Goal: Task Accomplishment & Management: Manage account settings

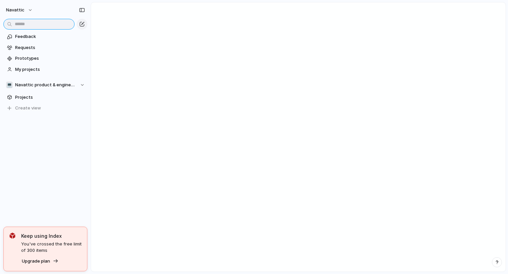
click at [42, 23] on input "text" at bounding box center [38, 24] width 71 height 11
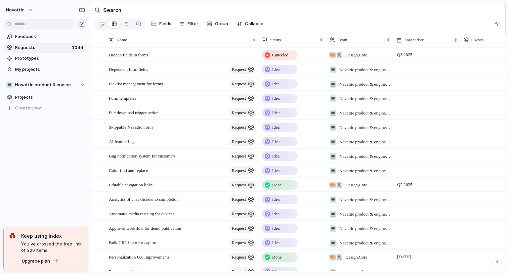
click at [40, 50] on span "Requests" at bounding box center [42, 47] width 55 height 7
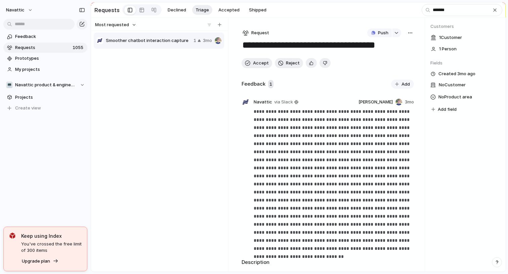
type input "*******"
click at [159, 46] on div "Smoother chatbot interaction capture 1 3mo" at bounding box center [159, 41] width 130 height 16
click at [496, 13] on button "button" at bounding box center [494, 9] width 7 height 7
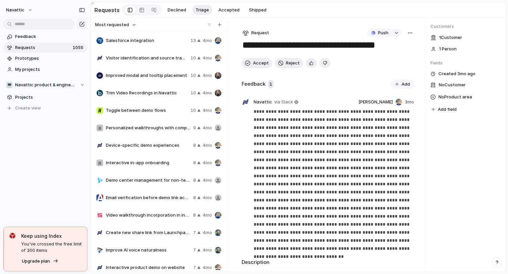
click at [114, 19] on div at bounding box center [159, 24] width 137 height 13
click at [114, 24] on span "Most requested" at bounding box center [112, 24] width 34 height 7
click at [133, 74] on li "Most requested" at bounding box center [116, 71] width 41 height 11
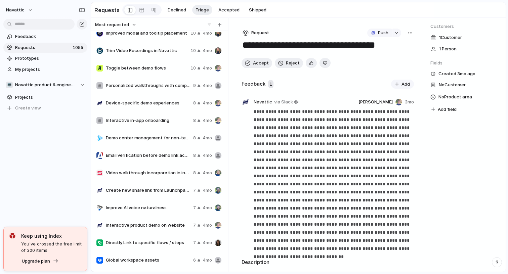
scroll to position [45, 0]
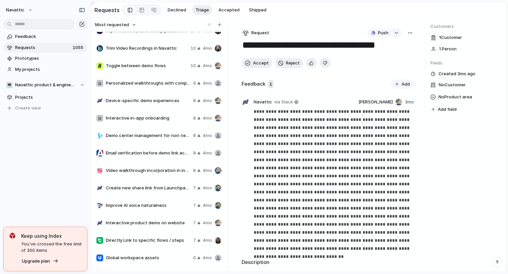
click at [132, 45] on div "Trim Video Recordings in Navattic 10 4mo" at bounding box center [159, 48] width 130 height 16
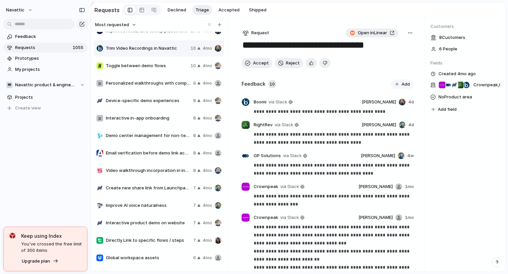
click at [379, 34] on span "Open in Linear" at bounding box center [371, 33] width 29 height 7
click at [162, 60] on div "Toggle between demo flows 10 4mo" at bounding box center [159, 66] width 130 height 16
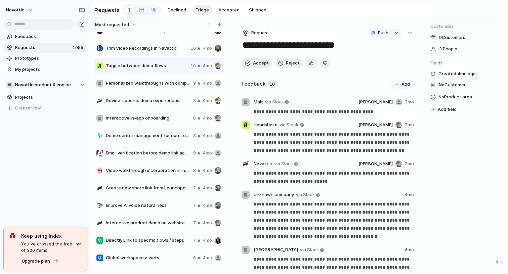
click at [147, 89] on div "Personalized walkthroughs with company branding 9 4mo" at bounding box center [159, 83] width 130 height 16
type textarea "**********"
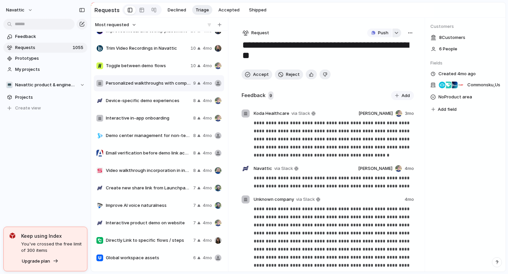
click at [395, 33] on div "button" at bounding box center [396, 33] width 5 height 3
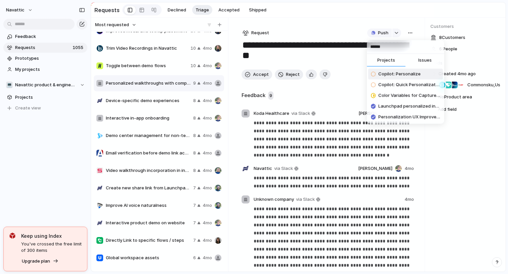
type input "******"
click at [386, 72] on span "Copilot: Personalize" at bounding box center [399, 74] width 42 height 7
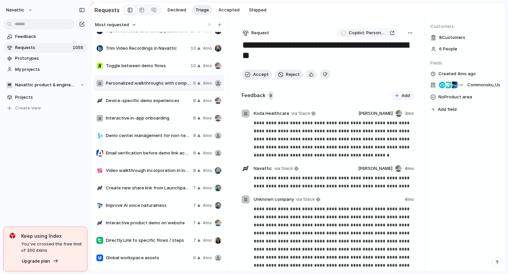
click at [410, 32] on div "button" at bounding box center [409, 32] width 5 height 5
click at [354, 32] on div "Copy link Merge Move to [GEOGRAPHIC_DATA]" at bounding box center [254, 137] width 508 height 274
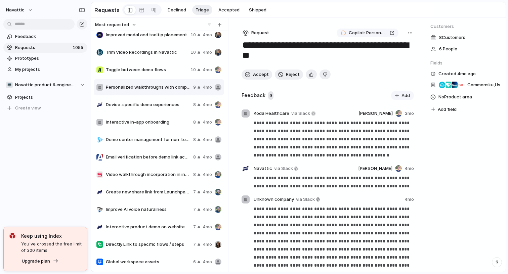
click at [143, 109] on div "Device-specific demo experiences 8 4mo" at bounding box center [159, 105] width 130 height 16
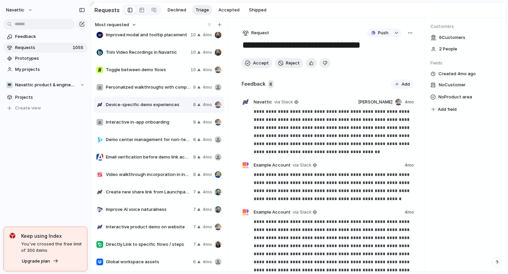
click at [148, 123] on span "Interactive in-app onboarding" at bounding box center [148, 122] width 85 height 7
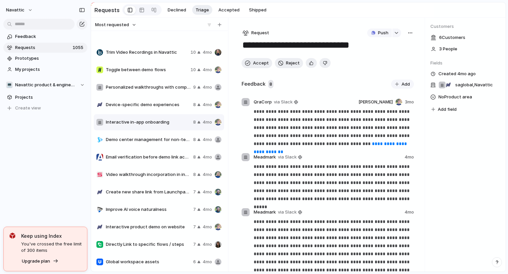
scroll to position [83, 0]
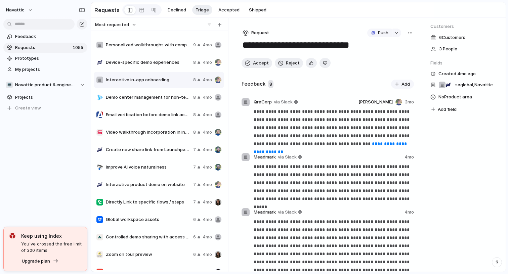
click at [134, 97] on span "Demo center management for non-technical users" at bounding box center [148, 97] width 85 height 7
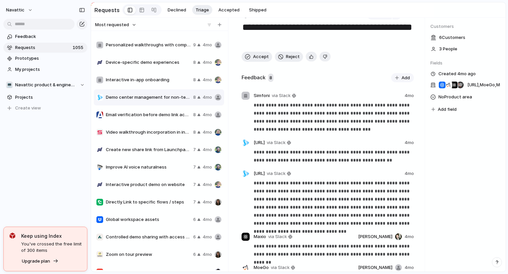
scroll to position [93, 0]
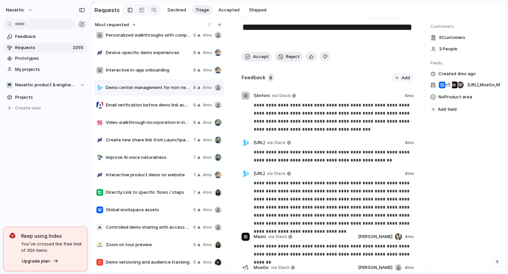
click at [132, 127] on div "Video walkthrough incorporation in interactive demos 8 4mo" at bounding box center [159, 122] width 130 height 16
type textarea "**********"
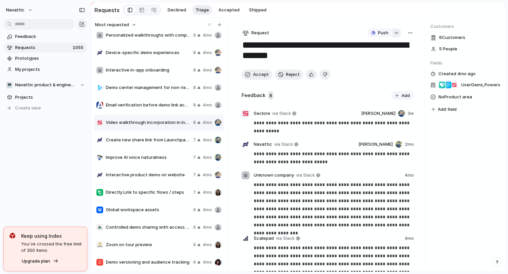
click at [395, 36] on button "button" at bounding box center [396, 33] width 9 height 9
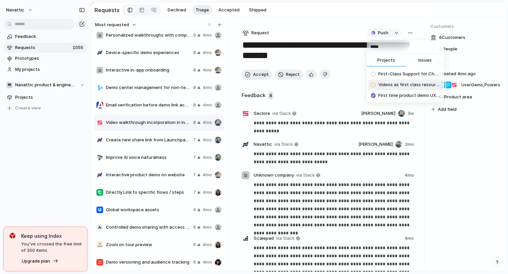
type input "*****"
click at [417, 88] on li "Videos as first class resources" at bounding box center [405, 85] width 75 height 11
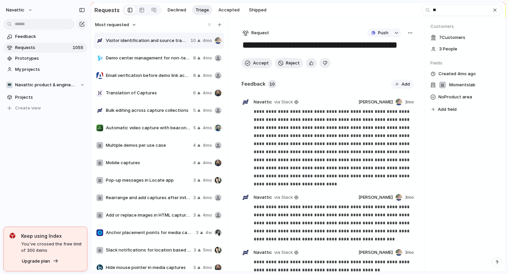
type input "*"
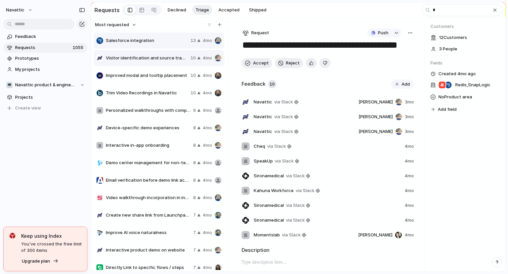
type textarea "**********"
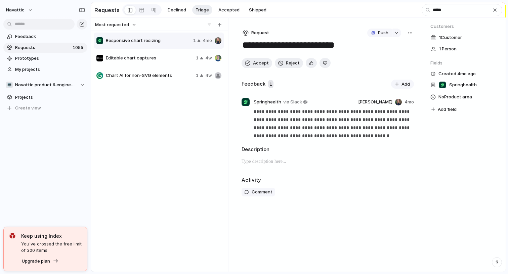
type input "*****"
click at [135, 62] on div "Editable chart captures 1 4w" at bounding box center [159, 58] width 130 height 16
type textarea "**********"
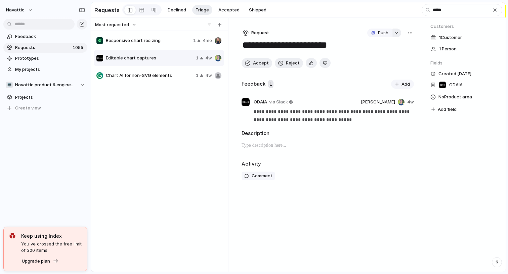
click at [397, 33] on div "button" at bounding box center [396, 33] width 5 height 3
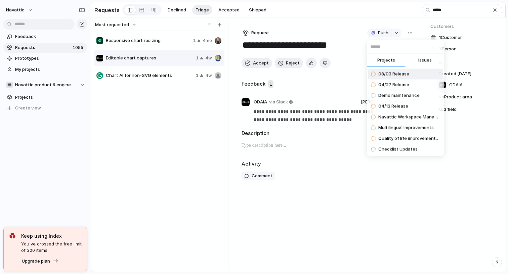
paste input "**********"
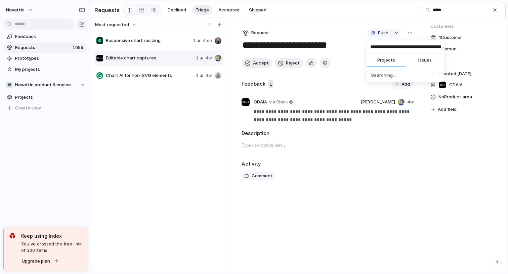
scroll to position [0, 24]
type input "**********"
click at [394, 73] on span "High-Fidelity Captures for Charts and Graphs" at bounding box center [409, 74] width 62 height 7
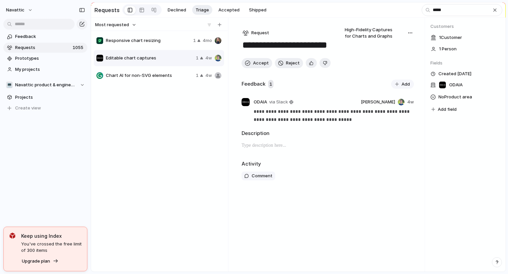
click at [148, 79] on div "Chart AI for non-SVG elements 1 4w" at bounding box center [159, 75] width 130 height 16
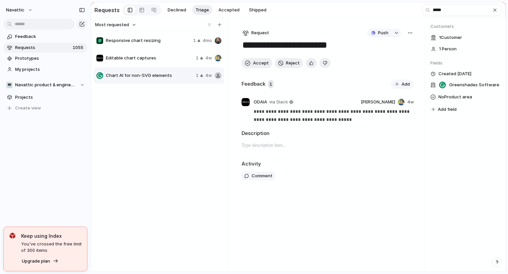
type textarea "**********"
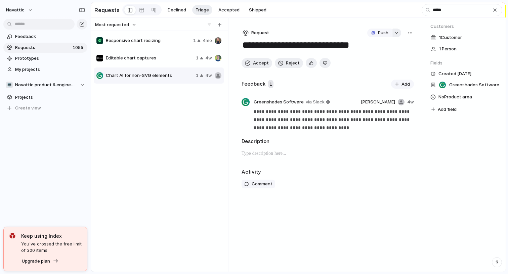
click at [398, 34] on button "button" at bounding box center [396, 33] width 9 height 9
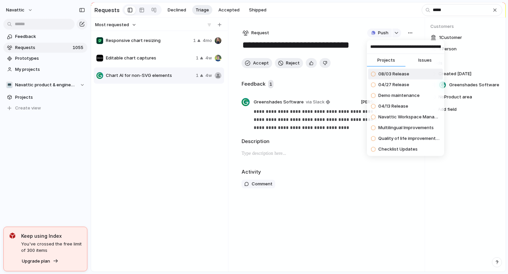
scroll to position [0, 24]
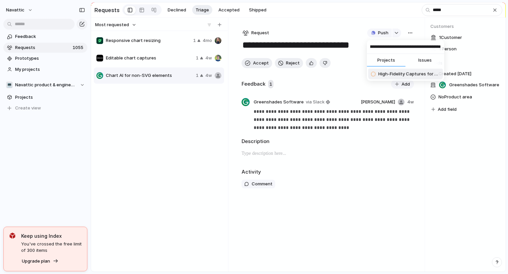
type input "**********"
click at [398, 75] on span "High-Fidelity Captures for Charts and Graphs" at bounding box center [409, 74] width 62 height 7
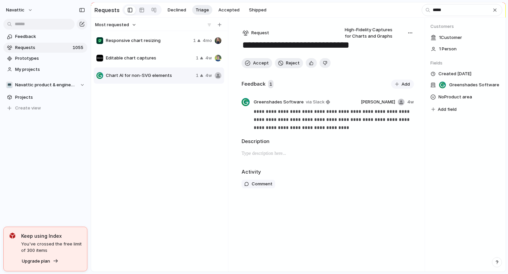
click at [150, 42] on span "Responsive chart resizing" at bounding box center [148, 40] width 85 height 7
type textarea "**********"
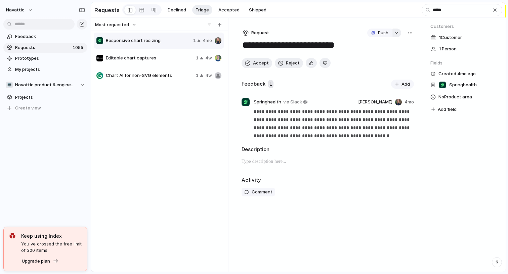
click at [397, 32] on div "button" at bounding box center [396, 33] width 5 height 3
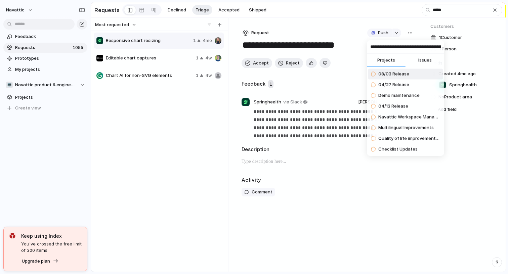
scroll to position [0, 24]
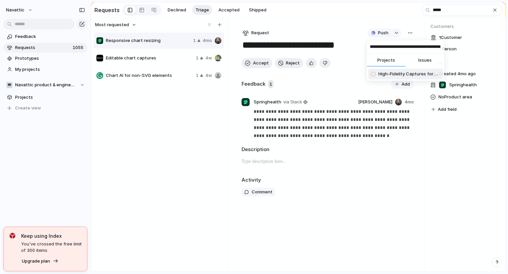
type input "**********"
click at [395, 75] on span "High-Fidelity Captures for Charts and Graphs" at bounding box center [409, 74] width 62 height 7
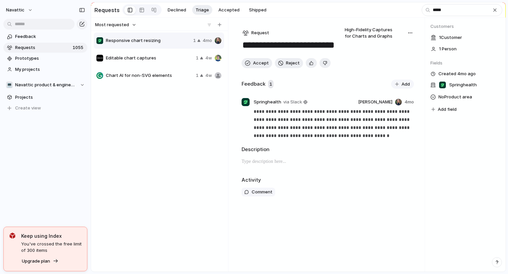
click at [170, 132] on div "Responsive chart resizing 1 4mo Editable chart captures 1 4w Chart AI for non-S…" at bounding box center [160, 151] width 132 height 238
click at [441, 7] on input "*****" at bounding box center [461, 10] width 81 height 12
type input "*"
type textarea "**********"
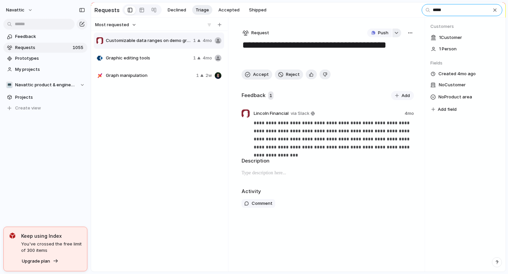
type input "*****"
click at [396, 32] on div "button" at bounding box center [396, 33] width 5 height 3
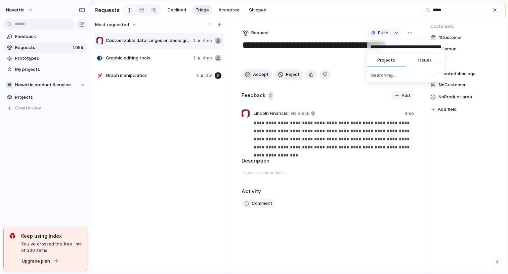
scroll to position [0, 24]
type input "**********"
click at [391, 75] on span "High-Fidelity Captures for Charts and Graphs" at bounding box center [409, 74] width 62 height 7
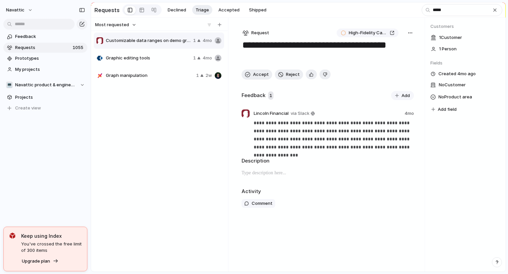
click at [153, 60] on span "Graphic editing tools" at bounding box center [148, 58] width 85 height 7
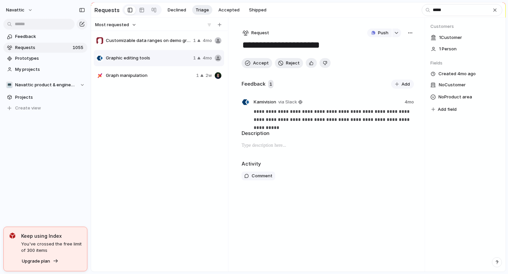
click at [154, 75] on span "Graph manipulation" at bounding box center [150, 75] width 88 height 7
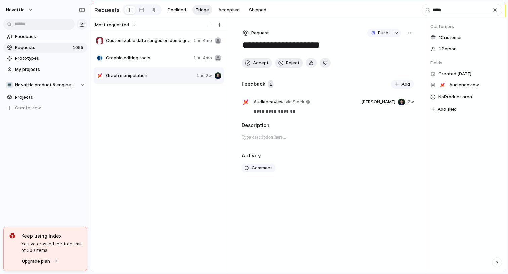
type textarea "**********"
click at [398, 35] on button "button" at bounding box center [396, 33] width 9 height 9
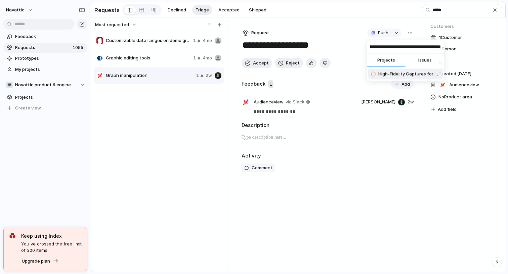
type input "**********"
click at [403, 75] on span "High-Fidelity Captures for Charts and Graphs" at bounding box center [409, 74] width 62 height 7
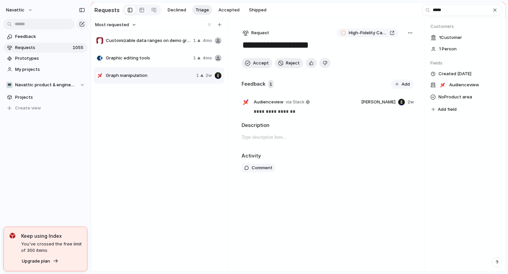
click at [360, 13] on section "Requests Declined Triage Accepted Shipped *****" at bounding box center [298, 9] width 414 height 15
click at [436, 7] on input "*****" at bounding box center [461, 10] width 81 height 12
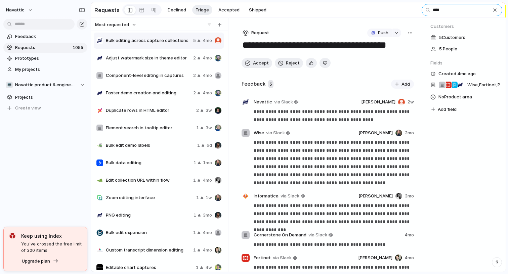
type input "****"
click at [146, 113] on span "Duplicate rows in HTML editor" at bounding box center [150, 110] width 88 height 7
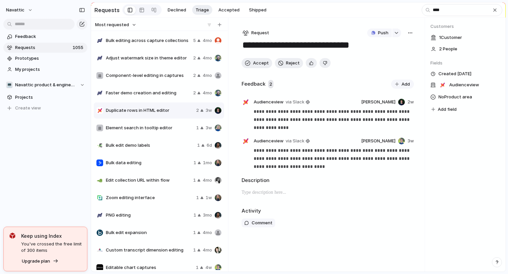
click at [409, 33] on div "button" at bounding box center [409, 32] width 5 height 5
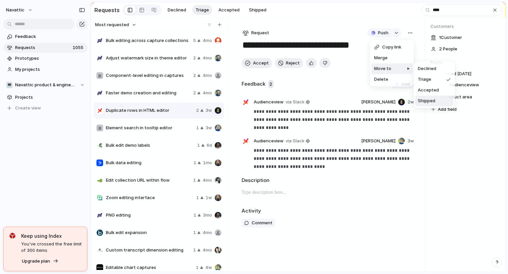
click at [419, 100] on span "Shipped" at bounding box center [426, 101] width 17 height 7
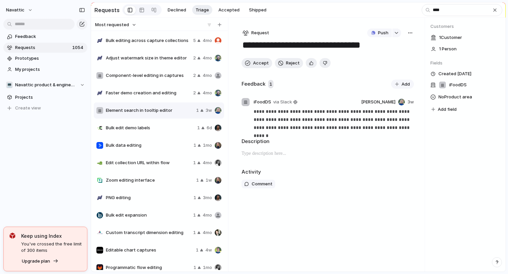
click at [70, 163] on div "Feedback Requests 1054 Prototypes My projects 💻 Navattic product & engineering …" at bounding box center [45, 83] width 91 height 167
click at [153, 127] on span "Bulk edit demo labels" at bounding box center [150, 128] width 89 height 7
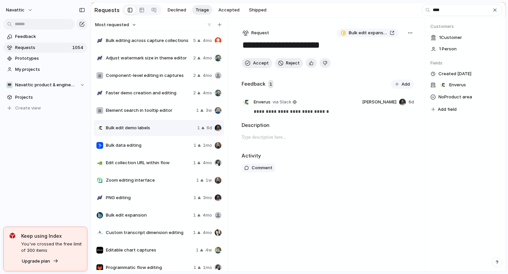
click at [153, 147] on span "Bulk data editing" at bounding box center [148, 145] width 85 height 7
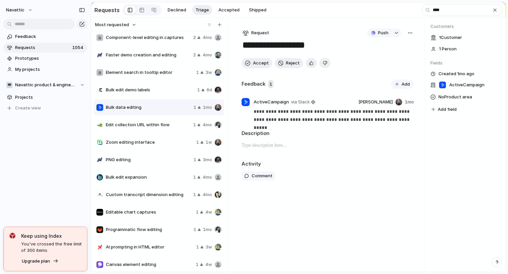
scroll to position [41, 0]
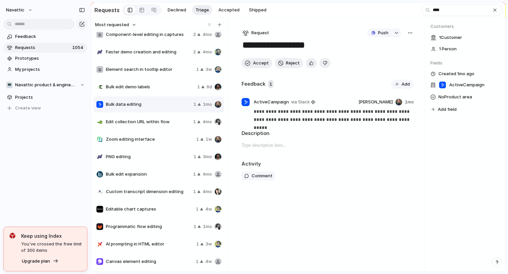
click at [164, 134] on div "Zoom editing interface 1 1w" at bounding box center [159, 139] width 130 height 16
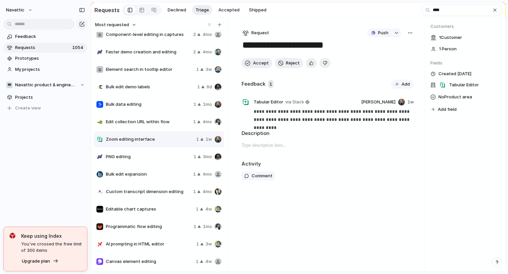
click at [25, 49] on span "Requests" at bounding box center [42, 47] width 55 height 7
type textarea "**********"
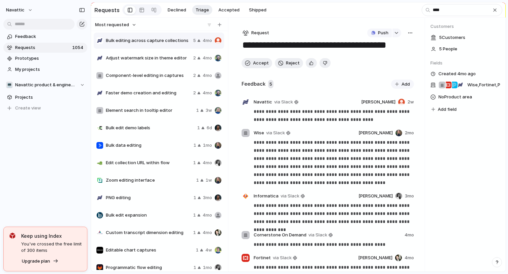
click at [111, 25] on span "Most requested" at bounding box center [112, 24] width 34 height 7
click at [113, 70] on span "Most requested" at bounding box center [115, 71] width 34 height 7
click at [494, 10] on div "button" at bounding box center [494, 9] width 5 height 5
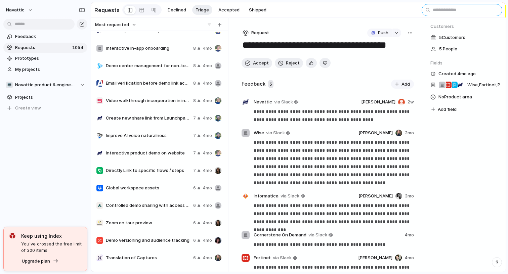
scroll to position [116, 0]
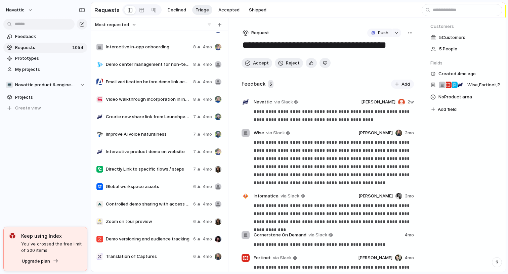
click at [127, 97] on span "Video walkthrough incorporation in interactive demos" at bounding box center [148, 99] width 85 height 7
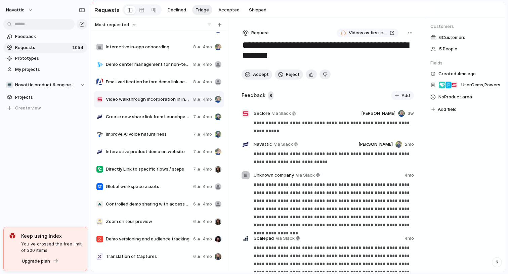
click at [147, 87] on div "Email verification before demo link access 8 4mo" at bounding box center [159, 82] width 130 height 16
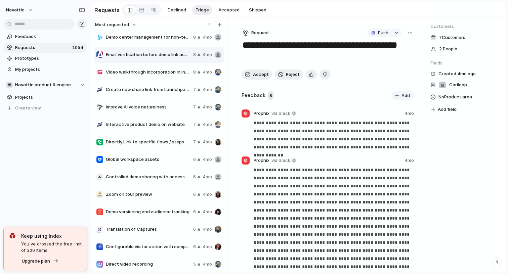
scroll to position [144, 0]
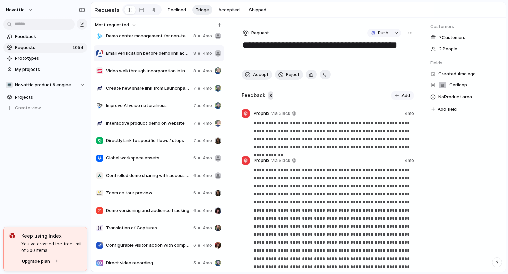
click at [141, 110] on div "Improve AI voice naturalness 7 4mo" at bounding box center [159, 106] width 130 height 16
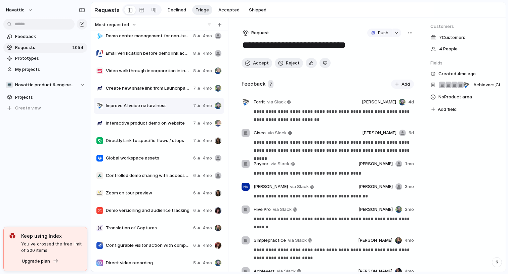
click at [150, 54] on span "Email verification before demo link access" at bounding box center [148, 53] width 85 height 7
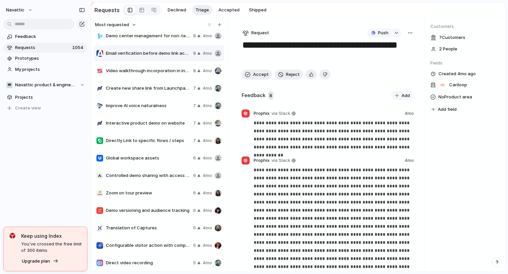
click at [150, 76] on div "Video walkthrough incorporation in interactive demos 8 4mo" at bounding box center [159, 71] width 130 height 16
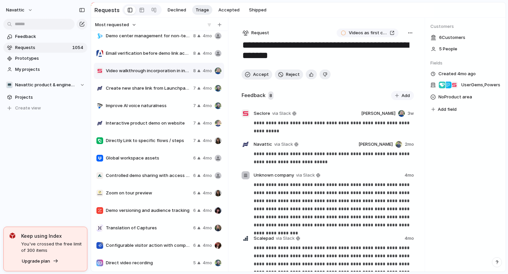
click at [152, 98] on div "Improve AI voice naturalness 7 4mo" at bounding box center [159, 106] width 130 height 16
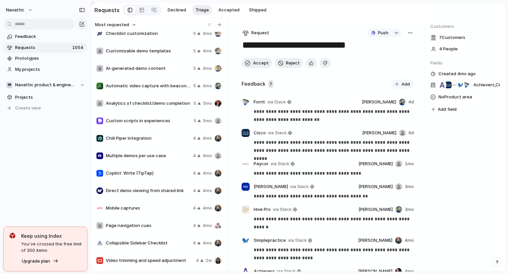
scroll to position [535, 0]
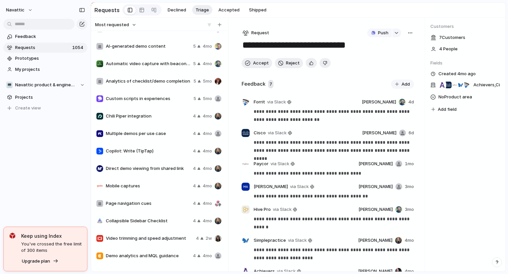
click at [153, 119] on span "Chili Piper integration" at bounding box center [148, 116] width 84 height 7
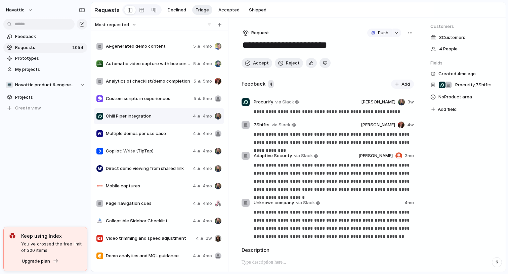
click at [155, 135] on span "Multiple demos per use case" at bounding box center [148, 133] width 84 height 7
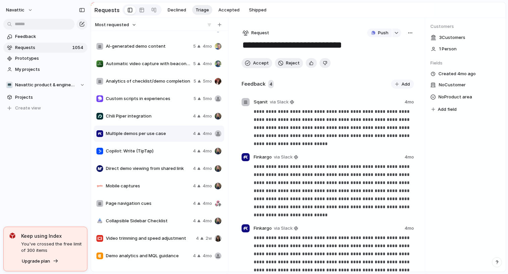
click at [159, 154] on div "Copilot: Write (TipTap) 4 4mo" at bounding box center [159, 151] width 130 height 16
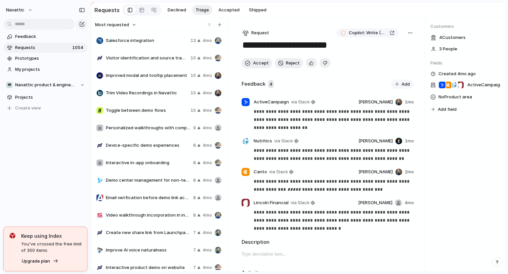
click at [113, 23] on span "Most requested" at bounding box center [112, 24] width 34 height 7
click at [122, 48] on li "Newest" at bounding box center [116, 49] width 41 height 11
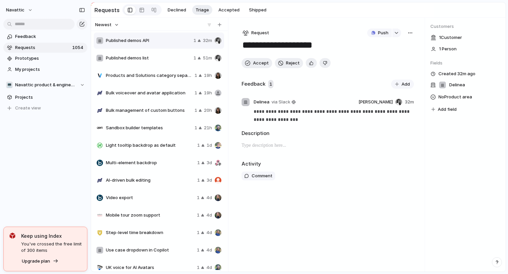
click at [142, 63] on div "Published demos list 1 51m" at bounding box center [159, 58] width 130 height 16
click at [154, 85] on div "Bulk voiceover and avatar application 1 19h" at bounding box center [159, 93] width 130 height 16
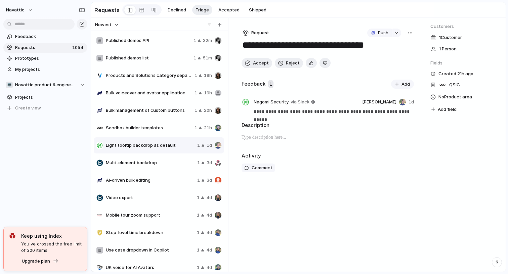
type textarea "**********"
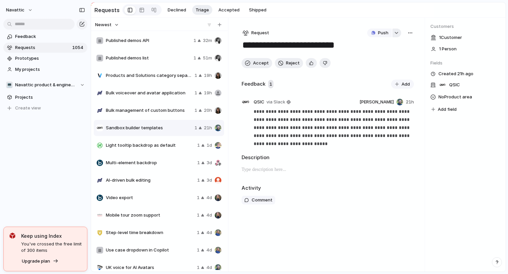
click at [395, 33] on div "button" at bounding box center [396, 33] width 5 height 3
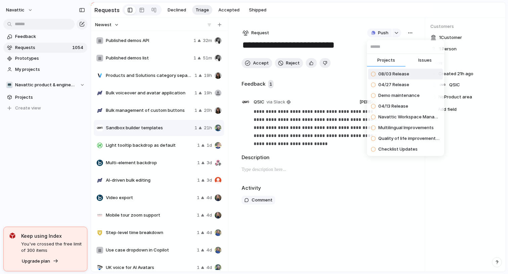
click at [321, 79] on div "Projects Issues 08/03 Release 04/27 Release Demo maintenance 04/13 Release Nava…" at bounding box center [254, 137] width 508 height 274
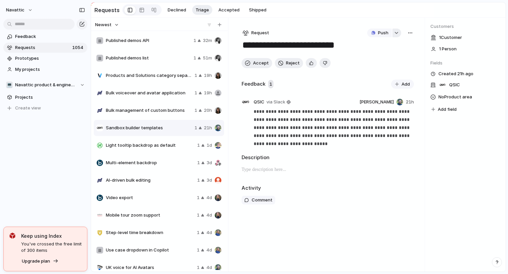
click at [393, 34] on button "button" at bounding box center [396, 33] width 9 height 9
type input "**********"
click at [394, 72] on span "Sandbox: Templates" at bounding box center [399, 74] width 43 height 7
click at [412, 36] on div "button" at bounding box center [409, 32] width 5 height 5
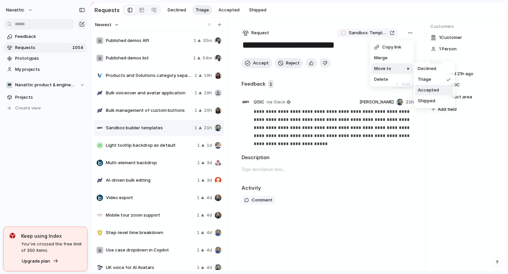
click at [424, 92] on span "Accepted" at bounding box center [428, 90] width 21 height 7
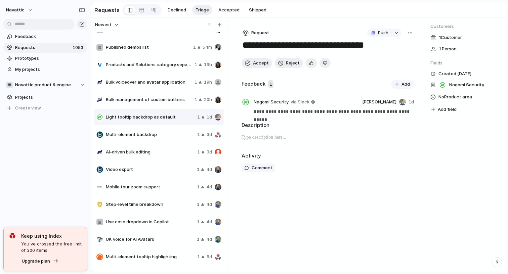
scroll to position [11, 0]
click at [141, 133] on span "Multi-element backdrop" at bounding box center [150, 134] width 89 height 7
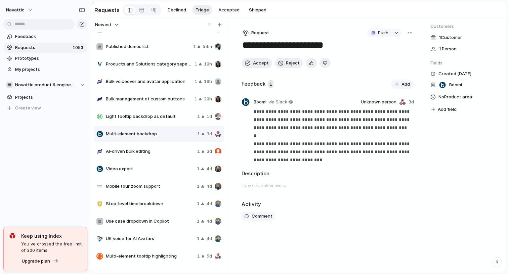
click at [136, 156] on div "AI-driven bulk editing 1 3d" at bounding box center [159, 151] width 130 height 16
type textarea "**********"
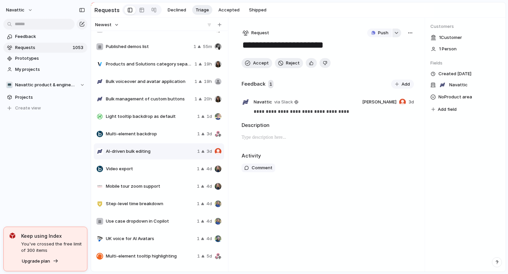
click at [393, 33] on button "button" at bounding box center [396, 33] width 9 height 9
type input "**********"
click at [393, 76] on span "Copilot: Personalize" at bounding box center [399, 74] width 42 height 7
click at [333, 126] on h2 "Description" at bounding box center [327, 126] width 172 height 8
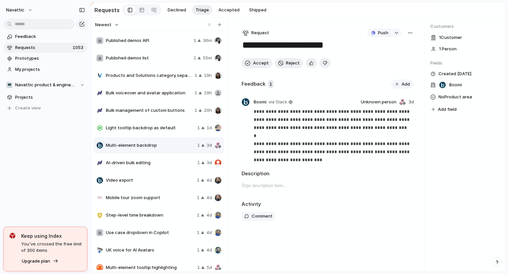
click at [156, 166] on div "AI-driven bulk editing 1 3d" at bounding box center [159, 163] width 130 height 16
type textarea "**********"
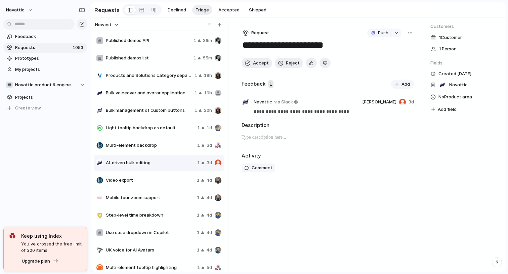
click at [410, 34] on div "button" at bounding box center [409, 32] width 5 height 5
drag, startPoint x: 378, startPoint y: 33, endPoint x: 400, endPoint y: 32, distance: 22.8
click at [398, 33] on button "button" at bounding box center [396, 33] width 9 height 9
click at [389, 46] on input "**********" at bounding box center [405, 46] width 77 height 13
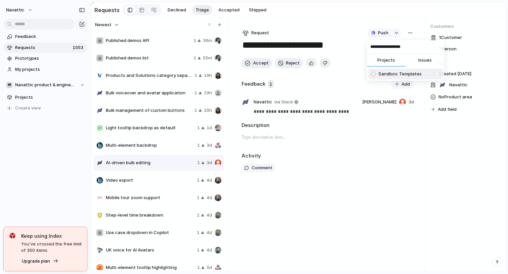
click at [389, 46] on input "**********" at bounding box center [405, 46] width 77 height 13
type input "**********"
click at [389, 71] on span "Copilot: Personalize" at bounding box center [399, 74] width 42 height 7
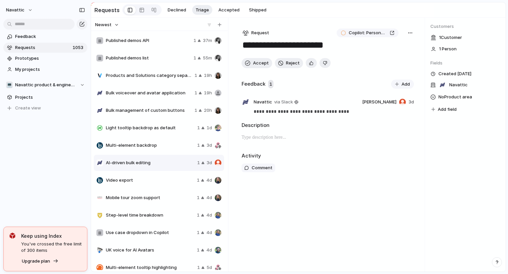
click at [374, 15] on section "Requests Declined Triage Accepted Shipped" at bounding box center [298, 9] width 414 height 15
click at [407, 33] on div "button" at bounding box center [409, 32] width 5 height 5
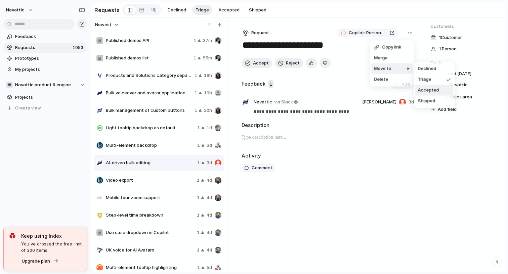
click at [431, 91] on span "Accepted" at bounding box center [428, 90] width 21 height 7
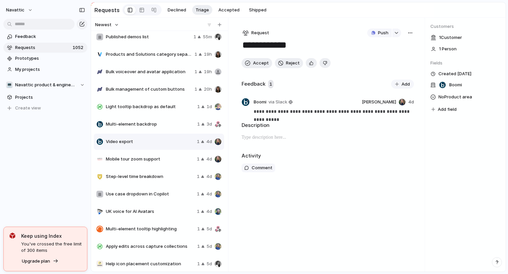
scroll to position [22, 0]
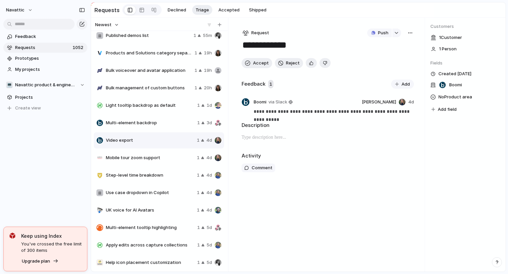
click at [156, 160] on span "Mobile tour zoom support" at bounding box center [150, 157] width 88 height 7
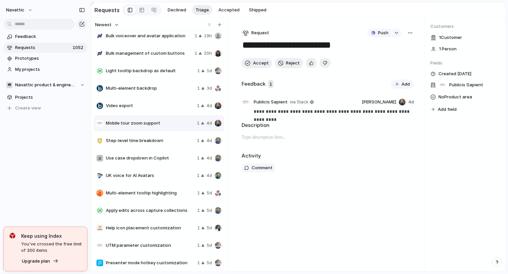
scroll to position [66, 0]
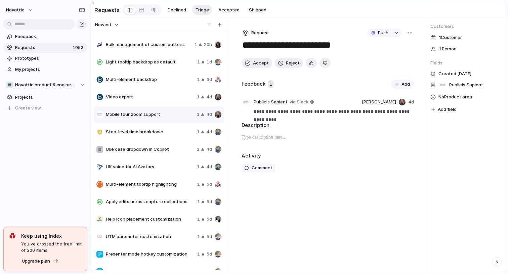
click at [147, 130] on span "Step-level time breakdown" at bounding box center [150, 132] width 88 height 7
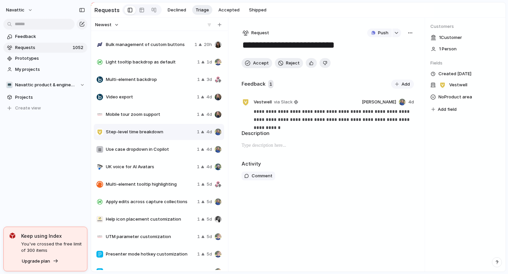
click at [161, 152] on span "Use case dropdown in Copilot" at bounding box center [150, 149] width 88 height 7
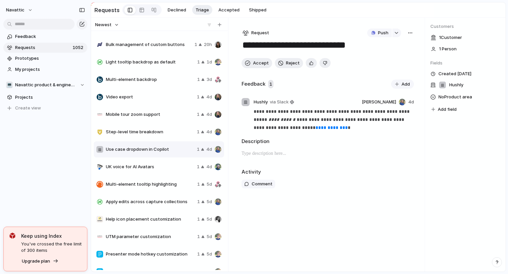
click at [152, 167] on span "UK voice for AI Avatars" at bounding box center [150, 166] width 88 height 7
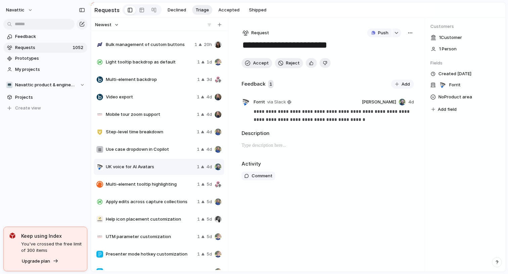
scroll to position [105, 0]
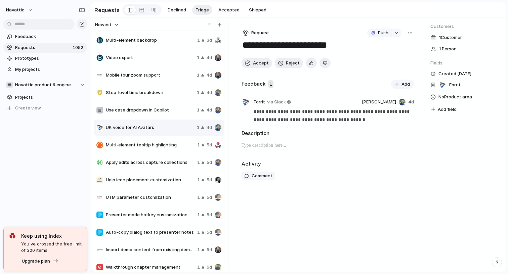
click at [164, 151] on div "Multi-element tooltip highlighting 1 5d" at bounding box center [159, 145] width 130 height 16
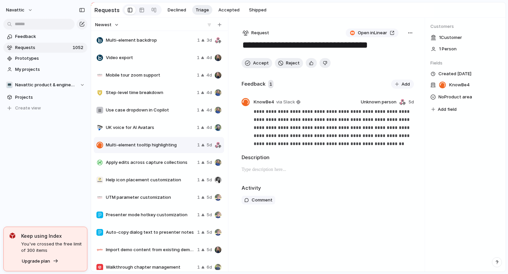
click at [155, 128] on span "UK voice for AI Avatars" at bounding box center [150, 127] width 88 height 7
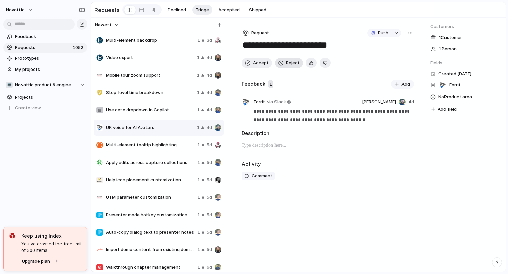
click at [293, 66] on span "Reject" at bounding box center [293, 63] width 14 height 7
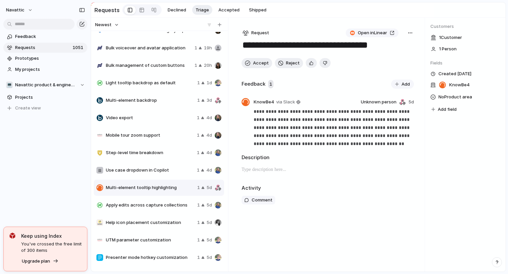
scroll to position [45, 0]
click at [145, 157] on div "Step-level time breakdown 1 4d" at bounding box center [159, 153] width 130 height 16
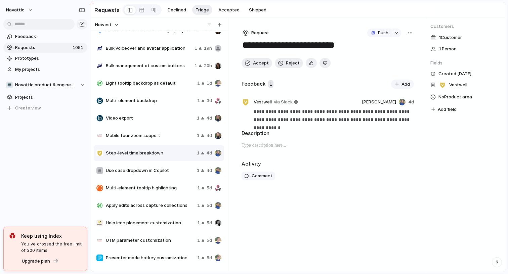
click at [144, 166] on div "Use case dropdown in Copilot 1 4d" at bounding box center [159, 170] width 130 height 16
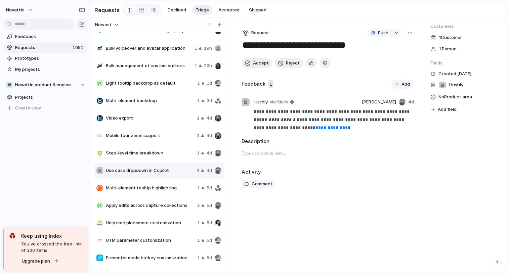
click at [147, 195] on div "Multi-element tooltip highlighting 1 5d" at bounding box center [159, 188] width 130 height 16
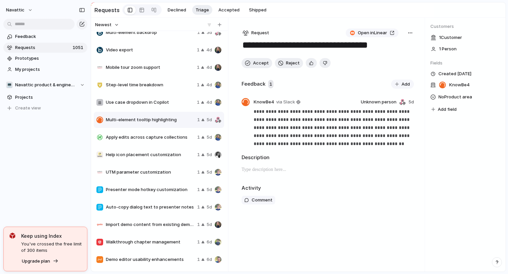
scroll to position [113, 0]
click at [144, 173] on span "UTM parameter customization" at bounding box center [150, 171] width 89 height 7
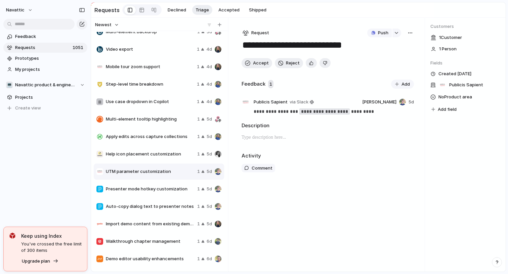
click at [153, 149] on div "Help icon placement customization 1 5d" at bounding box center [159, 154] width 130 height 16
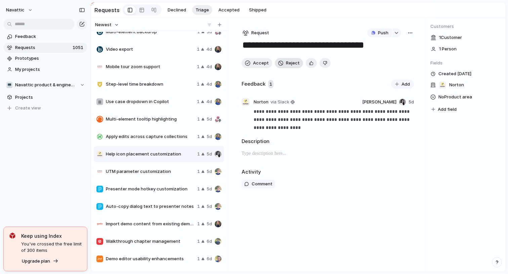
click at [281, 63] on div "button" at bounding box center [280, 62] width 5 height 5
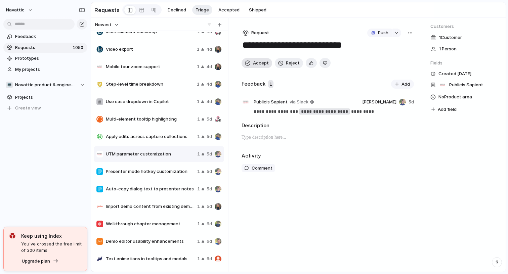
click at [253, 64] on span "Accept" at bounding box center [261, 63] width 16 height 7
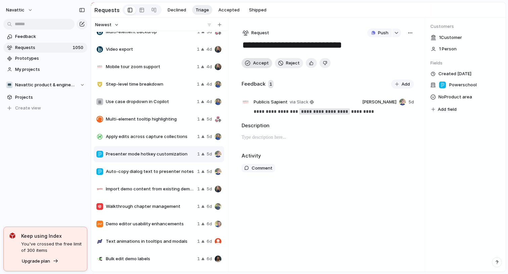
type textarea "**********"
click at [411, 33] on div "button" at bounding box center [409, 32] width 5 height 5
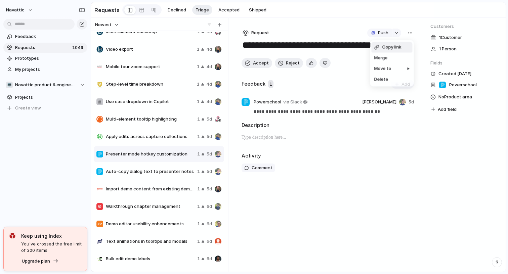
click at [401, 33] on div "Copy link Merge Move to [GEOGRAPHIC_DATA]" at bounding box center [254, 137] width 508 height 274
click at [395, 33] on div "button" at bounding box center [396, 33] width 5 height 3
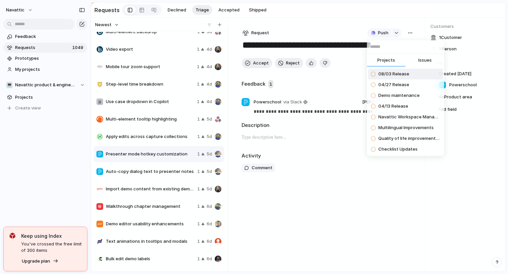
click at [421, 62] on span "Issues" at bounding box center [424, 60] width 13 height 7
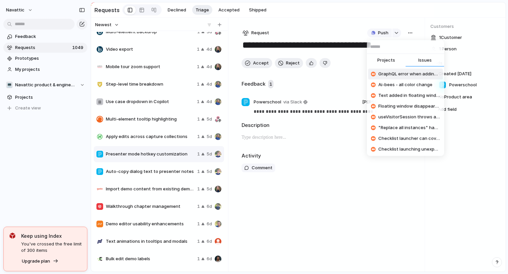
click at [382, 47] on input "text" at bounding box center [405, 46] width 77 height 13
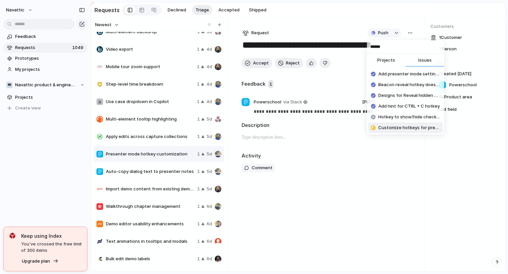
type input "******"
click at [388, 129] on span "Customize hotkeys for presenter mode" at bounding box center [409, 128] width 62 height 7
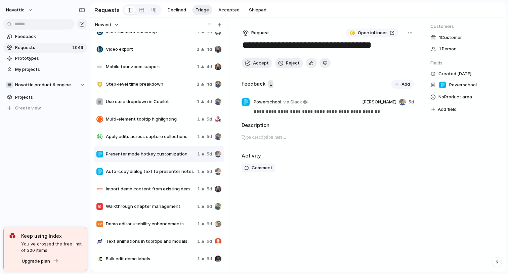
click at [338, 13] on section "Requests Declined Triage Accepted Shipped" at bounding box center [298, 9] width 414 height 15
click at [258, 62] on span "Accept" at bounding box center [261, 63] width 16 height 7
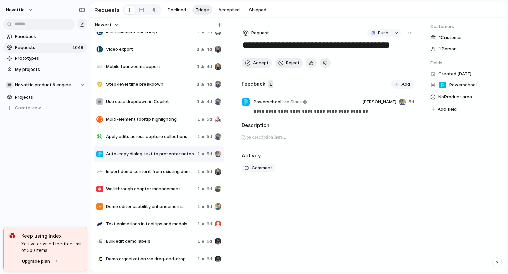
click at [148, 171] on span "Import demo content from existing demos" at bounding box center [150, 171] width 89 height 7
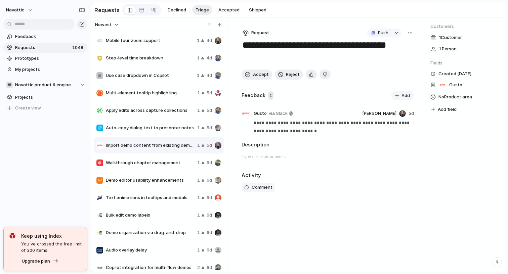
scroll to position [146, 0]
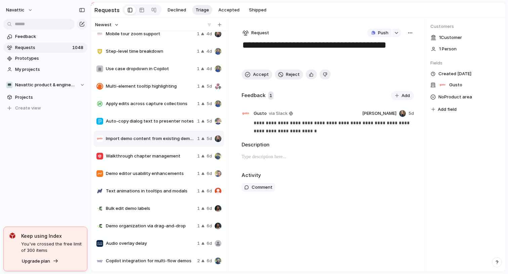
click at [148, 157] on span "Walkthrough chapter management" at bounding box center [150, 156] width 89 height 7
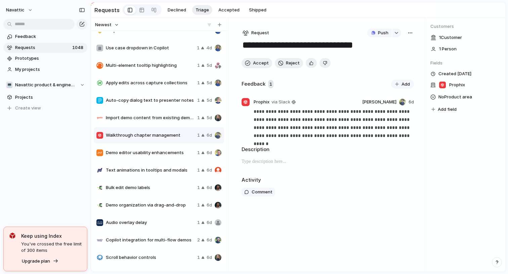
scroll to position [180, 0]
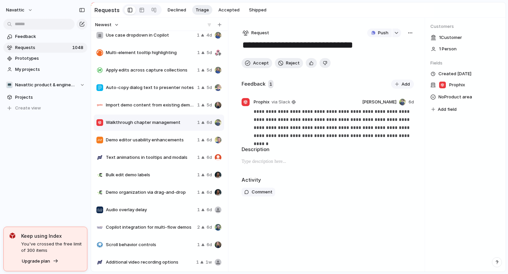
click at [133, 140] on span "Demo editor usability enhancements" at bounding box center [150, 140] width 89 height 7
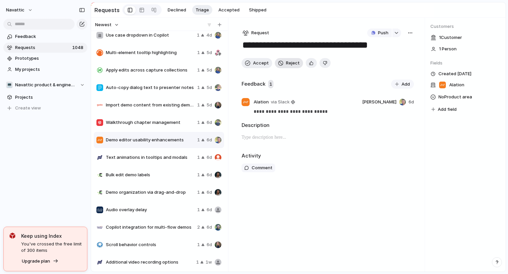
click at [288, 66] on button "Reject" at bounding box center [289, 63] width 28 height 10
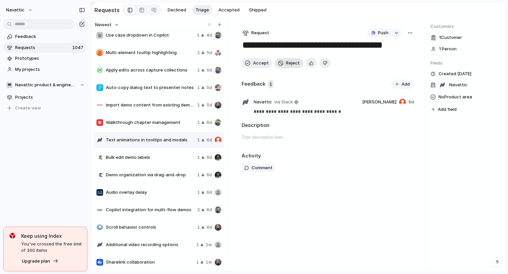
click at [288, 66] on button "Reject" at bounding box center [289, 63] width 28 height 10
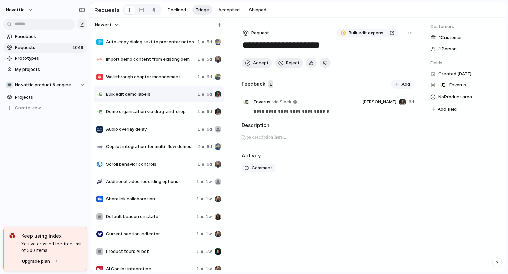
scroll to position [231, 0]
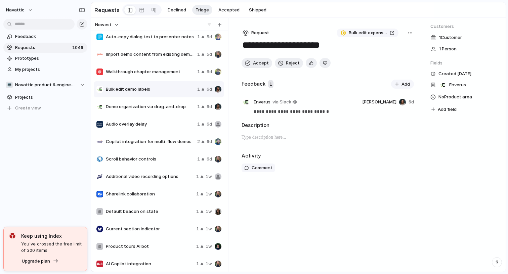
click at [159, 125] on span "Audio overlay delay" at bounding box center [150, 124] width 89 height 7
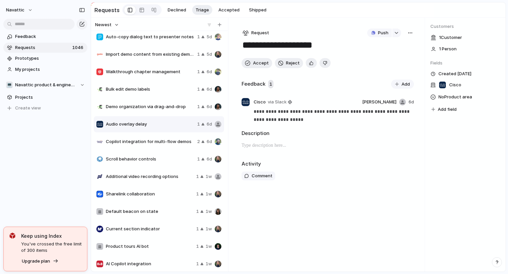
click at [144, 163] on div "Scroll behavior controls 1 6d" at bounding box center [159, 159] width 130 height 16
type textarea "**********"
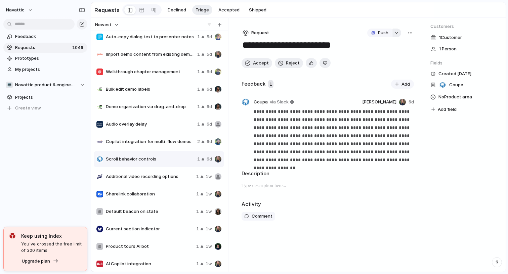
click at [396, 35] on button "button" at bounding box center [396, 33] width 9 height 9
type input "****"
click at [393, 74] on span "First-Class Support for Chatbot Interfaces" at bounding box center [409, 74] width 62 height 7
click at [257, 63] on span "Accept" at bounding box center [261, 63] width 16 height 7
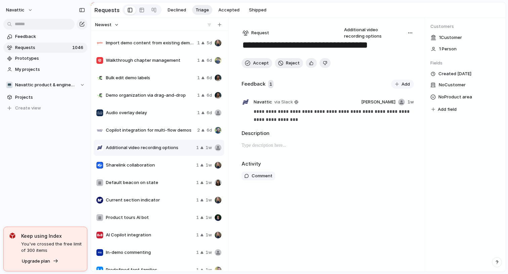
scroll to position [245, 0]
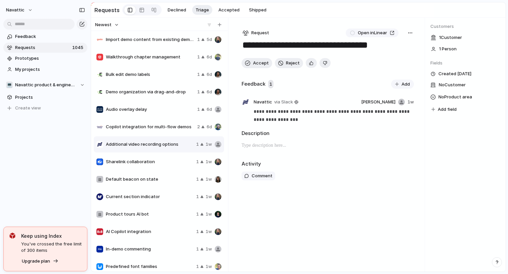
click at [153, 164] on span "Sharelink collaboration" at bounding box center [150, 161] width 88 height 7
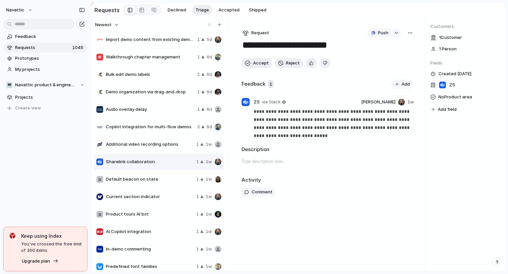
scroll to position [262, 0]
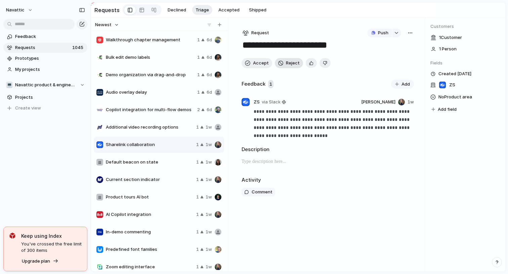
click at [290, 63] on span "Reject" at bounding box center [293, 63] width 14 height 7
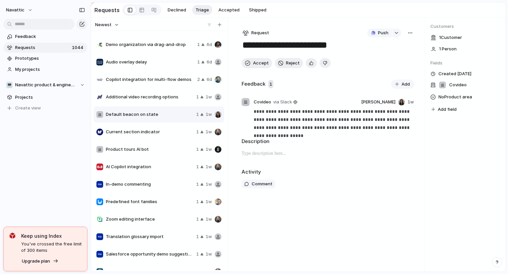
scroll to position [294, 0]
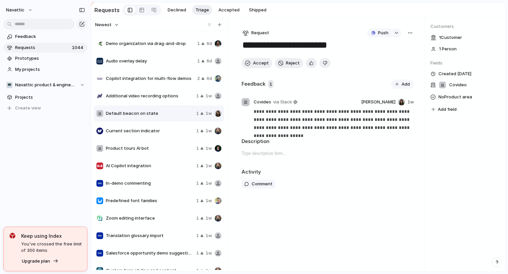
click at [139, 167] on span "AI Copilot integration" at bounding box center [150, 165] width 88 height 7
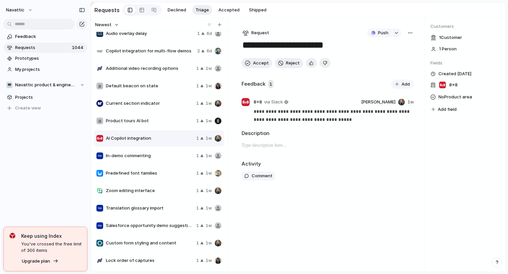
scroll to position [324, 0]
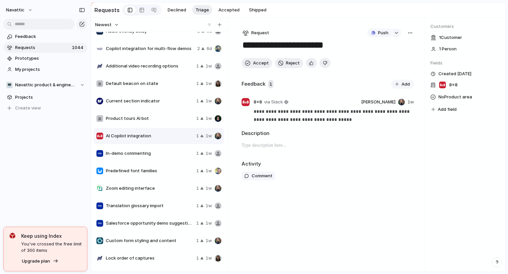
click at [144, 152] on span "In-demo commenting" at bounding box center [150, 153] width 88 height 7
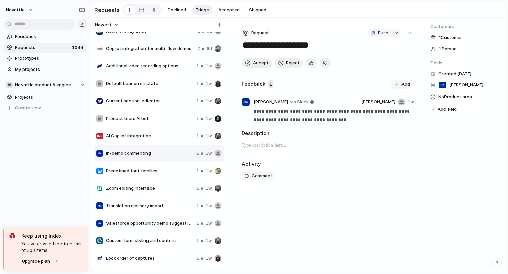
scroll to position [343, 0]
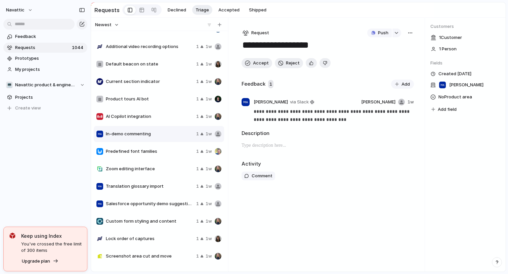
click at [150, 173] on div "Zoom editing interface 1 1w" at bounding box center [159, 169] width 130 height 16
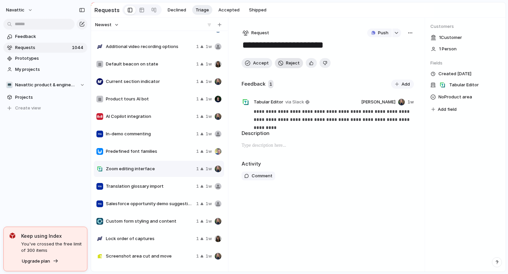
click at [288, 66] on span "Reject" at bounding box center [293, 63] width 14 height 7
type textarea "**********"
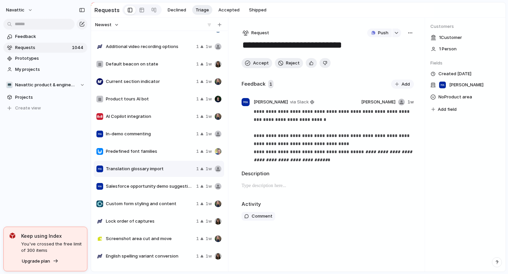
scroll to position [354, 0]
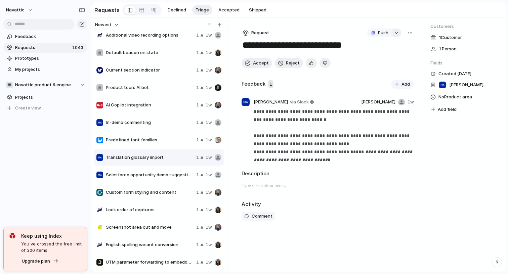
click at [395, 33] on div "button" at bounding box center [396, 33] width 5 height 3
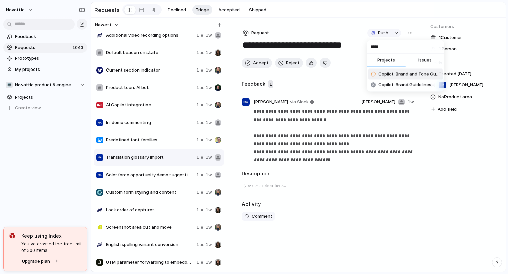
type input "*****"
click at [402, 73] on span "Copilot: Brand and Tone Guidelines" at bounding box center [409, 74] width 62 height 7
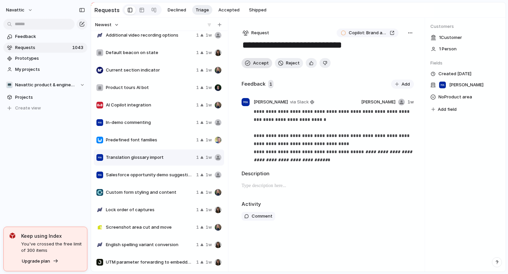
click at [254, 65] on span "Accept" at bounding box center [261, 63] width 16 height 7
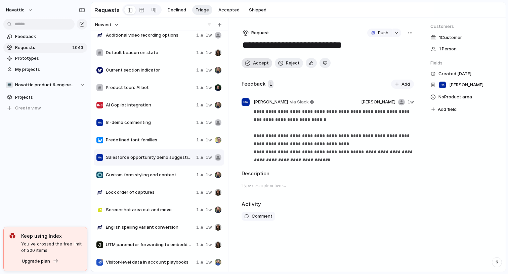
type textarea "**********"
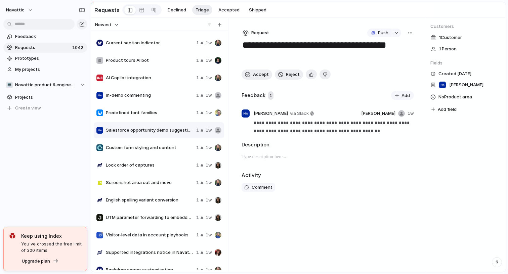
scroll to position [394, 0]
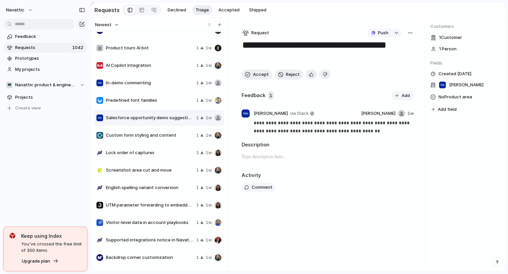
click at [162, 140] on div "Custom form styling and content 1 1w" at bounding box center [159, 135] width 130 height 16
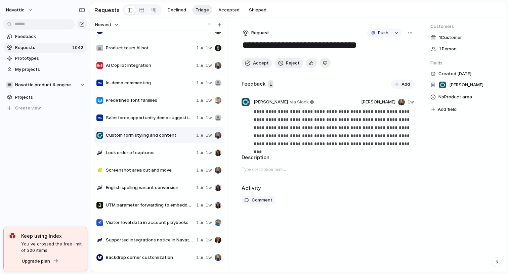
click at [162, 151] on span "Lock order of captures" at bounding box center [150, 152] width 88 height 7
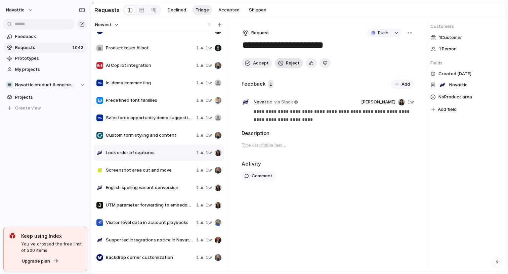
click at [296, 59] on button "Reject" at bounding box center [289, 63] width 28 height 10
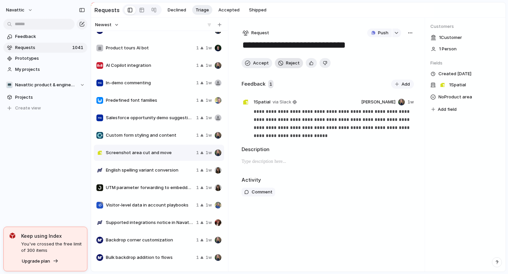
click at [288, 64] on span "Reject" at bounding box center [293, 63] width 14 height 7
type textarea "**********"
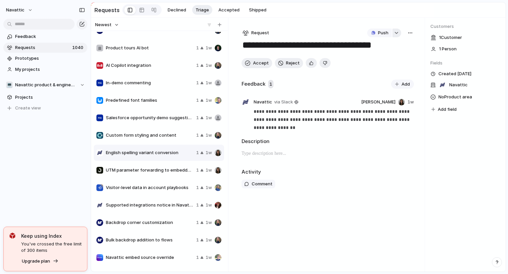
click at [395, 32] on div "button" at bounding box center [396, 33] width 5 height 3
click at [397, 32] on div "button" at bounding box center [396, 33] width 5 height 3
type input "*****"
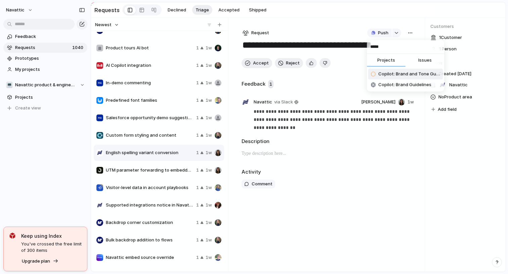
click at [402, 75] on span "Copilot: Brand and Tone Guidelines" at bounding box center [409, 74] width 62 height 7
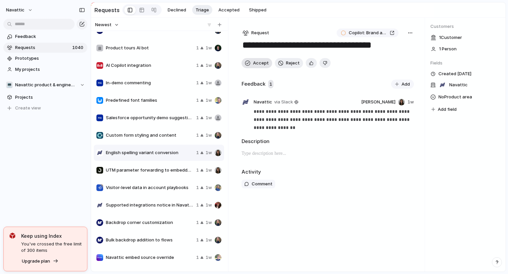
click at [258, 65] on span "Accept" at bounding box center [261, 63] width 16 height 7
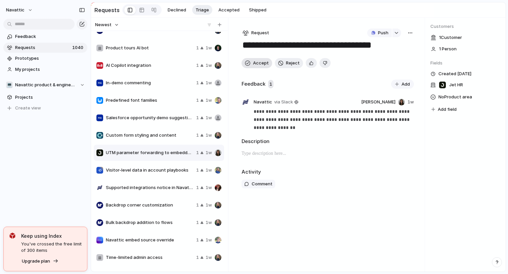
type textarea "**********"
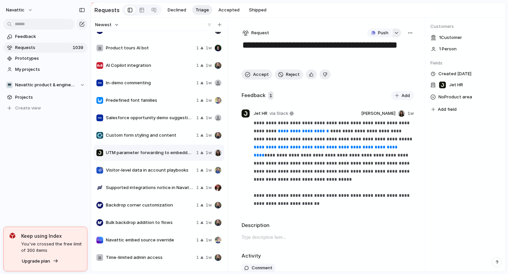
click at [397, 36] on button "button" at bounding box center [396, 33] width 9 height 9
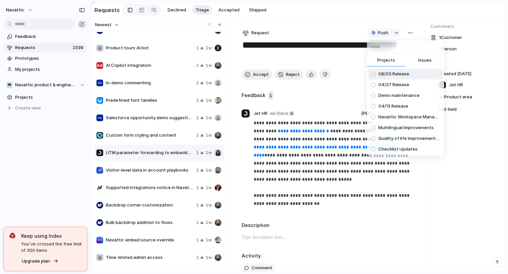
click at [435, 62] on button "Issues" at bounding box center [424, 60] width 39 height 13
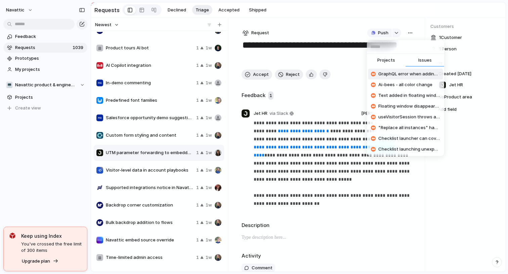
click at [383, 50] on input "text" at bounding box center [405, 46] width 77 height 13
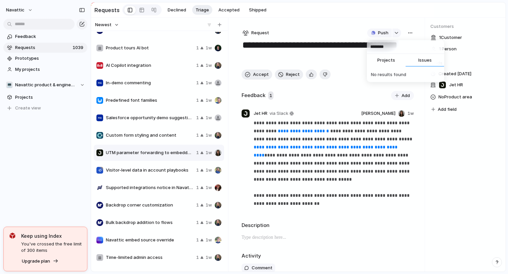
click at [379, 46] on input "********" at bounding box center [405, 46] width 77 height 13
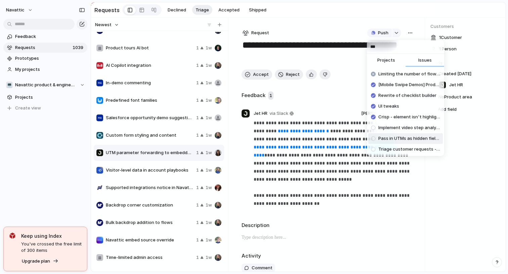
type input "***"
click at [402, 140] on span "Pass in UTMs as hidden fields to embedded forms" at bounding box center [409, 138] width 62 height 7
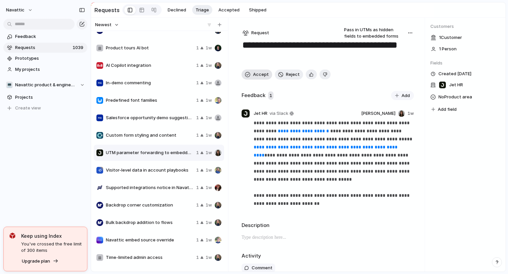
click at [254, 77] on span "Accept" at bounding box center [261, 74] width 16 height 7
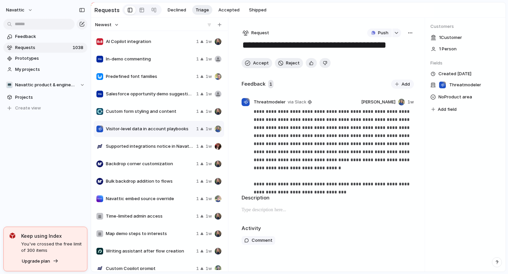
scroll to position [437, 0]
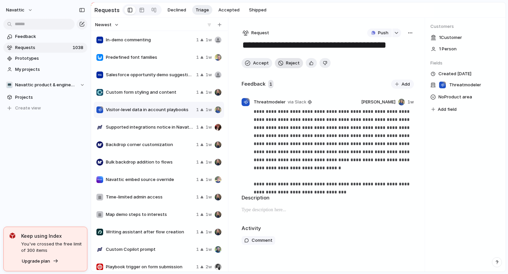
click at [287, 64] on span "Reject" at bounding box center [293, 63] width 14 height 7
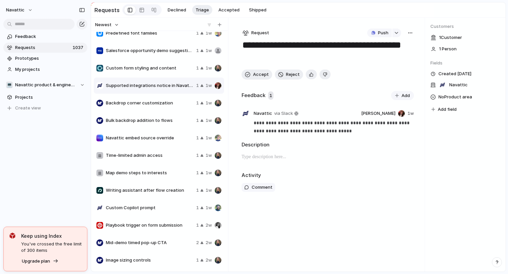
scroll to position [476, 0]
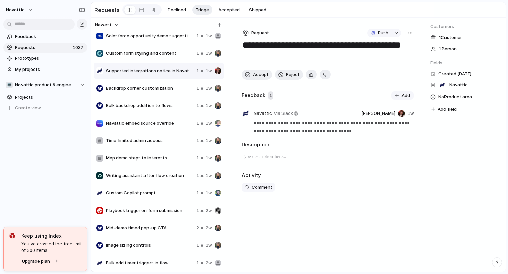
click at [165, 89] on span "Backdrop corner customization" at bounding box center [150, 88] width 88 height 7
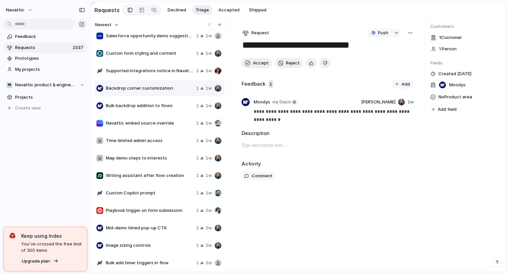
click at [156, 110] on div "Bulk backdrop addition to flows 1 1w" at bounding box center [159, 106] width 130 height 16
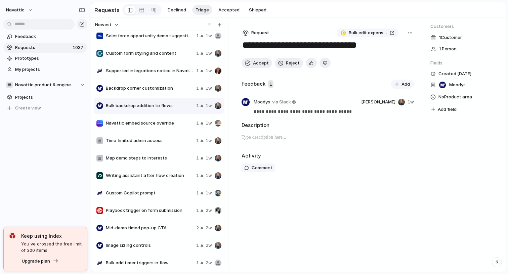
click at [156, 125] on span "Navattic embed source override" at bounding box center [150, 123] width 88 height 7
type textarea "**********"
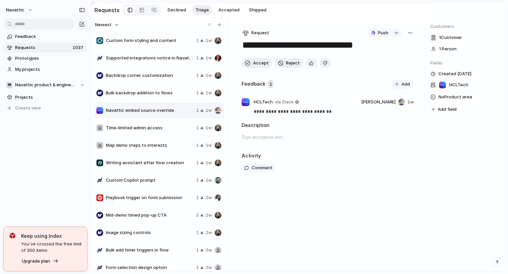
scroll to position [495, 0]
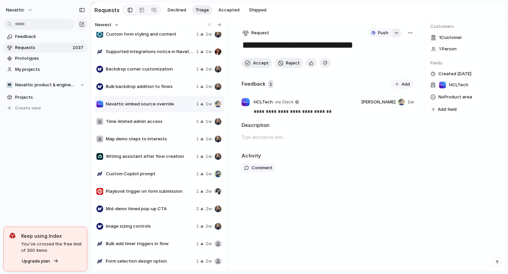
click at [395, 31] on button "button" at bounding box center [396, 33] width 9 height 9
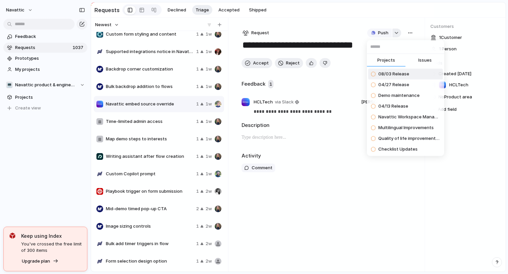
click at [395, 31] on div "Projects Issues 08/03 Release 04/27 Release Demo maintenance 04/13 Release Nava…" at bounding box center [254, 137] width 508 height 274
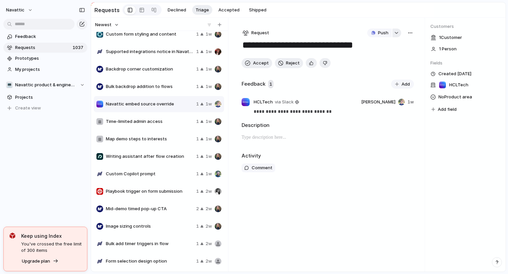
click at [395, 31] on button "button" at bounding box center [396, 33] width 9 height 9
click at [431, 63] on button "Issues" at bounding box center [424, 60] width 39 height 13
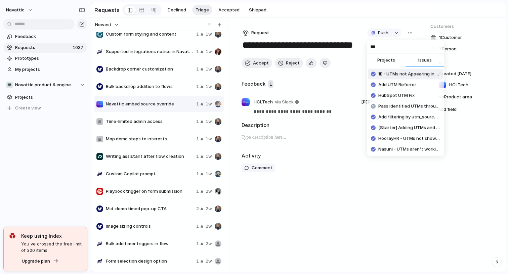
click at [394, 50] on input "***" at bounding box center [405, 46] width 77 height 13
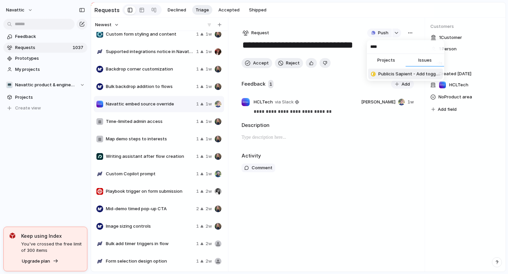
type input "****"
click at [391, 75] on span "Publicis Sapient - Add toggle for UTM_source for CTA banner button" at bounding box center [409, 74] width 62 height 7
click at [258, 63] on span "Accept" at bounding box center [261, 63] width 16 height 7
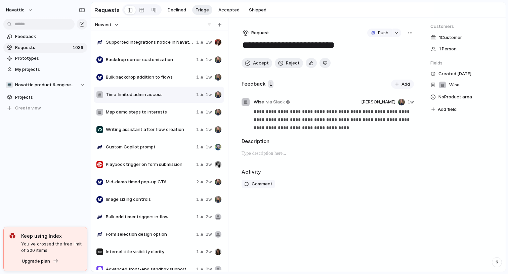
scroll to position [509, 0]
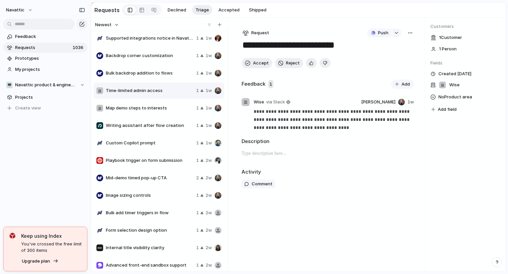
click at [162, 141] on span "Custom Copilot prompt" at bounding box center [150, 143] width 88 height 7
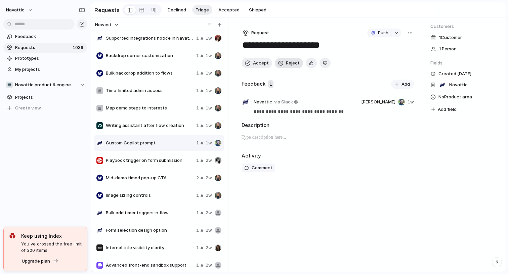
click at [292, 60] on span "Reject" at bounding box center [293, 63] width 14 height 7
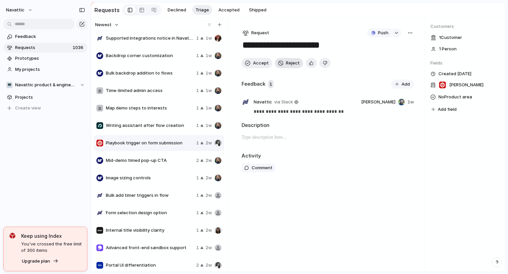
type textarea "**********"
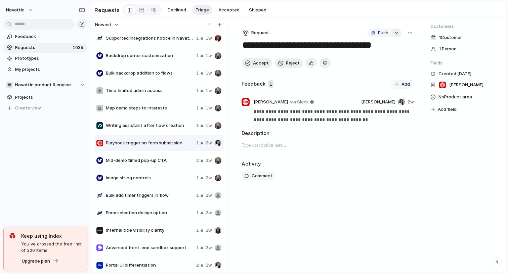
click at [394, 33] on div "button" at bounding box center [396, 33] width 5 height 3
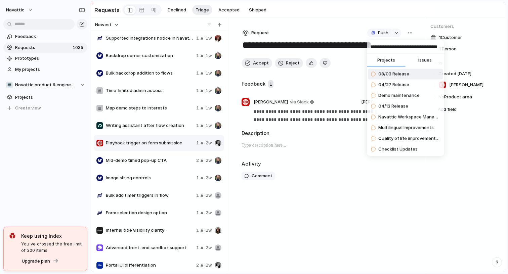
scroll to position [0, 12]
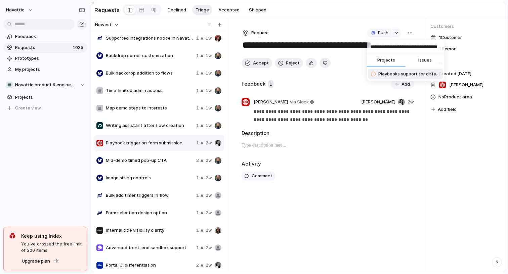
type input "**********"
click at [395, 75] on span "Playbooks support for different triggers" at bounding box center [409, 74] width 62 height 7
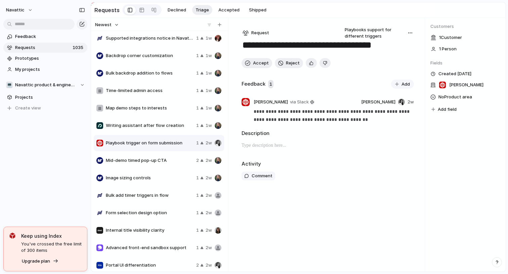
click at [321, 14] on section "Requests Declined Triage Accepted Shipped" at bounding box center [298, 9] width 414 height 15
click at [246, 63] on div "button" at bounding box center [247, 62] width 5 height 5
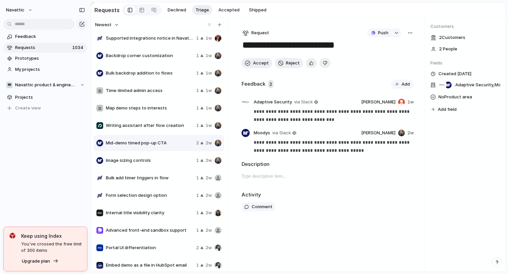
click at [144, 157] on span "Image sizing controls" at bounding box center [150, 160] width 88 height 7
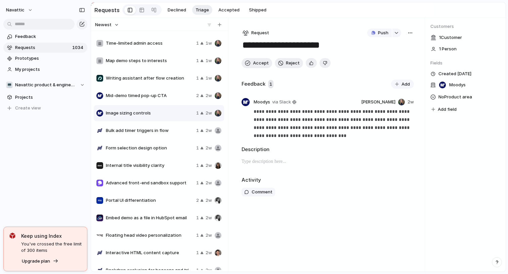
scroll to position [559, 0]
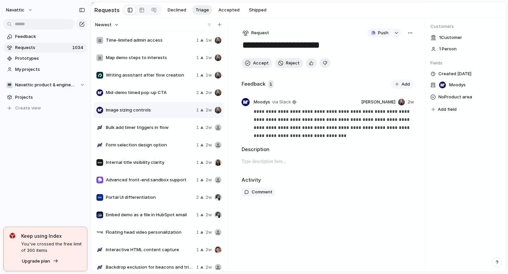
click at [162, 133] on div "Bulk add timer triggers in flow 1 2w" at bounding box center [159, 127] width 130 height 16
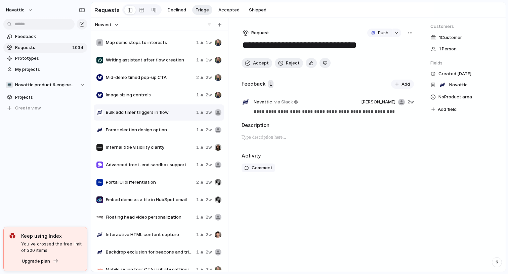
scroll to position [578, 0]
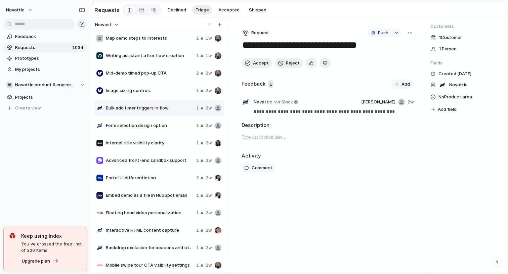
click at [154, 124] on span "Form selection design option" at bounding box center [150, 125] width 88 height 7
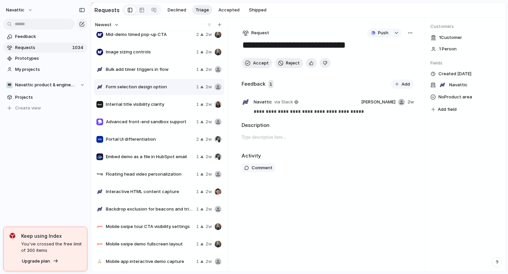
click at [170, 140] on span "Portal UI differentiation" at bounding box center [150, 139] width 88 height 7
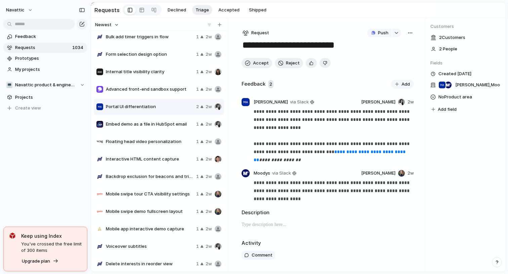
scroll to position [663, 0]
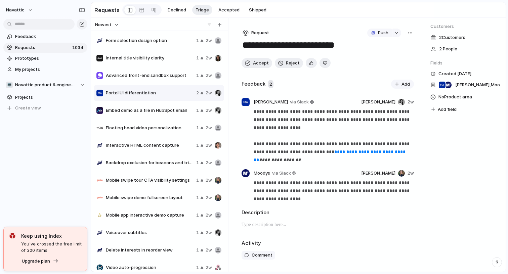
click at [163, 105] on div "Embed demo as a file in HubSpot email 1 2w" at bounding box center [159, 110] width 130 height 16
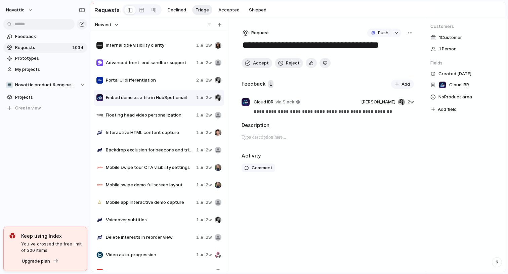
scroll to position [677, 0]
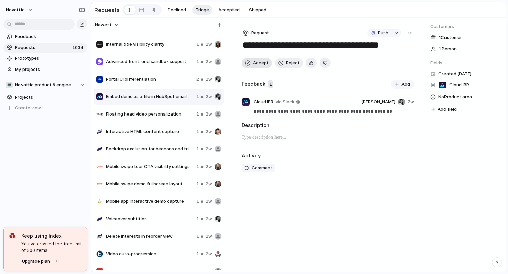
click at [256, 64] on span "Accept" at bounding box center [261, 63] width 16 height 7
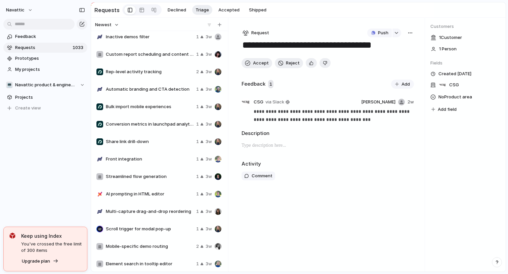
scroll to position [1011, 0]
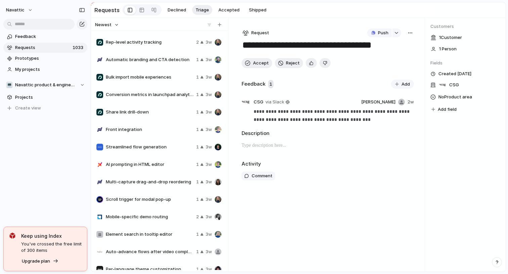
click at [157, 113] on span "Share link drill-down" at bounding box center [150, 112] width 88 height 7
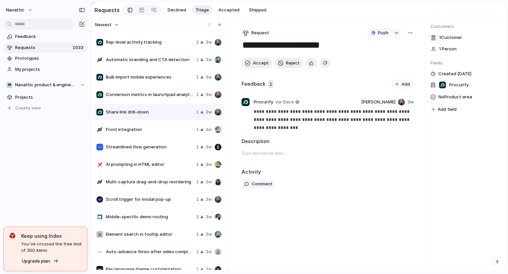
click at [159, 95] on span "Conversion metrics in launchpad analytics dashboard" at bounding box center [150, 94] width 88 height 7
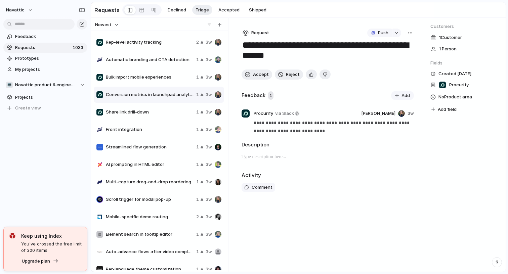
click at [161, 79] on span "Bulk import mobile experiences" at bounding box center [150, 77] width 88 height 7
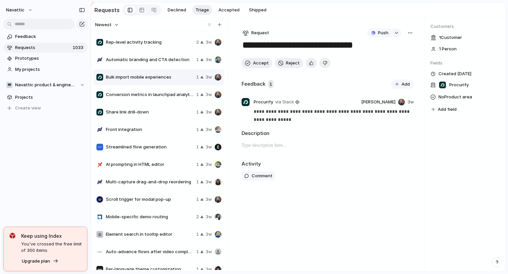
click at [149, 166] on span "AI prompting in HTML editor" at bounding box center [150, 164] width 88 height 7
type textarea "**********"
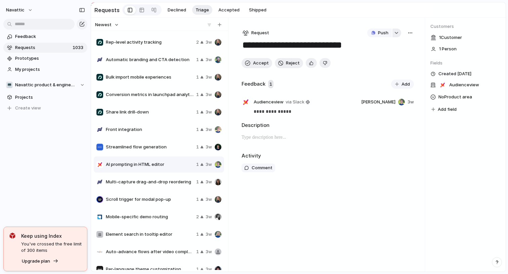
click at [397, 33] on div "button" at bounding box center [396, 33] width 5 height 3
drag, startPoint x: 385, startPoint y: 45, endPoint x: 328, endPoint y: 45, distance: 57.1
click at [328, 45] on div "**********" at bounding box center [254, 137] width 508 height 274
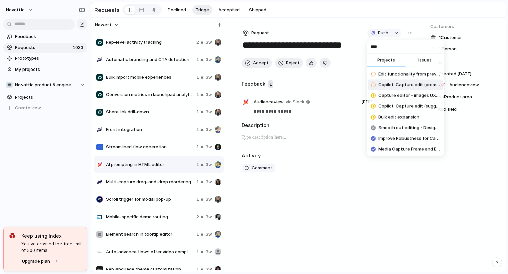
type input "****"
click at [405, 87] on span "Copilot: Capture edit (prompt)" at bounding box center [409, 85] width 62 height 7
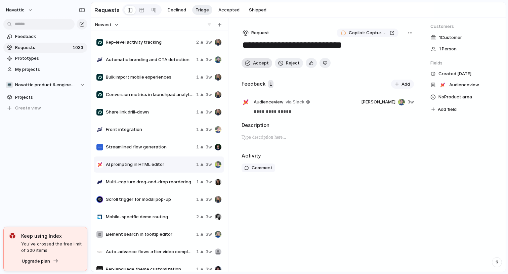
click at [258, 59] on button "Accept" at bounding box center [256, 63] width 31 height 10
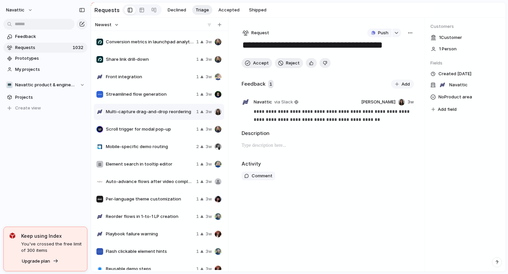
scroll to position [1064, 0]
click at [147, 126] on span "Scroll trigger for modal pop-up" at bounding box center [150, 128] width 88 height 7
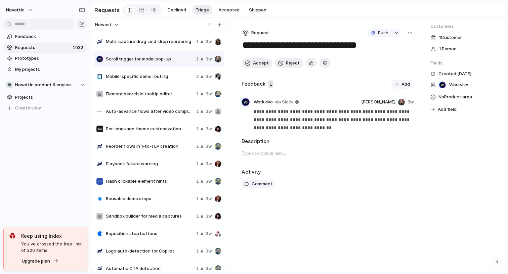
scroll to position [1135, 0]
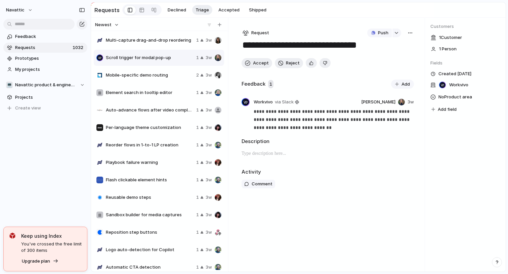
click at [159, 132] on div "Per-language theme customization 1 3w" at bounding box center [159, 127] width 130 height 16
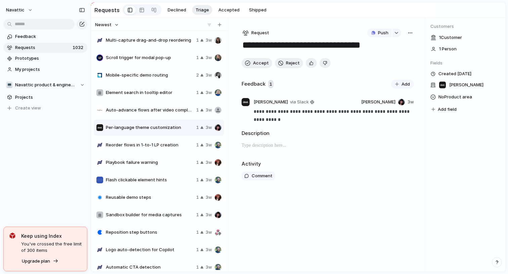
click at [159, 150] on div "Reorder flows in 1-to-1 LP creation 1 3w" at bounding box center [159, 145] width 130 height 16
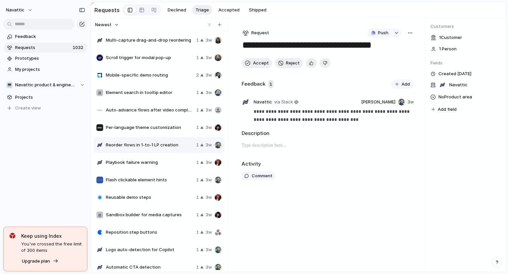
click at [158, 114] on div "Auto-advance flows after video completion 1 3w" at bounding box center [159, 110] width 130 height 16
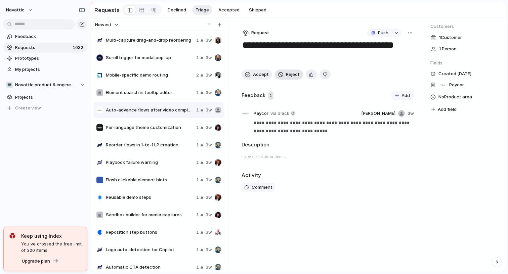
click at [287, 76] on span "Reject" at bounding box center [293, 74] width 14 height 7
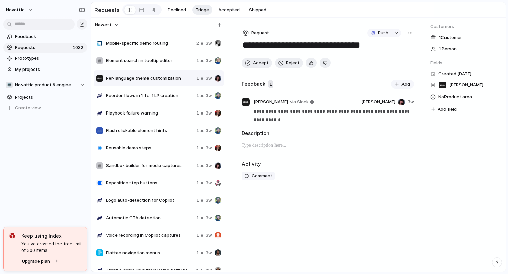
scroll to position [1181, 0]
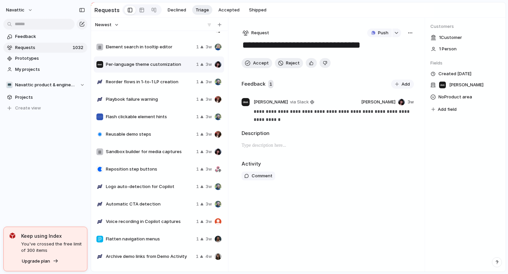
click at [156, 136] on span "Reusable demo steps" at bounding box center [150, 134] width 88 height 7
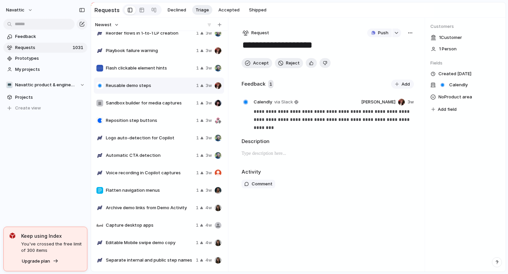
scroll to position [1231, 0]
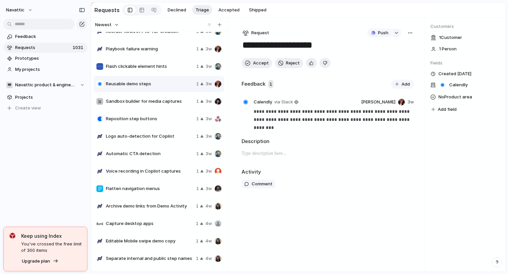
click at [150, 119] on span "Reposition step buttons" at bounding box center [150, 118] width 88 height 7
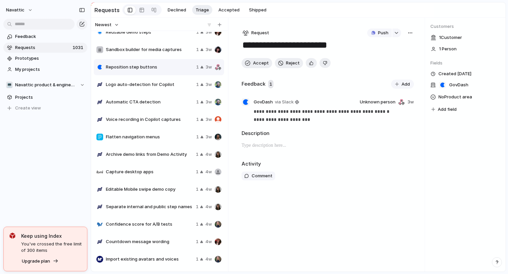
scroll to position [1283, 0]
click at [398, 35] on button "button" at bounding box center [396, 33] width 9 height 9
click at [354, 26] on div "Projects Issues 08/03 Release 04/27 Release Demo maintenance 04/13 Release Nava…" at bounding box center [254, 137] width 508 height 274
click at [161, 107] on div "Automatic CTA detection 1 3w" at bounding box center [159, 101] width 130 height 16
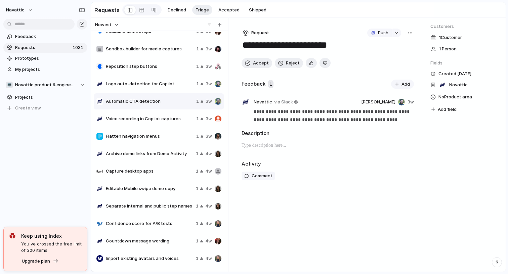
click at [154, 129] on div "Flatten navigation menus 1 3w" at bounding box center [159, 136] width 130 height 16
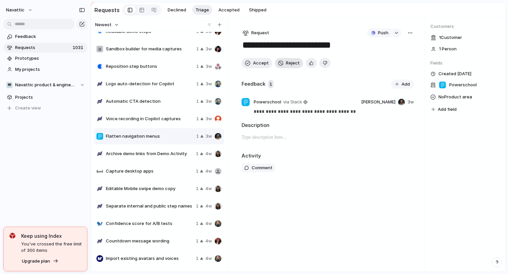
click at [289, 62] on span "Reject" at bounding box center [293, 63] width 14 height 7
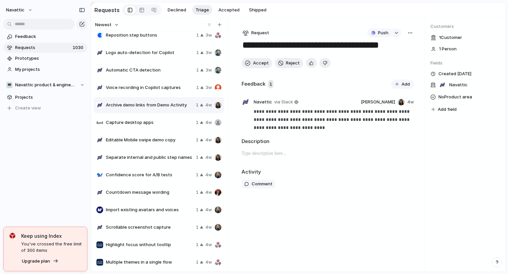
scroll to position [1334, 0]
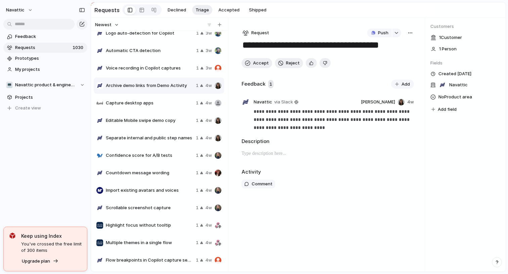
click at [135, 108] on div "Capture desktop apps 1 4w" at bounding box center [159, 103] width 130 height 16
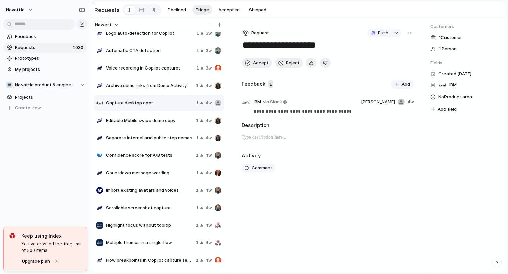
click at [129, 124] on div "Editable Mobile swipe demo copy 1 4w" at bounding box center [159, 120] width 130 height 16
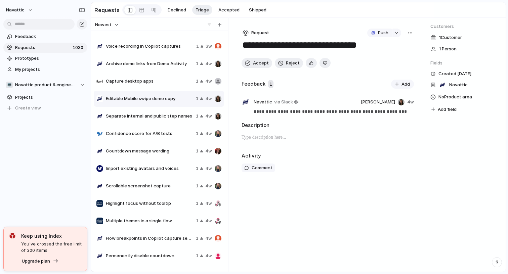
scroll to position [1357, 0]
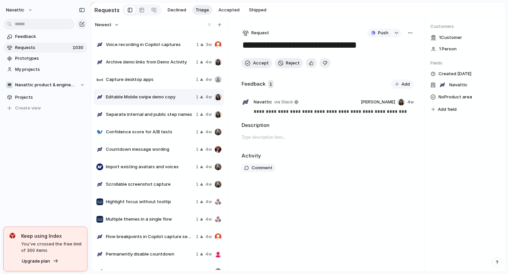
click at [133, 134] on span "Confidence score for A/B tests" at bounding box center [149, 132] width 87 height 7
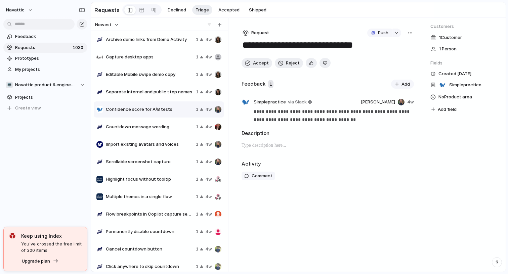
scroll to position [1381, 0]
click at [134, 130] on div "Countdown message wording 1 4w" at bounding box center [159, 126] width 130 height 16
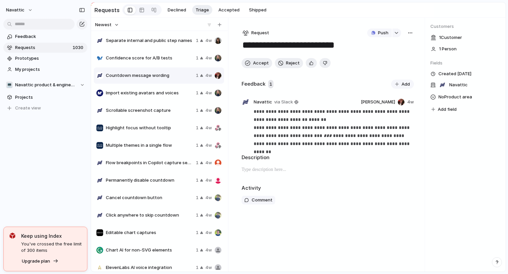
scroll to position [1437, 0]
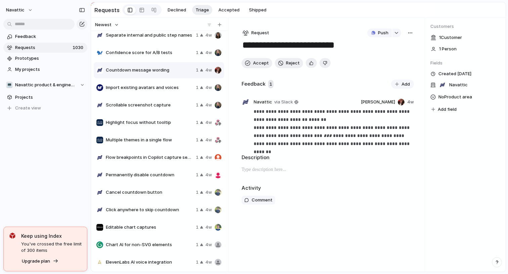
click at [147, 90] on span "Import existing avatars and voices" at bounding box center [149, 87] width 87 height 7
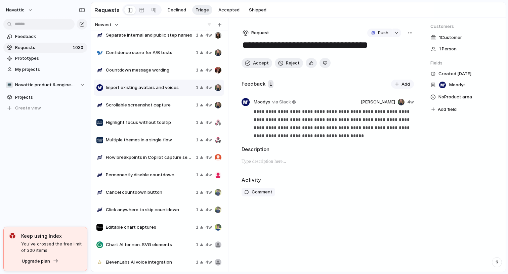
click at [140, 110] on div "Scrollable screenshot capture 1 4w" at bounding box center [159, 105] width 130 height 16
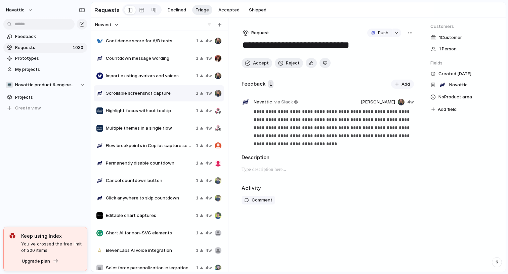
scroll to position [1449, 0]
click at [140, 156] on div "Permanently disable countdown 1 4w" at bounding box center [159, 162] width 130 height 16
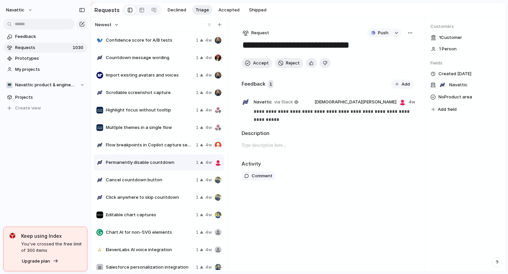
click at [144, 146] on span "Flow breakpoints in Copilot capture sessions" at bounding box center [149, 145] width 87 height 7
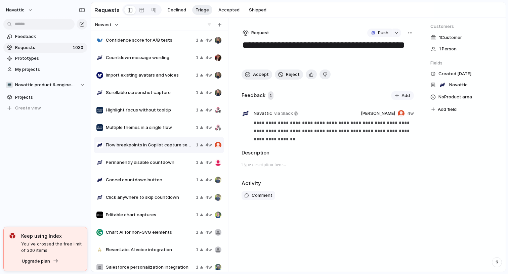
click at [146, 161] on span "Permanently disable countdown" at bounding box center [149, 162] width 87 height 7
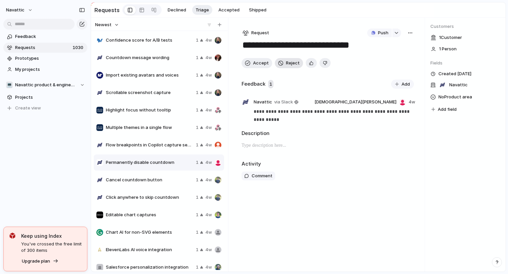
click at [286, 62] on span "Reject" at bounding box center [293, 63] width 14 height 7
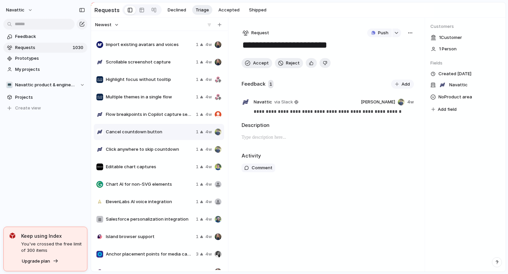
scroll to position [1487, 0]
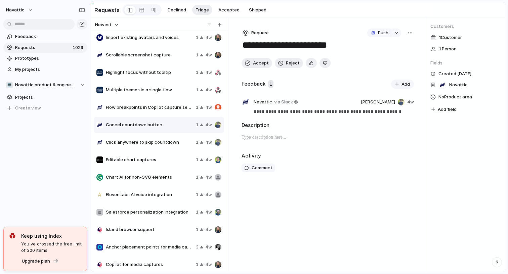
click at [137, 136] on div "Click anywhere to skip countdown 1 4w" at bounding box center [159, 142] width 130 height 16
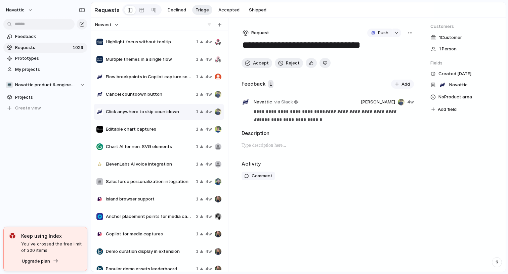
scroll to position [1519, 0]
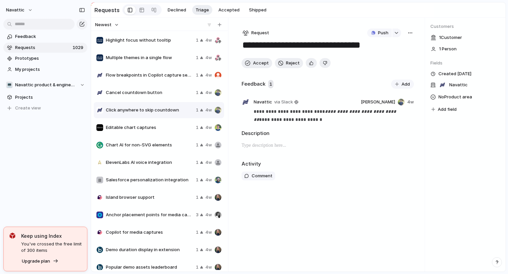
click at [132, 128] on span "Editable chart captures" at bounding box center [149, 127] width 87 height 7
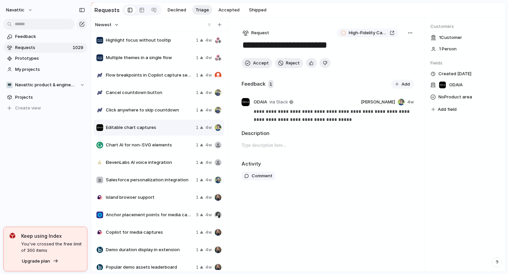
click at [110, 22] on span "Newest" at bounding box center [103, 24] width 16 height 7
click at [109, 71] on span "Most requested" at bounding box center [115, 71] width 34 height 7
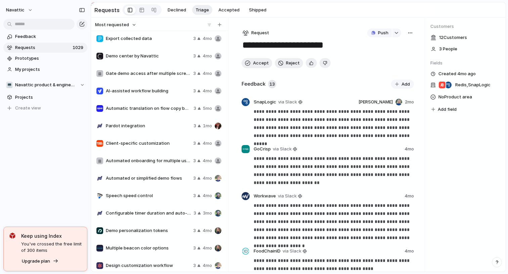
scroll to position [1200, 0]
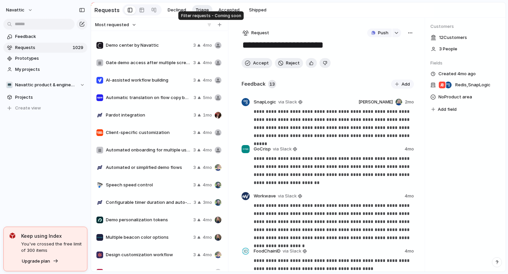
click at [210, 24] on div at bounding box center [209, 24] width 7 height 7
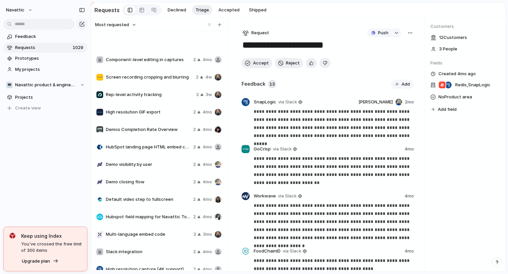
scroll to position [3580, 0]
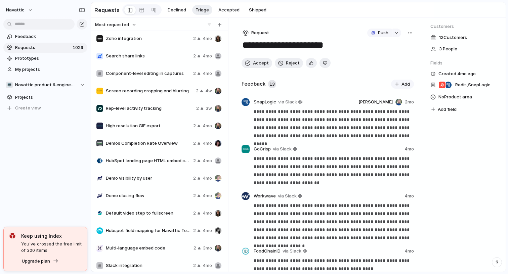
click at [139, 91] on span "Screen recording cropping and blurring" at bounding box center [149, 91] width 87 height 7
type textarea "**********"
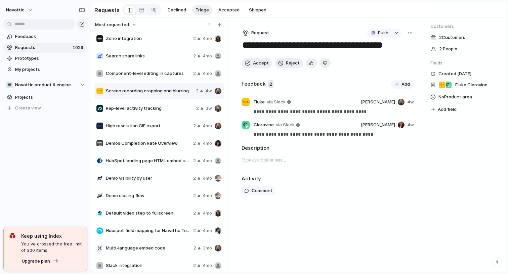
click at [412, 31] on div "button" at bounding box center [409, 32] width 5 height 5
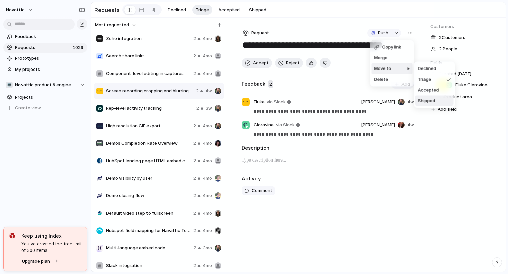
drag, startPoint x: 426, startPoint y: 99, endPoint x: 337, endPoint y: 149, distance: 101.7
click at [338, 147] on body "navattic Feedback Requests 1029 Prototypes My projects 💻 Navattic product & eng…" at bounding box center [254, 137] width 508 height 274
click at [328, 161] on div "Copy link Merge Move to [GEOGRAPHIC_DATA]" at bounding box center [254, 137] width 508 height 274
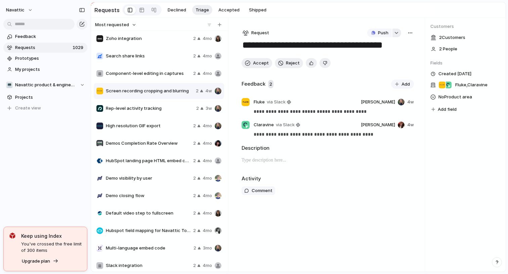
click at [393, 30] on button "button" at bounding box center [396, 33] width 9 height 9
type input "*****"
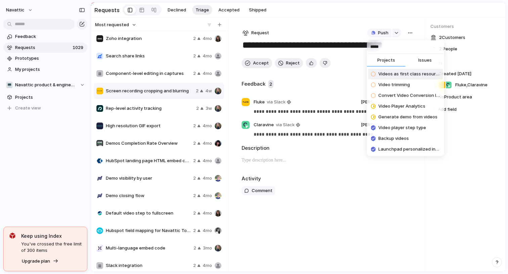
click at [408, 73] on span "Videos as first class resources" at bounding box center [409, 74] width 62 height 7
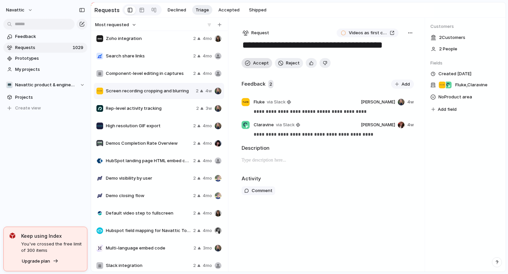
click at [257, 61] on span "Accept" at bounding box center [261, 63] width 16 height 7
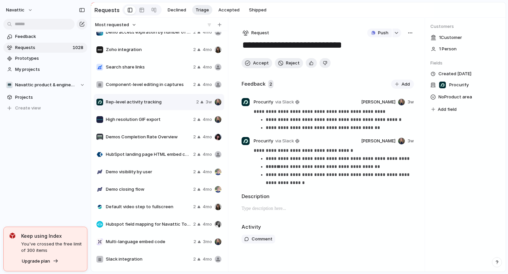
click at [135, 70] on span "Search share links" at bounding box center [148, 67] width 85 height 7
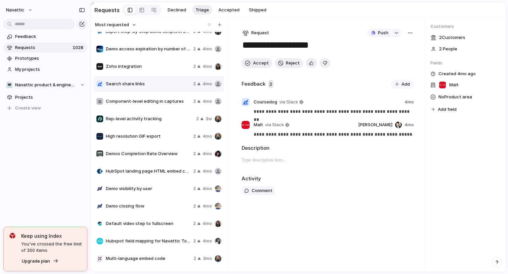
click at [151, 68] on span "Zoho integration" at bounding box center [148, 66] width 85 height 7
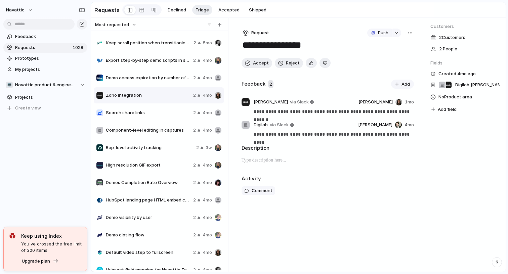
scroll to position [3522, 0]
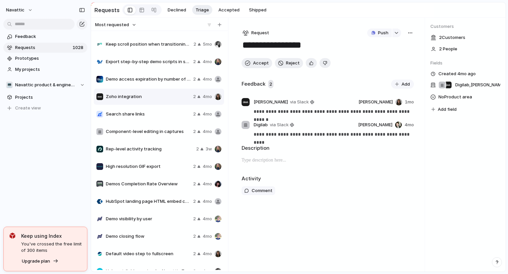
click at [146, 84] on div "Demo access expiration by number of visits 2 4mo" at bounding box center [159, 79] width 130 height 16
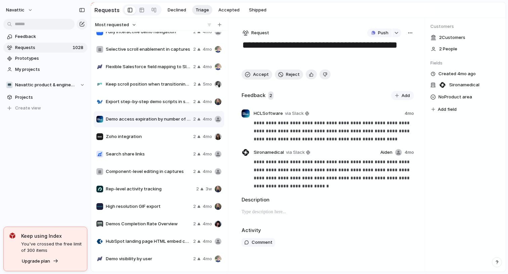
scroll to position [3479, 0]
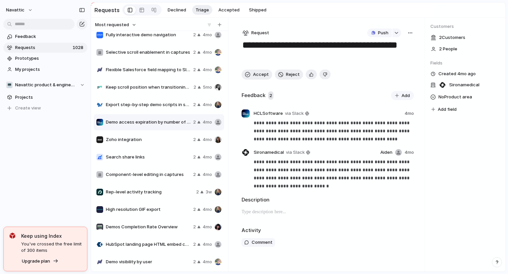
click at [156, 84] on div "Keep scroll position when transitioning from screen recording to web capture" at bounding box center [143, 87] width 94 height 7
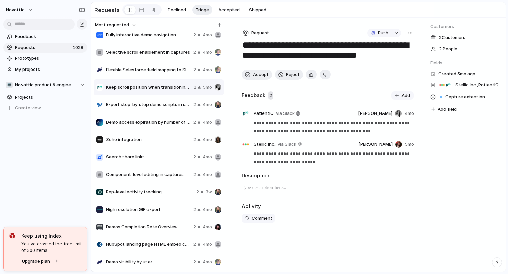
scroll to position [3471, 0]
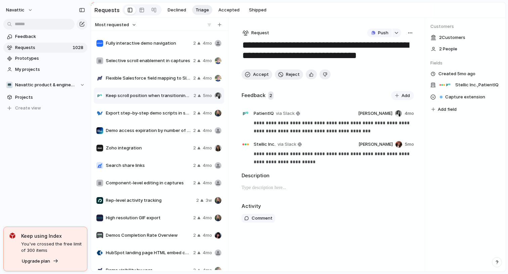
click at [149, 81] on span "Flexible Salesforce field mapping to Slack alerts" at bounding box center [148, 78] width 85 height 7
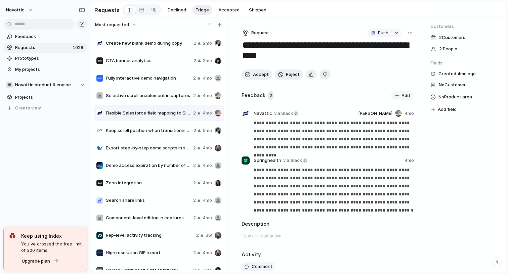
scroll to position [3422, 0]
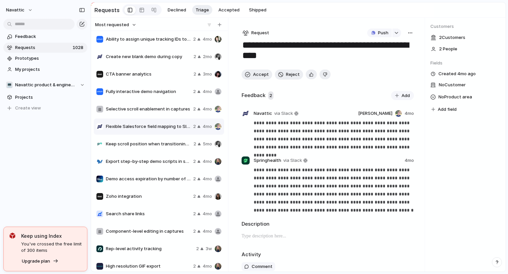
click at [142, 69] on div "CTA banner analytics 2 3mo" at bounding box center [159, 74] width 130 height 16
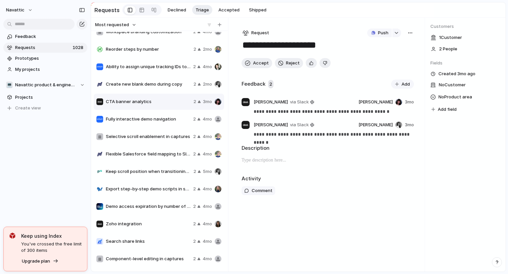
scroll to position [3393, 0]
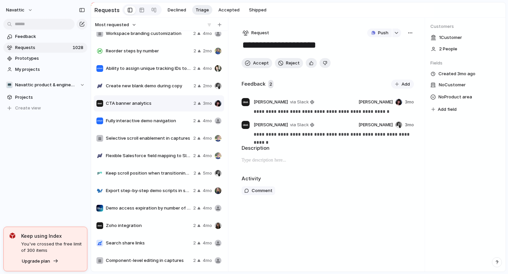
click at [144, 89] on div "Create new blank demo during copy 2 2mo" at bounding box center [159, 86] width 130 height 16
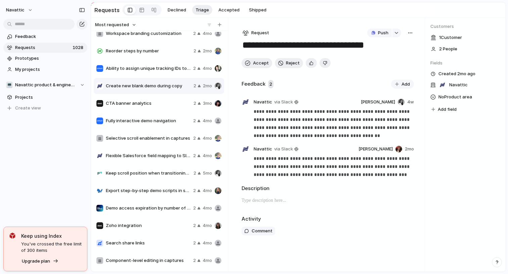
click at [142, 102] on span "CTA banner analytics" at bounding box center [148, 103] width 85 height 7
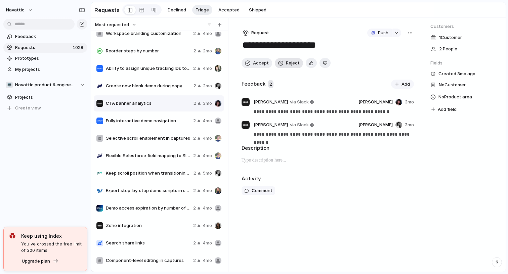
click at [287, 64] on span "Reject" at bounding box center [293, 63] width 14 height 7
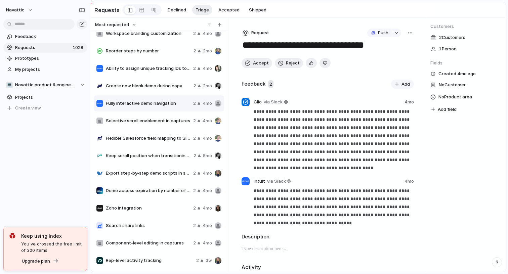
scroll to position [3378, 0]
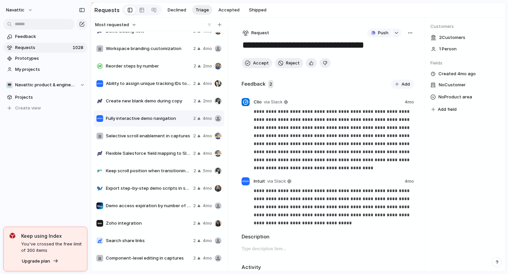
click at [153, 65] on span "Reorder steps by number" at bounding box center [148, 66] width 85 height 7
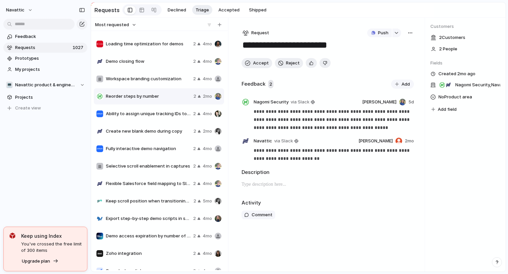
scroll to position [3350, 0]
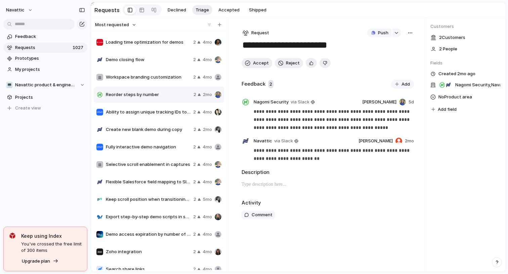
click at [148, 151] on div "Fully interactive demo navigation 2 4mo" at bounding box center [159, 147] width 130 height 16
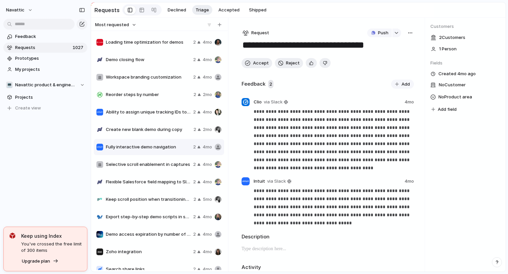
click at [154, 131] on span "Create new blank demo during copy" at bounding box center [148, 129] width 85 height 7
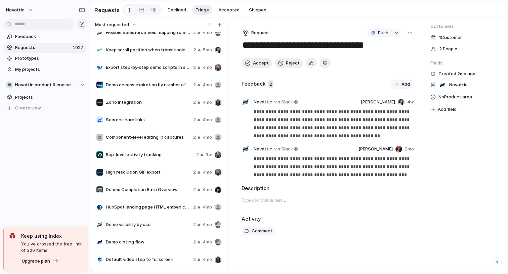
scroll to position [3500, 0]
click at [72, 136] on div "Feedback Requests 1027 Prototypes My projects 💻 Navattic product & engineering …" at bounding box center [45, 83] width 91 height 167
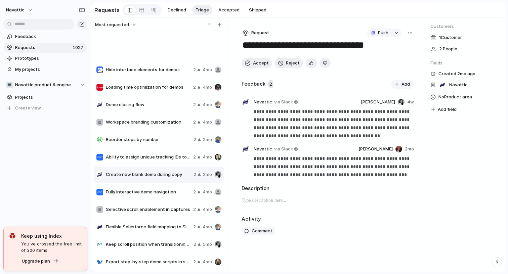
scroll to position [3452, 0]
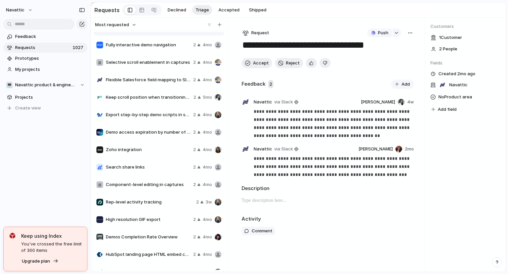
click at [142, 170] on div "Search share links" at bounding box center [143, 167] width 94 height 7
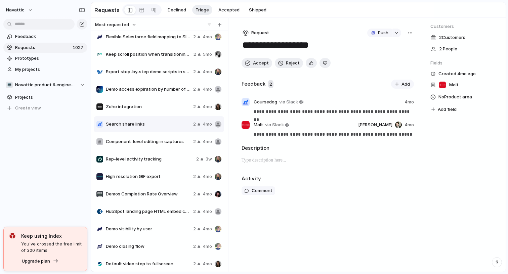
scroll to position [3511, 0]
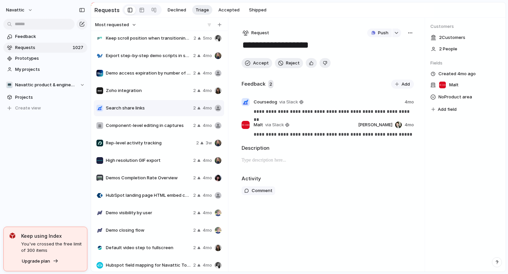
click at [153, 146] on span "Rep-level activity tracking" at bounding box center [150, 143] width 88 height 7
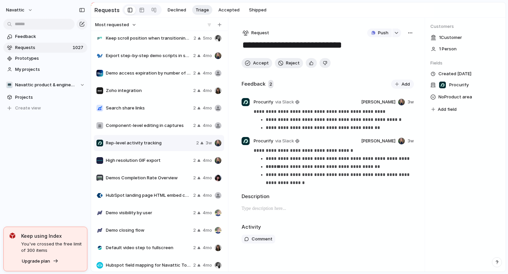
click at [146, 167] on div "High resolution GIF export 2 4mo" at bounding box center [159, 160] width 130 height 16
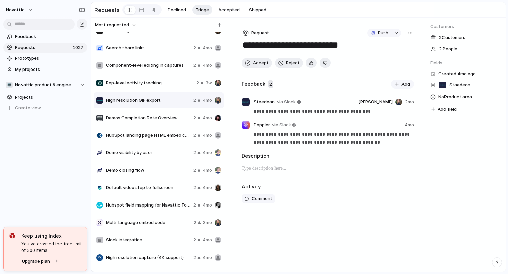
scroll to position [3572, 0]
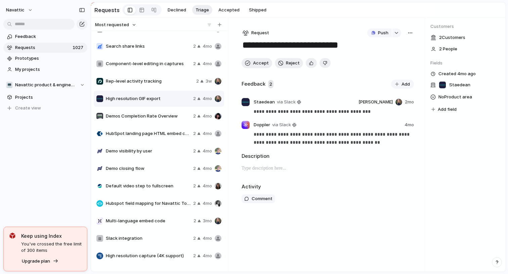
click at [157, 158] on div "Demo visibility by user 2 4mo" at bounding box center [159, 151] width 130 height 16
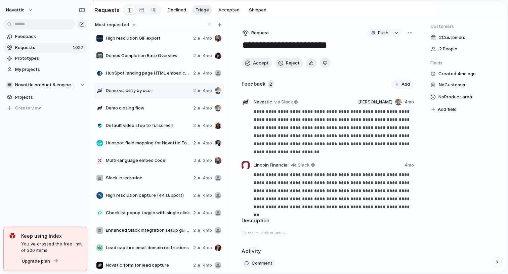
scroll to position [3644, 0]
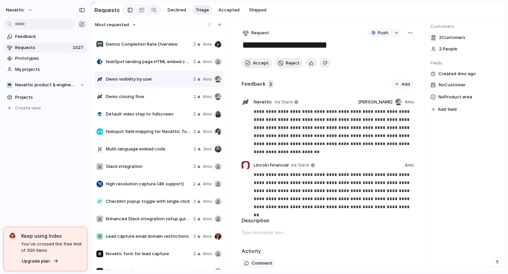
click at [161, 131] on span "Hubspot field mapping for Navattic Tour data" at bounding box center [148, 131] width 85 height 7
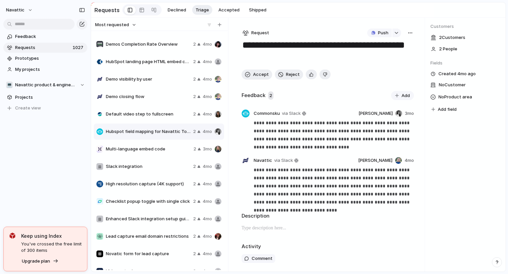
click at [164, 153] on div "Multi-language embed code 2 3mo" at bounding box center [159, 149] width 130 height 16
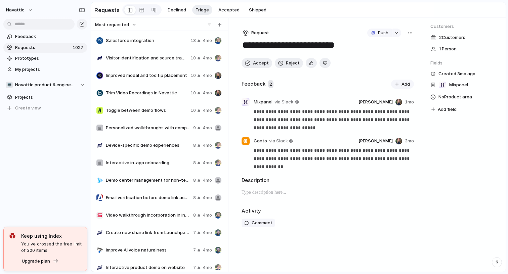
click at [118, 24] on span "Most requested" at bounding box center [112, 24] width 34 height 7
click at [118, 48] on li "Newest" at bounding box center [116, 49] width 41 height 11
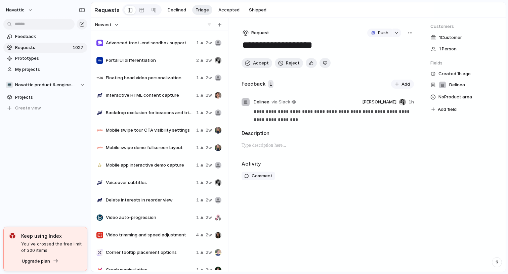
scroll to position [1041, 0]
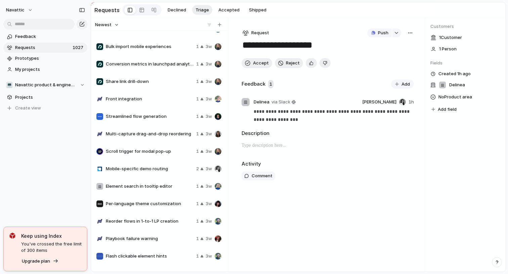
click at [161, 136] on span "Multi-capture drag-and-drop reordering" at bounding box center [150, 134] width 88 height 7
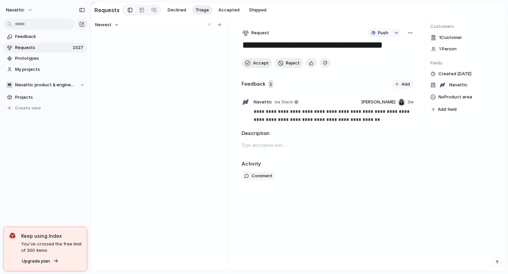
scroll to position [4635, 0]
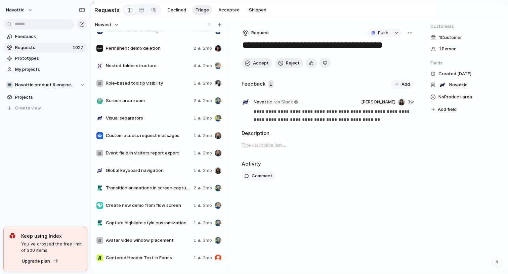
click at [148, 98] on span "Screen area zoom" at bounding box center [148, 100] width 85 height 7
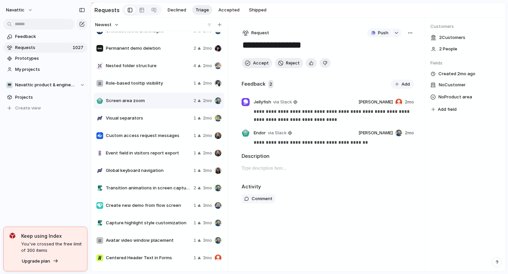
click at [408, 32] on div "button" at bounding box center [409, 32] width 5 height 5
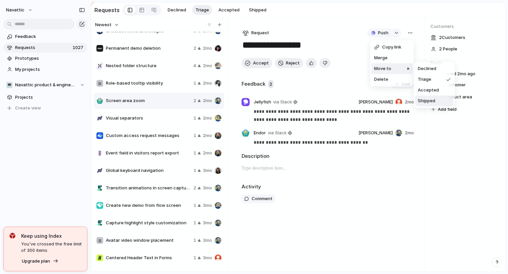
click at [427, 100] on span "Shipped" at bounding box center [426, 101] width 17 height 7
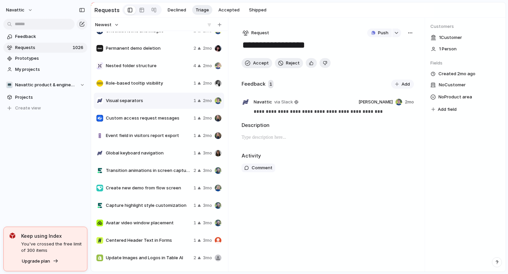
scroll to position [4619, 0]
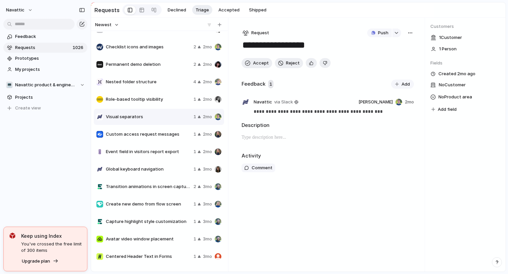
click at [150, 82] on span "Nested folder structure" at bounding box center [148, 82] width 85 height 7
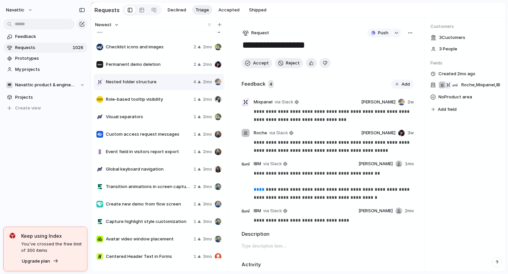
type textarea "**********"
click at [396, 35] on button "button" at bounding box center [396, 33] width 9 height 9
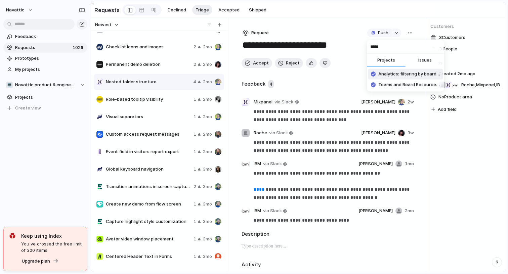
type input "****"
click at [399, 75] on span "Team Level Permissions (Exploration)" at bounding box center [409, 74] width 62 height 7
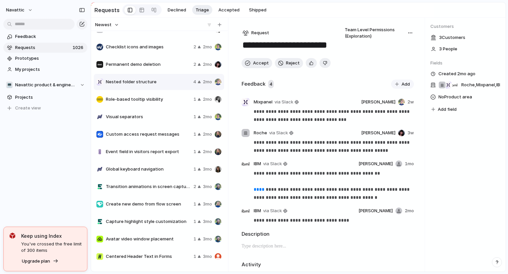
click at [324, 24] on div "**********" at bounding box center [328, 145] width 194 height 254
click at [251, 65] on button "Accept" at bounding box center [256, 63] width 31 height 10
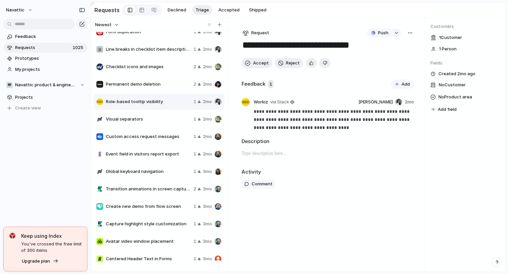
scroll to position [4593, 0]
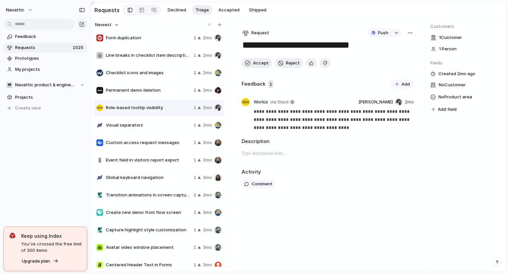
click at [141, 87] on span "Permanent demo deletion" at bounding box center [148, 90] width 85 height 7
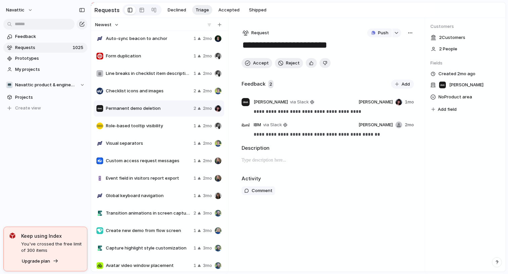
scroll to position [4570, 0]
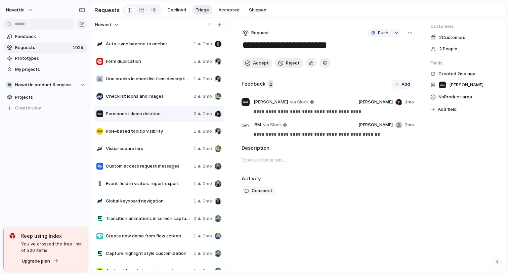
click at [231, 100] on div "**********" at bounding box center [328, 145] width 194 height 254
click at [233, 43] on div "**********" at bounding box center [328, 145] width 194 height 254
click at [150, 58] on span "Form duplication" at bounding box center [148, 61] width 85 height 7
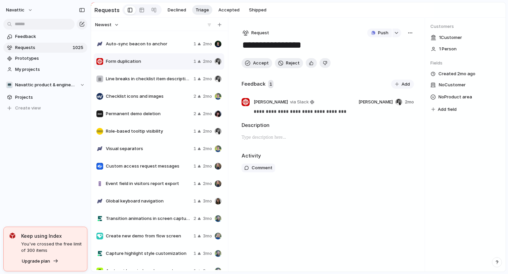
click at [153, 81] on span "Line breaks in checklist item descriptions" at bounding box center [148, 79] width 85 height 7
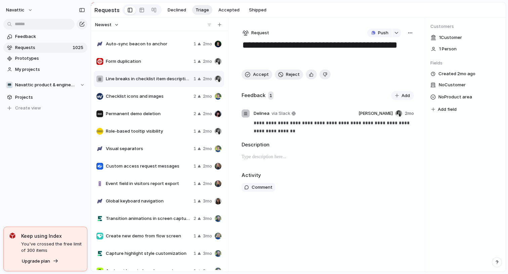
click at [157, 92] on div "Checklist icons and images 2 2mo" at bounding box center [159, 96] width 130 height 16
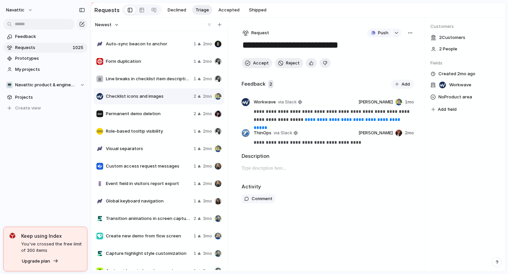
click at [233, 50] on div "**********" at bounding box center [328, 145] width 194 height 254
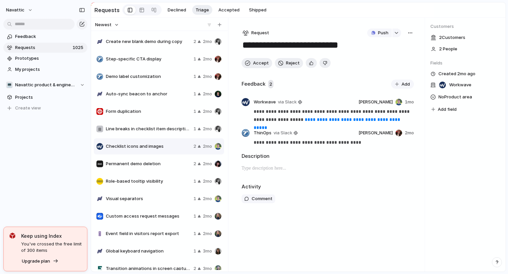
scroll to position [4516, 0]
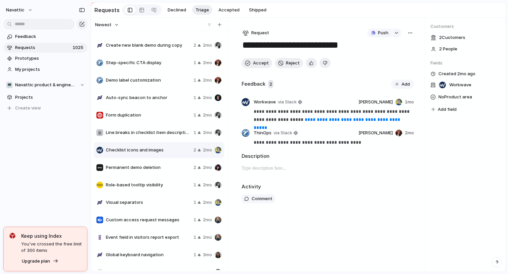
click at [157, 59] on span "Step-specific CTA display" at bounding box center [148, 62] width 85 height 7
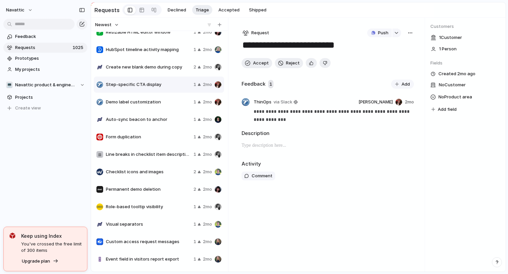
scroll to position [4492, 0]
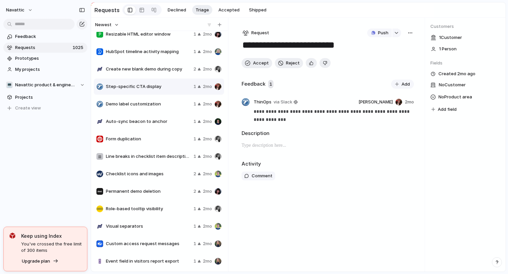
click at [151, 70] on span "Create new blank demo during copy" at bounding box center [148, 69] width 85 height 7
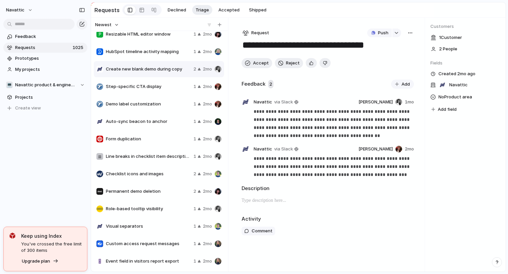
click at [157, 51] on span "HubSpot timeline activity mapping" at bounding box center [148, 51] width 85 height 7
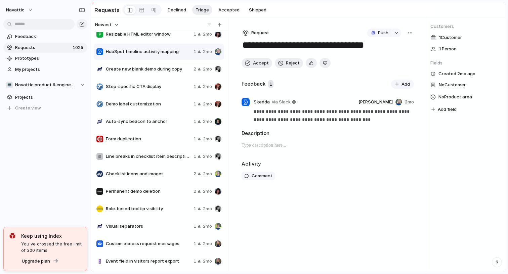
click at [411, 35] on div "button" at bounding box center [409, 32] width 5 height 5
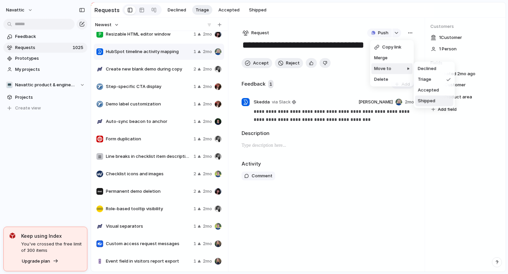
click at [429, 98] on span "Shipped" at bounding box center [426, 101] width 17 height 7
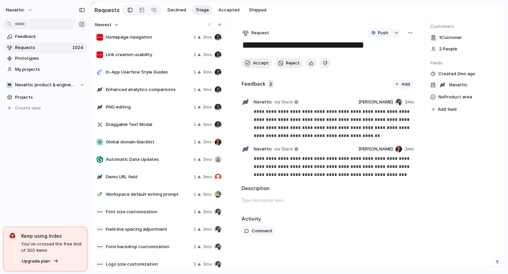
scroll to position [5155, 0]
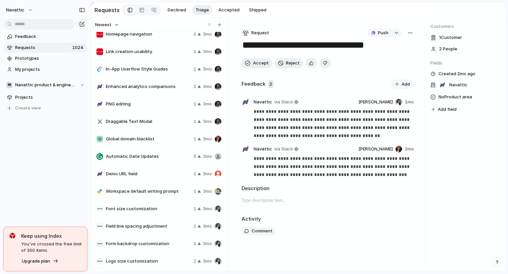
click at [138, 173] on span "Demo URL field" at bounding box center [148, 174] width 85 height 7
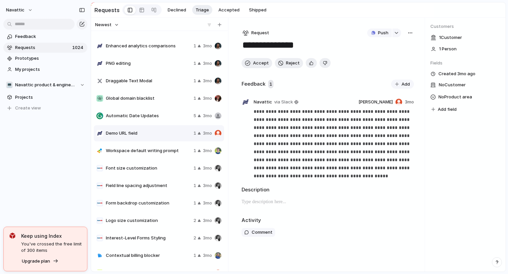
scroll to position [5197, 0]
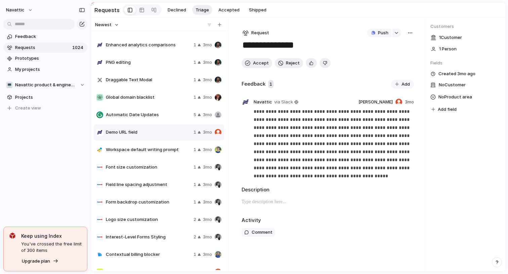
click at [133, 150] on span "Workspace default writing prompt" at bounding box center [148, 149] width 85 height 7
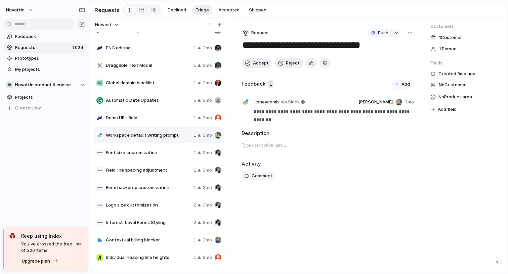
scroll to position [5213, 0]
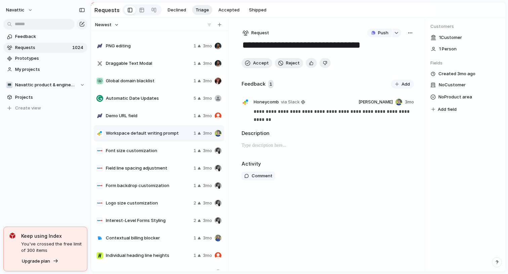
click at [129, 148] on span "Font size customization" at bounding box center [148, 150] width 85 height 7
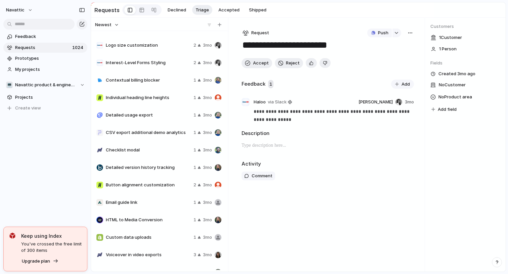
scroll to position [5373, 0]
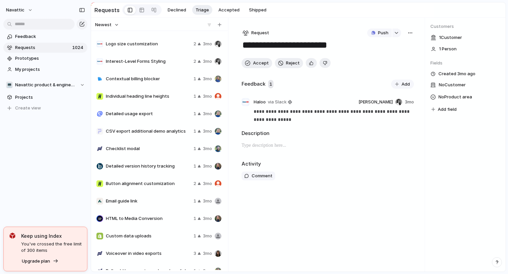
click at [126, 147] on span "Checklist modal" at bounding box center [148, 148] width 85 height 7
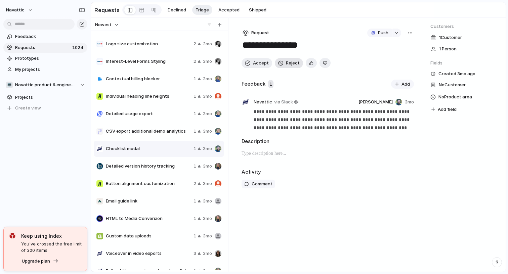
click at [288, 65] on span "Reject" at bounding box center [293, 63] width 14 height 7
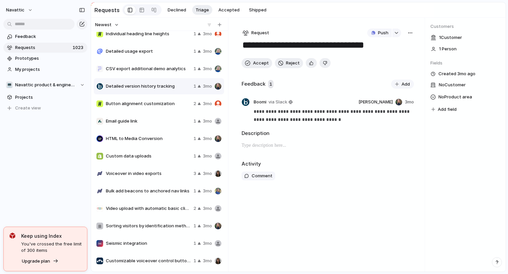
scroll to position [5437, 0]
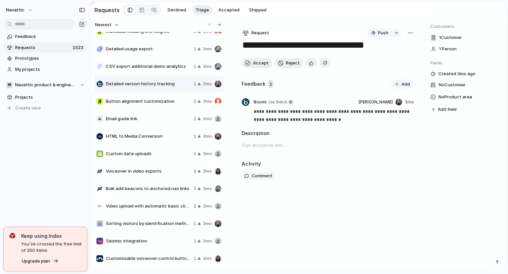
click at [155, 211] on div "Video upload with automatic basic click-through creation 2 3mo" at bounding box center [159, 206] width 130 height 16
type textarea "**********"
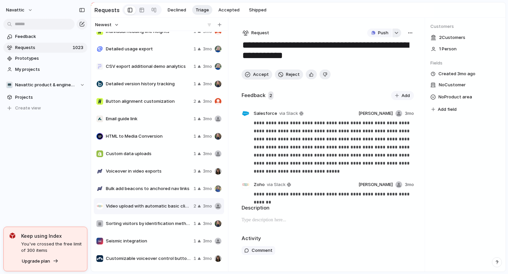
click at [398, 33] on div "button" at bounding box center [396, 33] width 5 height 3
type input "*****"
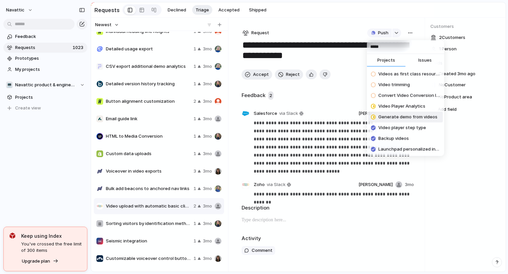
click at [402, 117] on span "Generate demo from videos" at bounding box center [407, 117] width 59 height 7
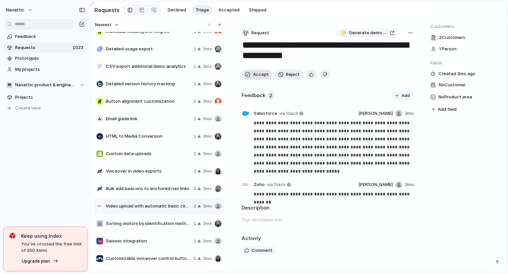
click at [256, 76] on span "Accept" at bounding box center [261, 74] width 16 height 7
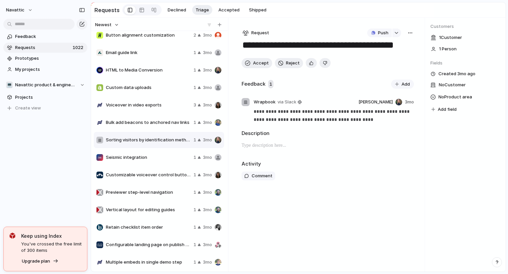
scroll to position [5505, 0]
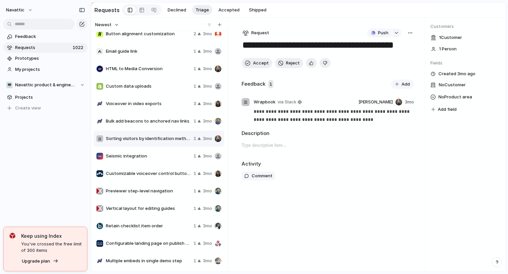
click at [142, 159] on span "Seismic integration" at bounding box center [148, 156] width 85 height 7
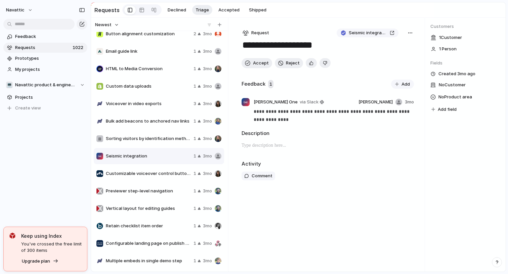
click at [411, 34] on div "button" at bounding box center [409, 32] width 5 height 5
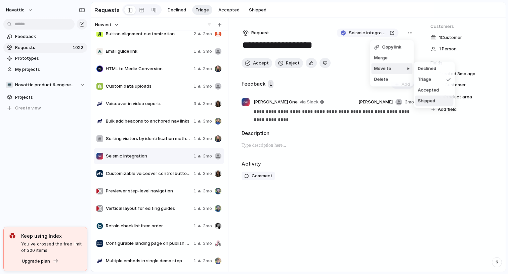
click at [434, 99] on span "Shipped" at bounding box center [426, 101] width 17 height 7
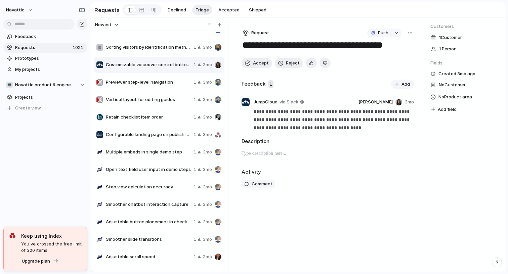
scroll to position [5597, 0]
click at [151, 152] on span "Multiple embeds in single demo step" at bounding box center [148, 151] width 85 height 7
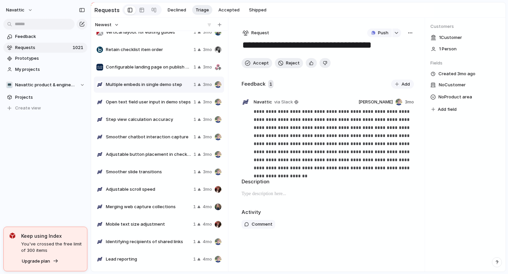
scroll to position [5665, 0]
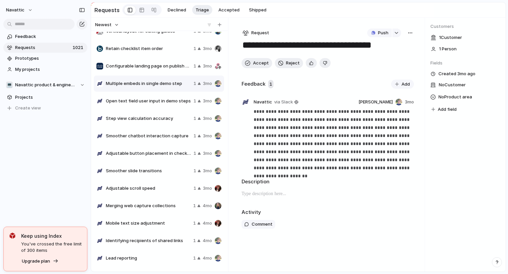
click at [149, 125] on div "Step view calculation accuracy 1 3mo" at bounding box center [159, 118] width 130 height 16
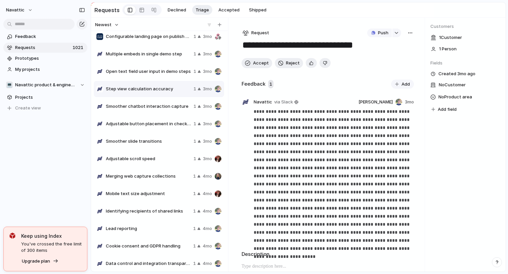
scroll to position [5695, 0]
click at [152, 107] on span "Smoother chatbot interaction capture" at bounding box center [148, 105] width 85 height 7
type textarea "**********"
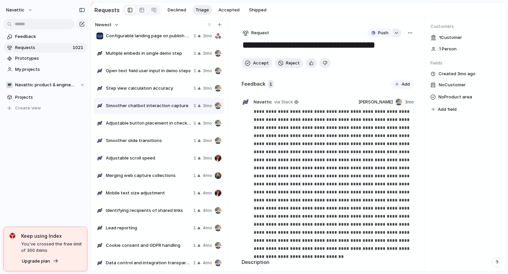
click at [394, 31] on button "button" at bounding box center [396, 33] width 9 height 9
type input "****"
click at [390, 77] on span "First-Class Support for Chatbot Interfaces" at bounding box center [409, 74] width 62 height 7
click at [258, 63] on span "Accept" at bounding box center [261, 63] width 16 height 7
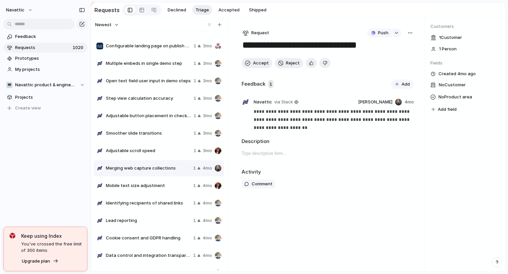
scroll to position [5702, 0]
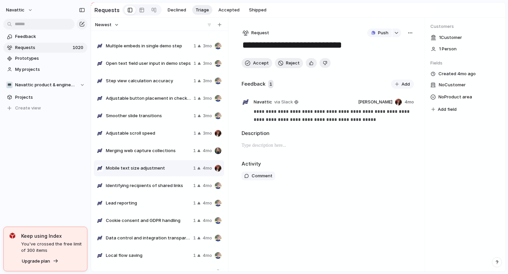
scroll to position [5720, 0]
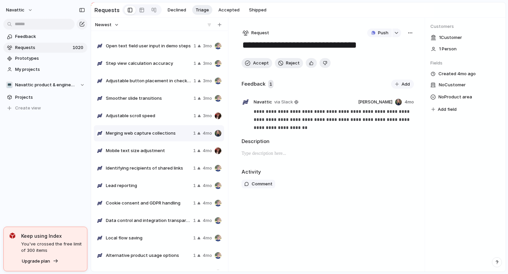
scroll to position [5702, 0]
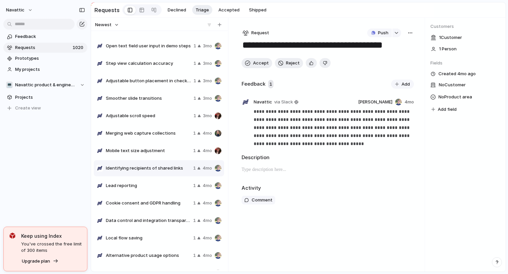
scroll to position [5737, 0]
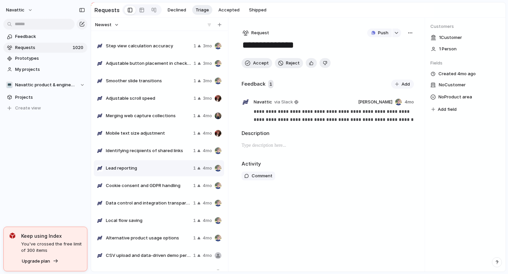
scroll to position [5754, 0]
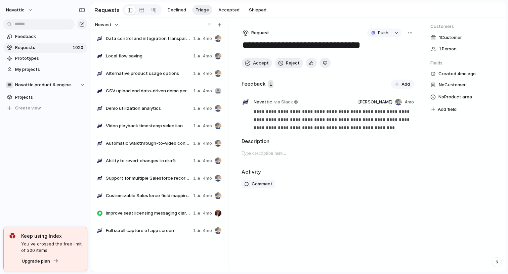
scroll to position [5772, 0]
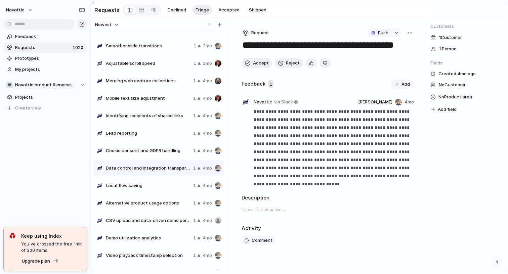
scroll to position [5789, 0]
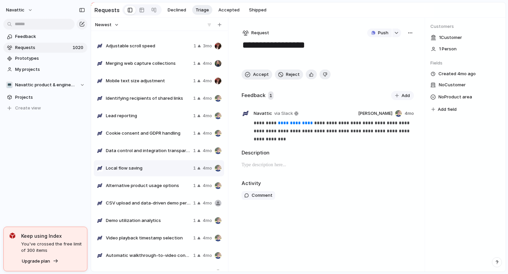
scroll to position [5807, 0]
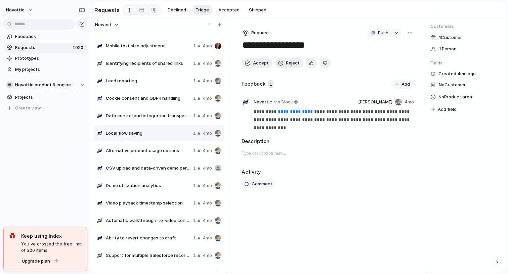
scroll to position [5807, 0]
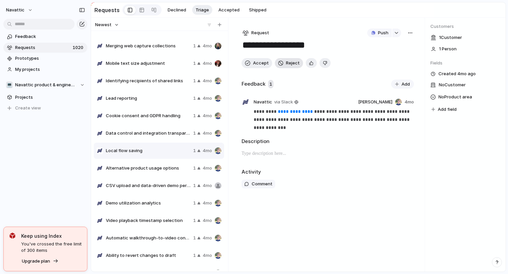
click at [281, 60] on div "button" at bounding box center [280, 62] width 5 height 5
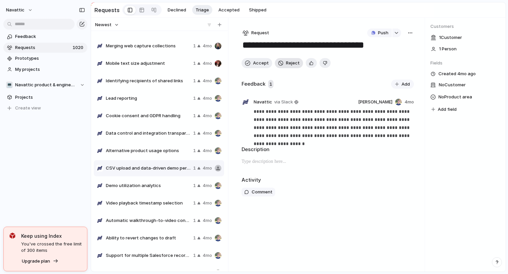
type textarea "**********"
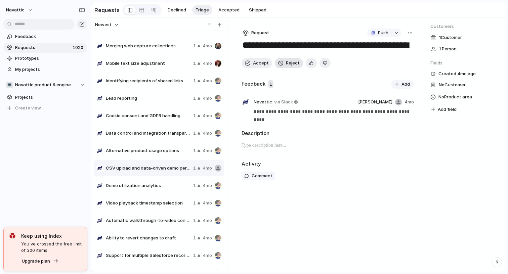
scroll to position [5824, 0]
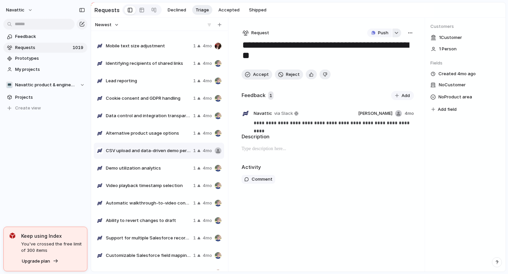
click at [396, 35] on button "button" at bounding box center [396, 33] width 9 height 9
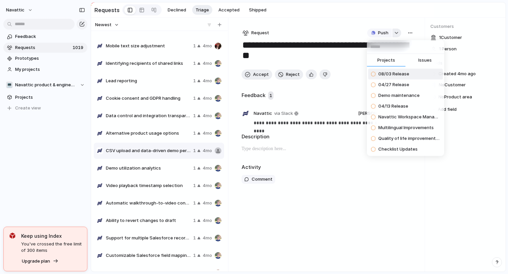
type input "*"
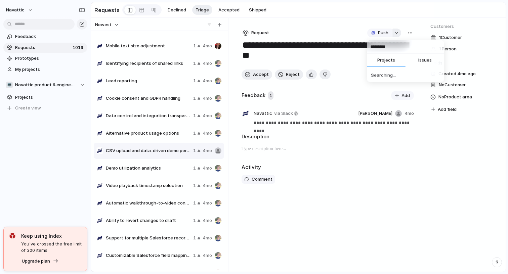
type input "********"
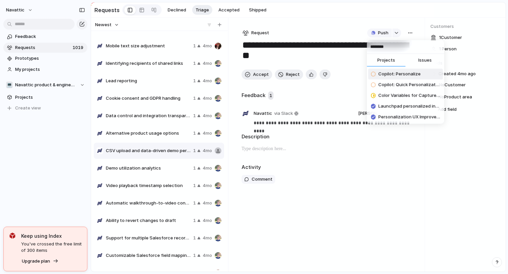
click at [393, 73] on span "Copilot: Personalize" at bounding box center [399, 74] width 42 height 7
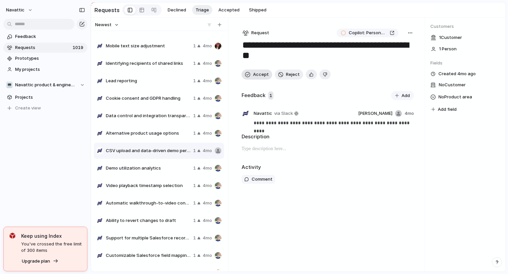
click at [258, 75] on span "Accept" at bounding box center [261, 74] width 16 height 7
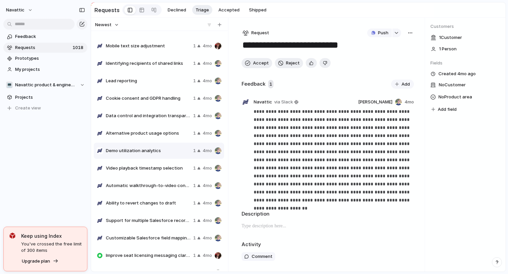
click at [145, 170] on span "Video playback timestamp selection" at bounding box center [148, 168] width 85 height 7
type textarea "**********"
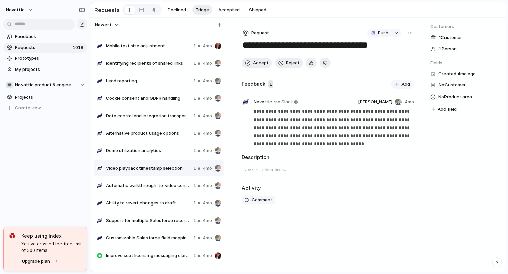
scroll to position [5837, 0]
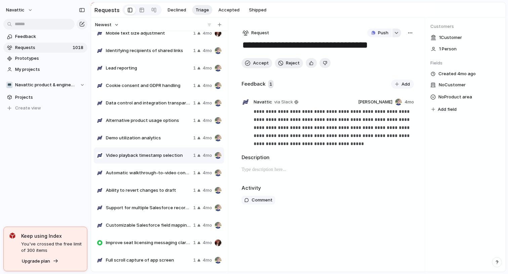
click at [395, 30] on button "button" at bounding box center [396, 33] width 9 height 9
type input "*****"
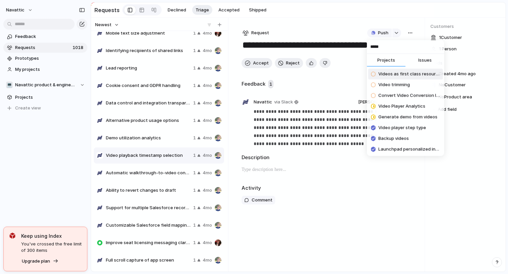
click at [401, 73] on span "Videos as first class resources" at bounding box center [409, 74] width 62 height 7
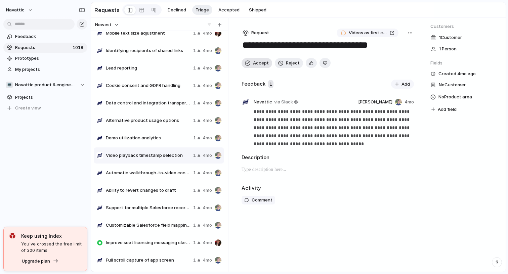
click at [254, 64] on span "Accept" at bounding box center [261, 63] width 16 height 7
type textarea "**********"
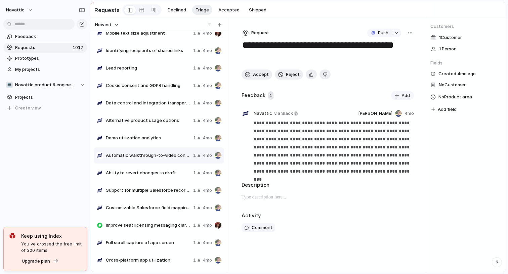
click at [400, 34] on div "Push" at bounding box center [384, 33] width 34 height 9
click at [397, 35] on button "button" at bounding box center [396, 33] width 9 height 9
type input "*****"
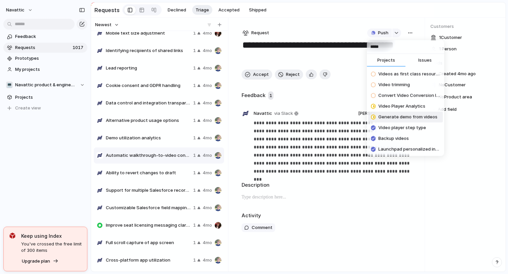
click at [418, 116] on span "Generate demo from videos" at bounding box center [407, 117] width 59 height 7
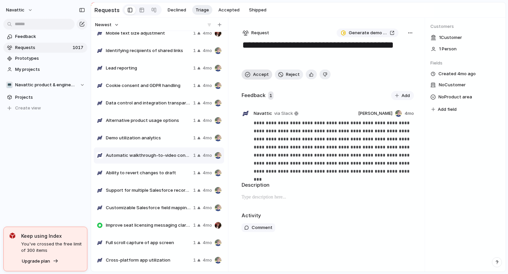
click at [255, 74] on span "Accept" at bounding box center [261, 74] width 16 height 7
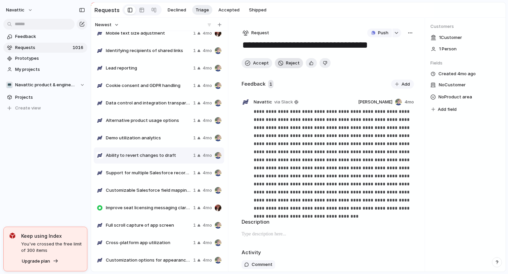
click at [290, 65] on span "Reject" at bounding box center [293, 63] width 14 height 7
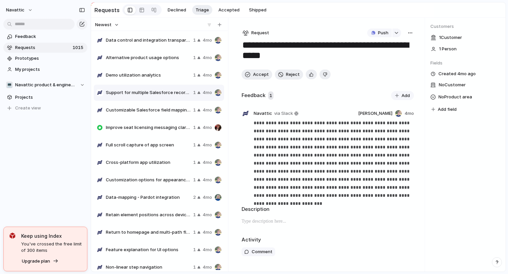
scroll to position [5908, 0]
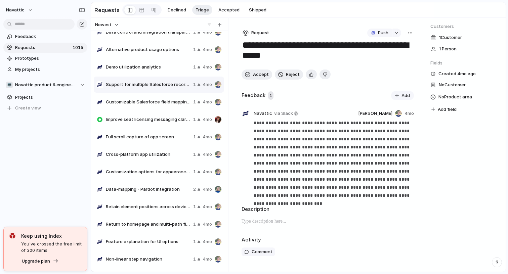
click at [155, 141] on div "Full scroll capture of app screen 1 4mo" at bounding box center [159, 137] width 130 height 16
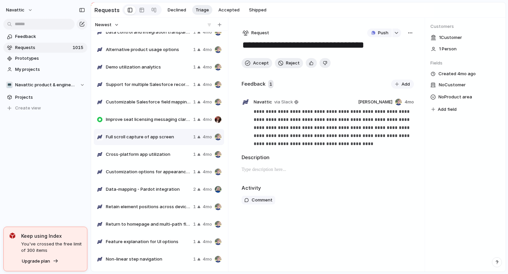
click at [154, 155] on span "Cross-platform app utilization" at bounding box center [148, 154] width 85 height 7
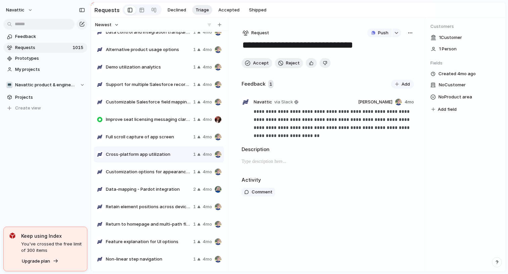
click at [156, 170] on span "Customization options for appearance and behavior" at bounding box center [148, 171] width 85 height 7
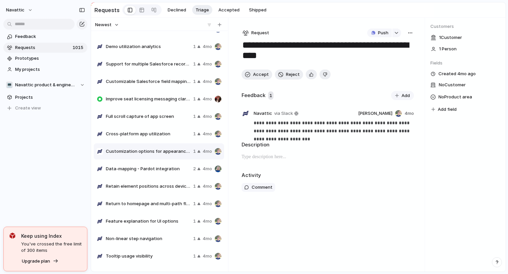
scroll to position [5936, 0]
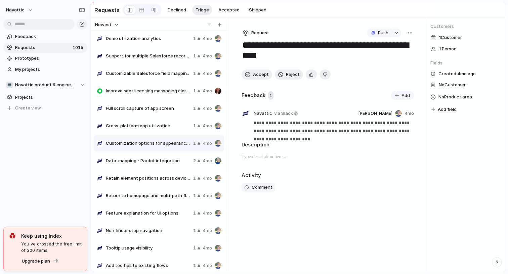
click at [159, 162] on span "Data-mapping - Pardot integration" at bounding box center [148, 160] width 85 height 7
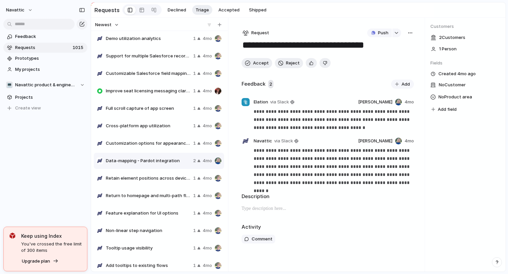
drag, startPoint x: 159, startPoint y: 162, endPoint x: 161, endPoint y: 152, distance: 10.3
click at [161, 153] on div "Data-mapping - Pardot integration 2 4mo" at bounding box center [159, 161] width 130 height 16
click at [147, 179] on span "Retain element positions across devices" at bounding box center [148, 178] width 85 height 7
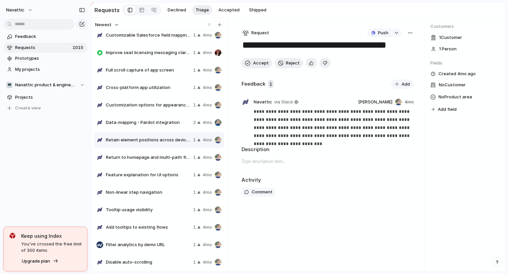
scroll to position [5977, 0]
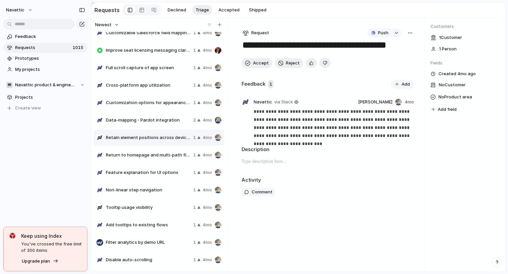
click at [151, 167] on div "Feature explanation for UI options 1 4mo" at bounding box center [159, 172] width 130 height 16
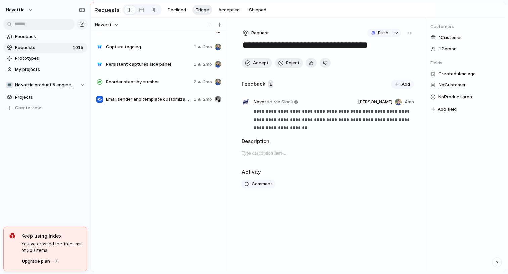
scroll to position [3373, 0]
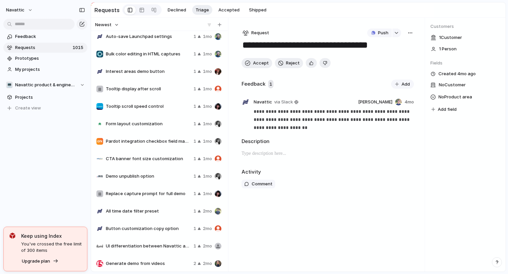
click at [134, 93] on div "Tooltip display after scroll 1 1mo" at bounding box center [159, 89] width 130 height 16
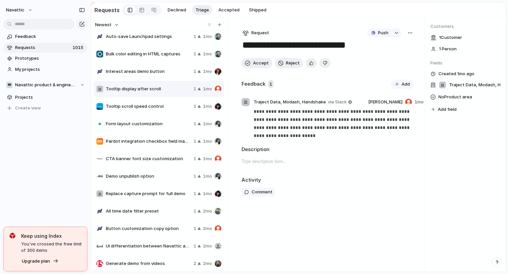
click at [133, 110] on div "Tooltip scroll speed control 1 1mo" at bounding box center [159, 106] width 130 height 16
type textarea "**********"
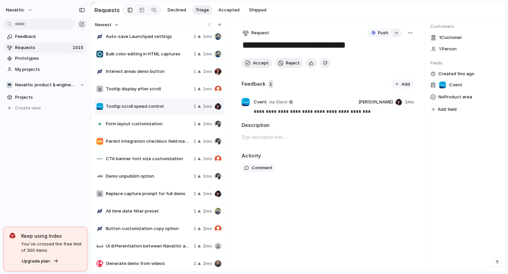
click at [394, 32] on div "button" at bounding box center [396, 33] width 5 height 3
type input "****"
click at [399, 72] on span "First-Class Support for Chatbot Interfaces" at bounding box center [409, 74] width 62 height 7
click at [254, 65] on span "Accept" at bounding box center [261, 63] width 16 height 7
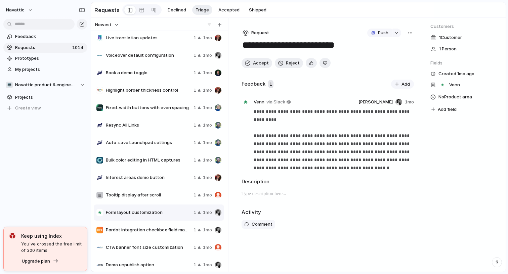
scroll to position [3242, 0]
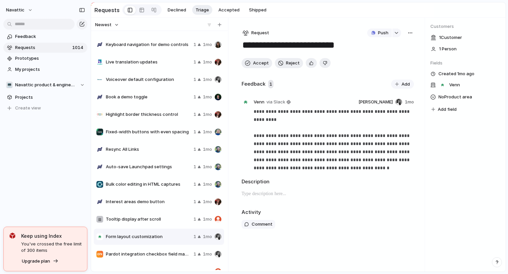
click at [153, 80] on span "Voiceover default configuration" at bounding box center [148, 79] width 85 height 7
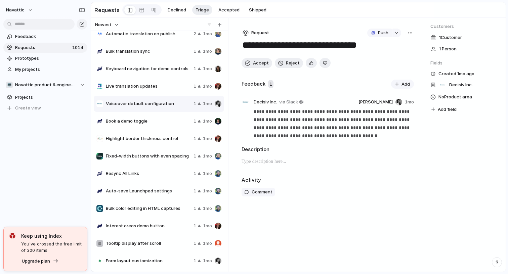
scroll to position [3214, 0]
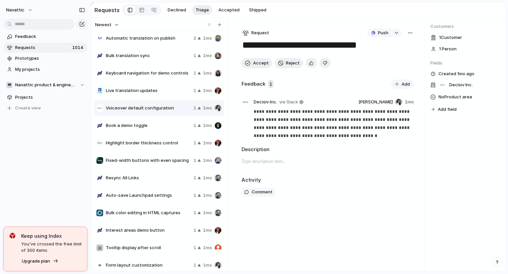
click at [153, 80] on div "Keyboard navigation for demo controls 1 1mo" at bounding box center [159, 73] width 130 height 16
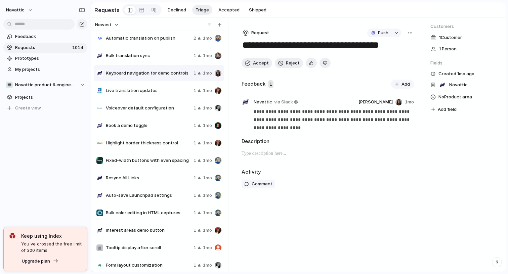
click at [153, 90] on span "Live translation updates" at bounding box center [148, 90] width 85 height 7
type textarea "**********"
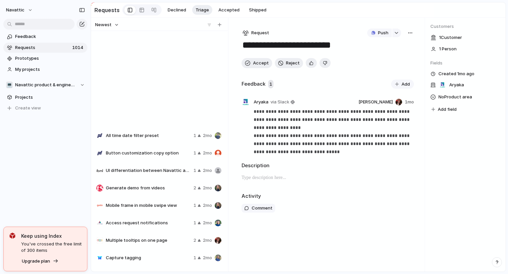
scroll to position [3599, 0]
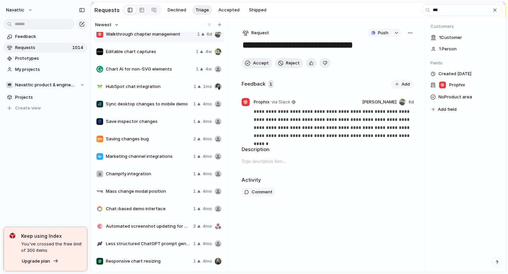
scroll to position [6, 0]
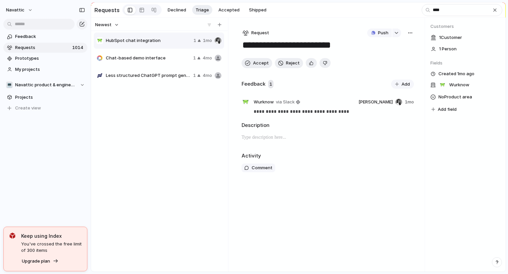
type input "****"
click at [145, 60] on span "Chat-based demo interface" at bounding box center [148, 58] width 85 height 7
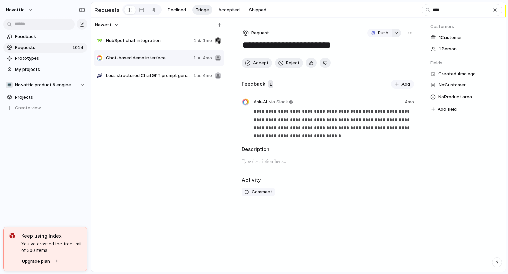
click at [397, 33] on div "button" at bounding box center [396, 33] width 5 height 3
type input "****"
click at [383, 74] on span "First-Class Support for Chatbot Interfaces" at bounding box center [409, 74] width 62 height 7
click at [251, 62] on button "Accept" at bounding box center [256, 63] width 31 height 10
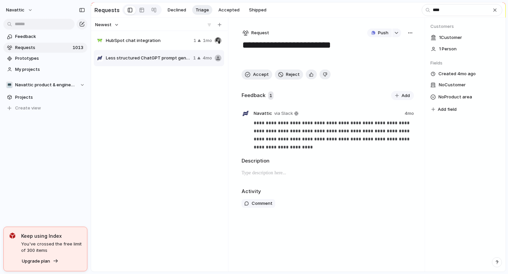
click at [172, 38] on span "HubSpot chat integration" at bounding box center [148, 40] width 85 height 7
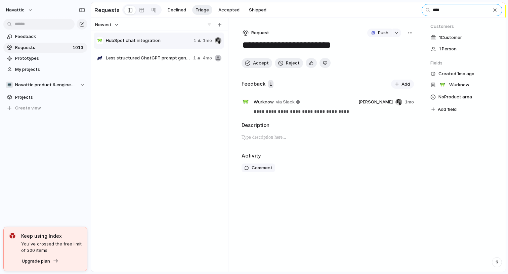
click at [448, 8] on input "****" at bounding box center [461, 10] width 81 height 12
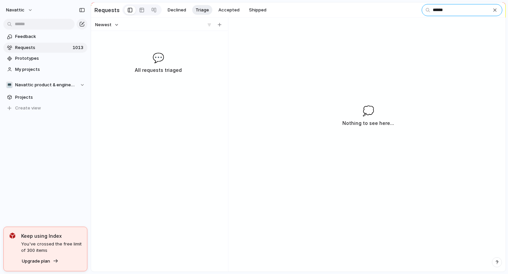
type input "*******"
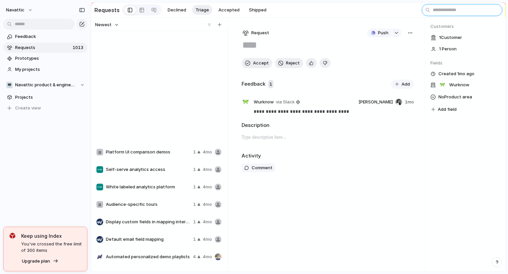
scroll to position [7619, 0]
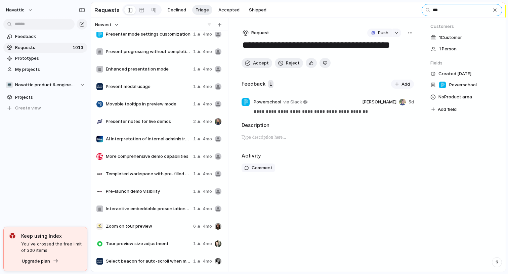
scroll to position [216, 0]
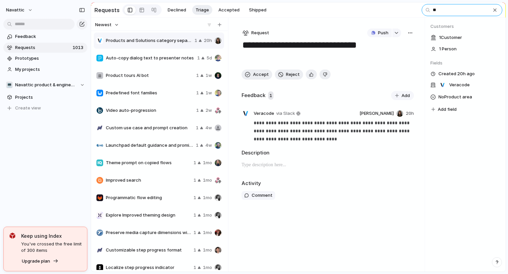
type input "*"
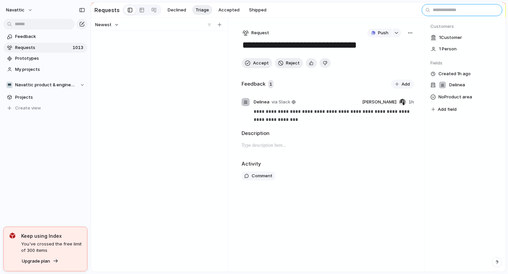
scroll to position [10050, 0]
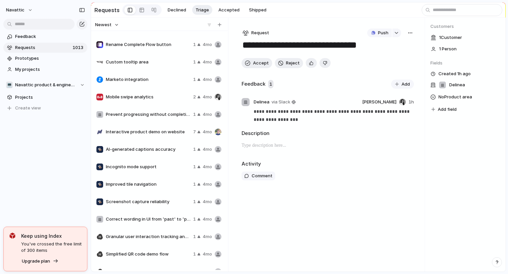
click at [167, 151] on span "AI-generated captions accuracy" at bounding box center [148, 149] width 85 height 7
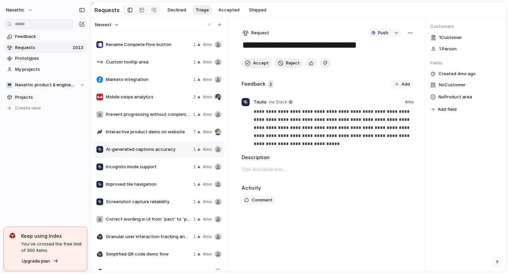
click at [164, 160] on div "Incognito mode support 1 4mo" at bounding box center [159, 167] width 130 height 16
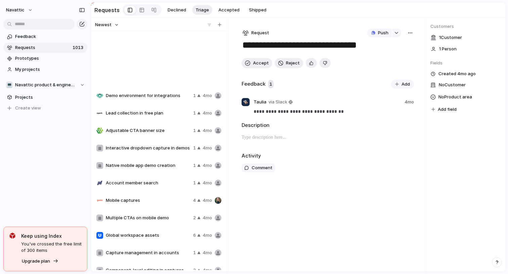
scroll to position [10442, 0]
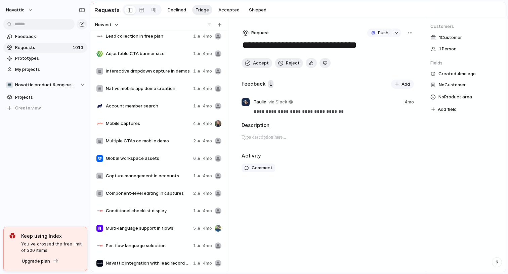
click at [161, 116] on div "Mobile captures 4 4mo" at bounding box center [159, 123] width 130 height 16
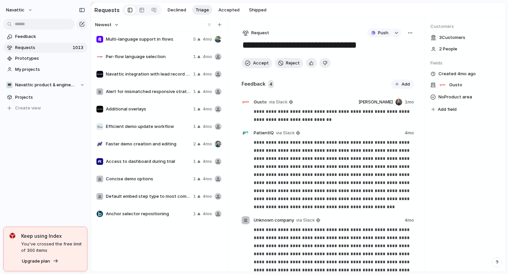
scroll to position [10668, 0]
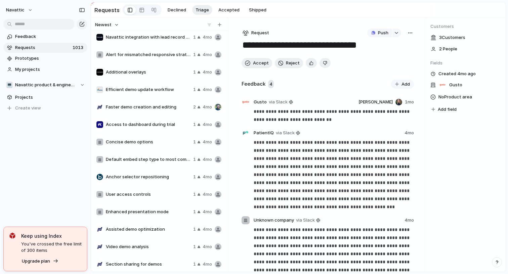
click at [157, 130] on div "Access to dashboard during trial 1 4mo" at bounding box center [159, 124] width 130 height 16
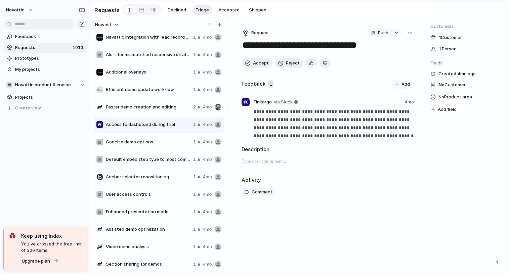
click at [161, 103] on div "Faster demo creation and editing 2 4mo" at bounding box center [159, 107] width 130 height 16
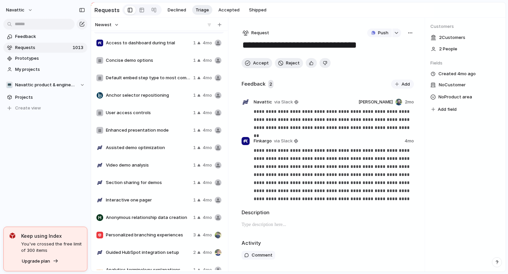
click at [152, 130] on span "Enhanced presentation mode" at bounding box center [148, 130] width 85 height 7
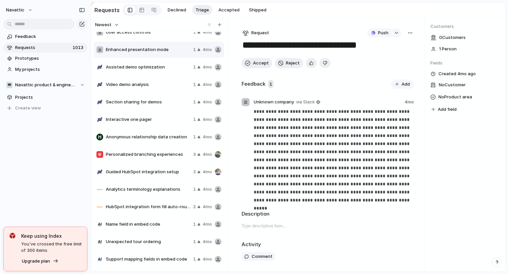
scroll to position [10855, 0]
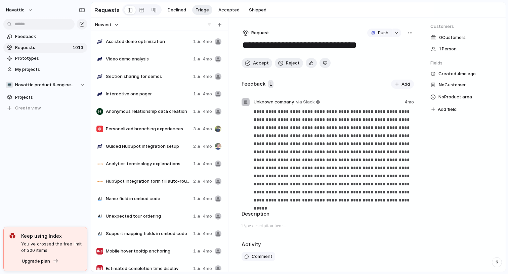
click at [148, 97] on div "Interactive one pager 1 4mo" at bounding box center [159, 94] width 130 height 16
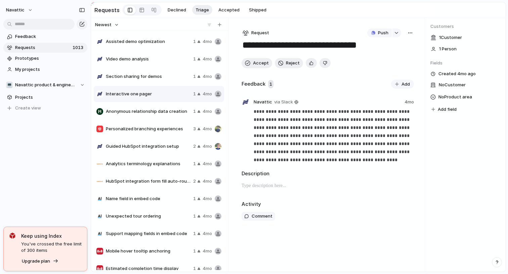
click at [146, 110] on span "Anonymous relationship data creation" at bounding box center [148, 111] width 85 height 7
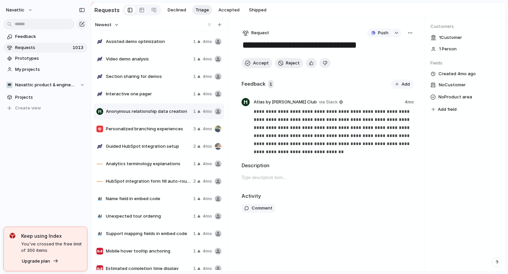
click at [147, 135] on div "Personalized branching experiences 3 4mo" at bounding box center [159, 129] width 130 height 16
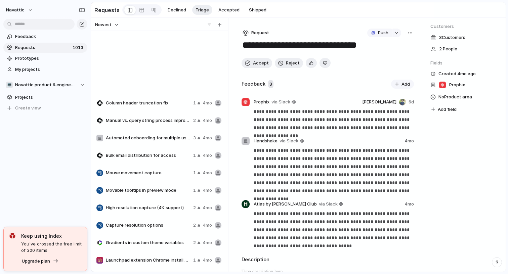
scroll to position [11549, 0]
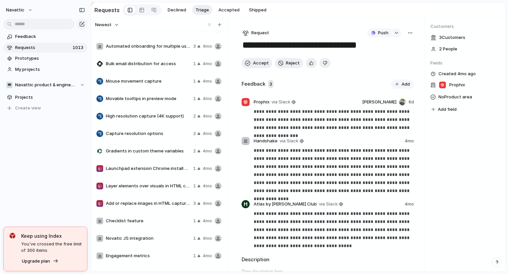
click at [150, 168] on span "Launchpad extension Chrome install bug" at bounding box center [148, 168] width 85 height 7
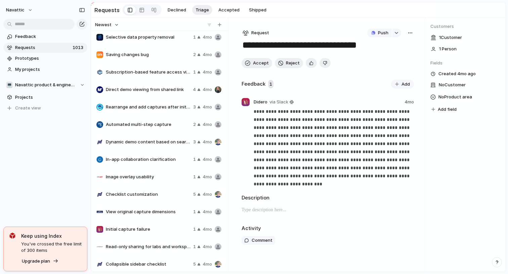
scroll to position [11895, 0]
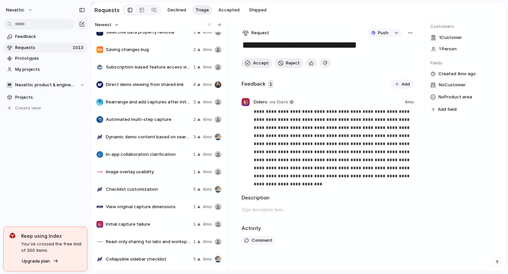
click at [150, 142] on div "Dynamic demo content based on search terms 3 4mo" at bounding box center [159, 137] width 130 height 16
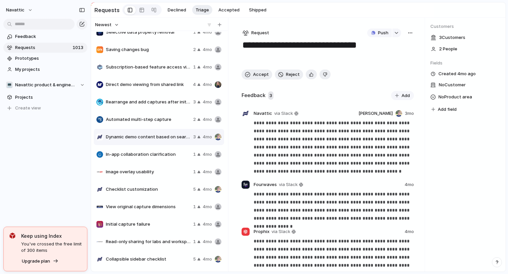
click at [155, 121] on span "Automated multi-step capture" at bounding box center [148, 119] width 85 height 7
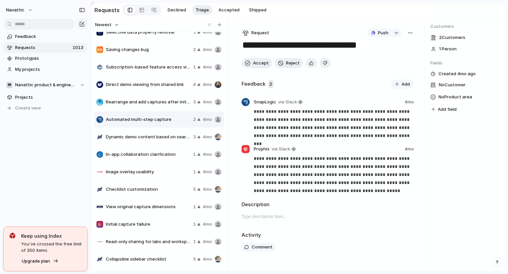
click at [159, 104] on span "Rearrange and add captures after initial stage" at bounding box center [148, 102] width 85 height 7
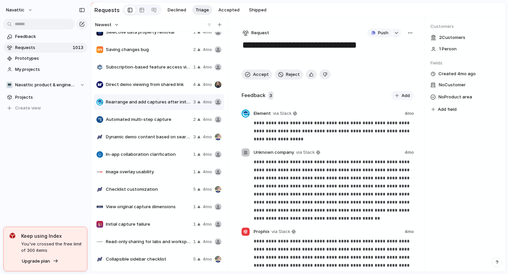
click at [161, 87] on span "Direct demo viewing from shared link" at bounding box center [148, 84] width 84 height 7
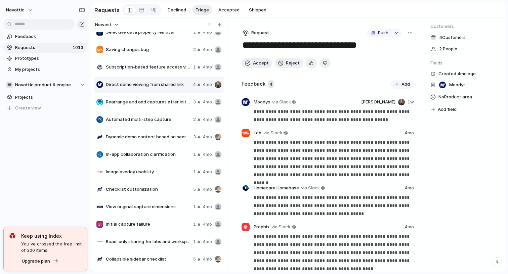
scroll to position [11884, 0]
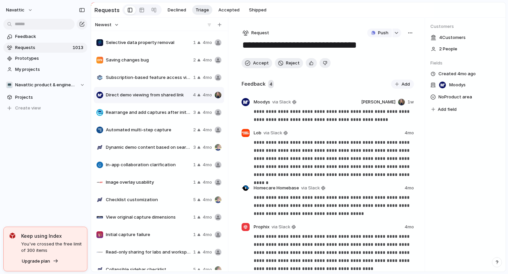
click at [159, 78] on span "Subscription-based feature access visibility" at bounding box center [148, 77] width 85 height 7
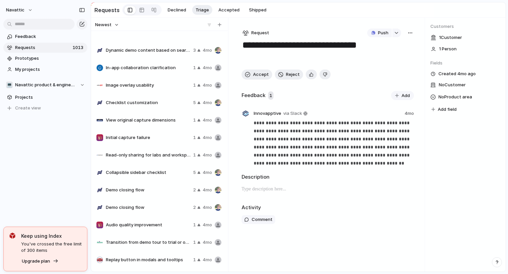
scroll to position [12070, 0]
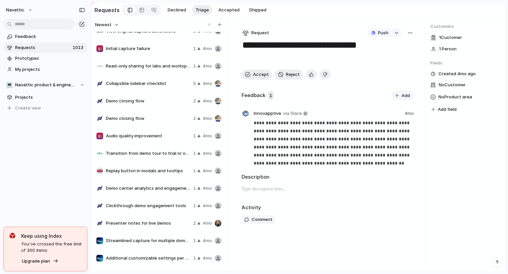
click at [147, 116] on span "Demo closing flow" at bounding box center [148, 118] width 85 height 7
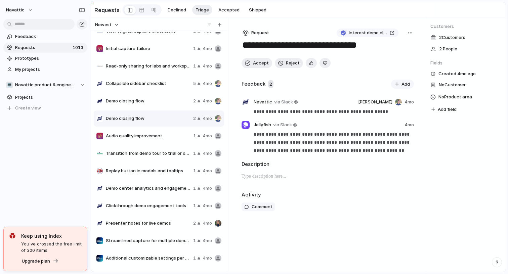
click at [153, 100] on span "Demo closing flow" at bounding box center [148, 101] width 85 height 7
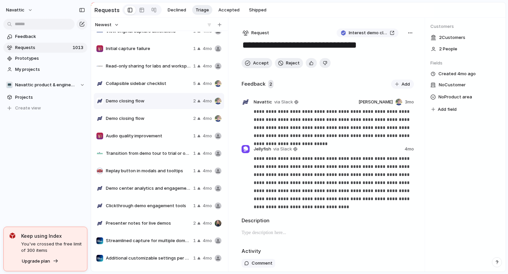
click at [151, 129] on div "Audio quality improvement 1 4mo" at bounding box center [159, 136] width 130 height 16
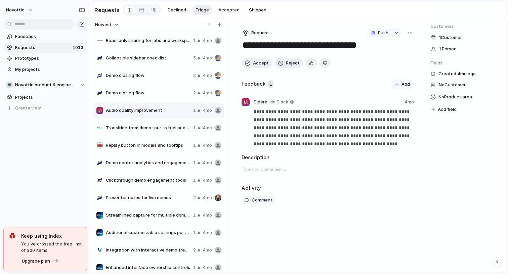
scroll to position [12132, 0]
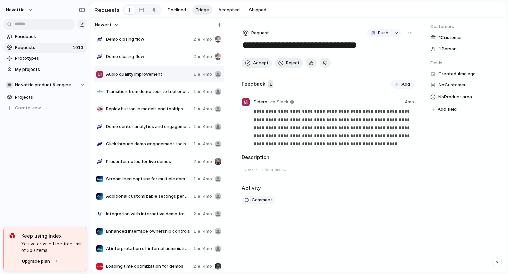
click at [142, 173] on div "Streamlined capture for multiple domains or tabs 1 4mo" at bounding box center [159, 179] width 130 height 16
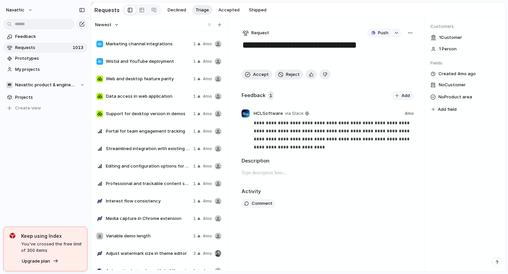
scroll to position [12427, 0]
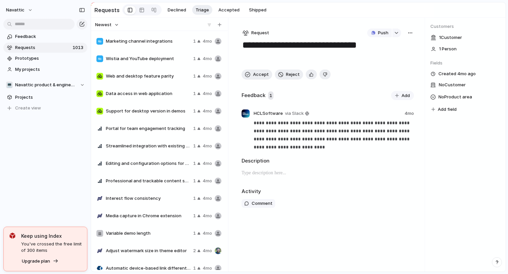
click at [133, 143] on span "Streamlined integration with existing tools" at bounding box center [148, 146] width 85 height 7
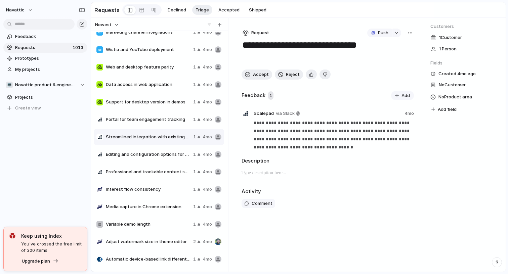
scroll to position [12436, 0]
click at [124, 116] on span "Portal for team engagement tracking" at bounding box center [148, 119] width 85 height 7
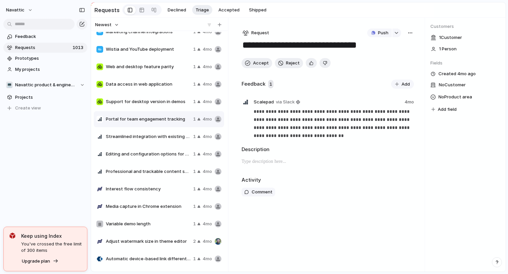
click at [132, 134] on span "Streamlined integration with existing tools" at bounding box center [148, 136] width 85 height 7
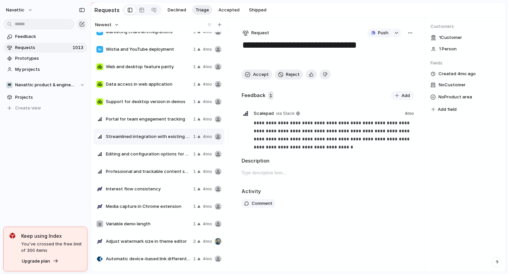
click at [140, 151] on span "Editing and configuration options for content creation" at bounding box center [148, 154] width 85 height 7
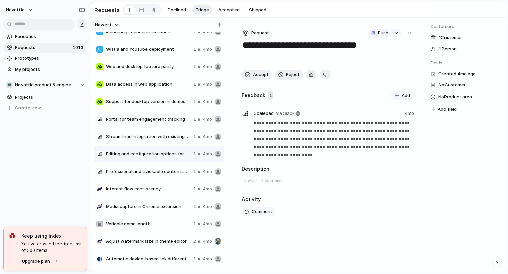
scroll to position [12453, 0]
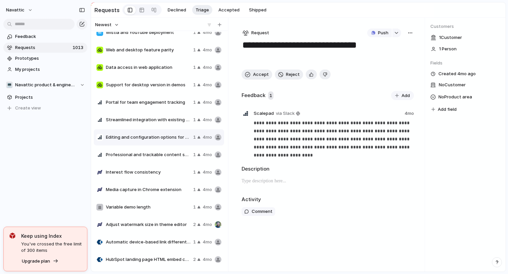
click at [134, 155] on span "Professional and trackable content sharing" at bounding box center [148, 154] width 85 height 7
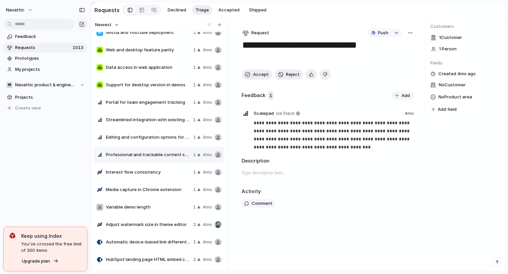
click at [135, 143] on div "Editing and configuration options for content creation 1 4mo" at bounding box center [159, 137] width 130 height 16
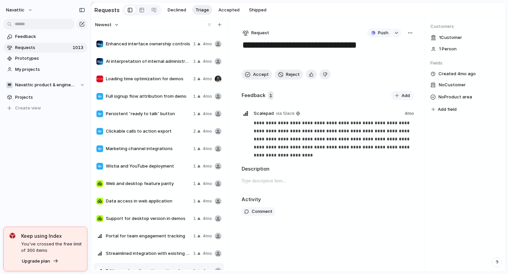
scroll to position [12293, 0]
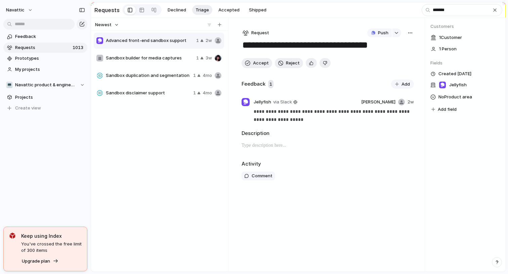
type input "*******"
click at [154, 45] on div "Advanced front-end sandbox support 1 2w" at bounding box center [159, 41] width 130 height 16
click at [398, 30] on button "button" at bounding box center [396, 33] width 9 height 9
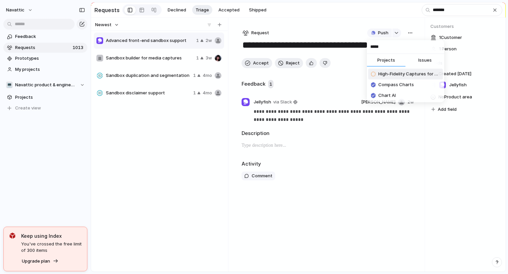
type input "*****"
click at [389, 74] on span "High-Fidelity Captures for Charts and Graphs" at bounding box center [409, 74] width 62 height 7
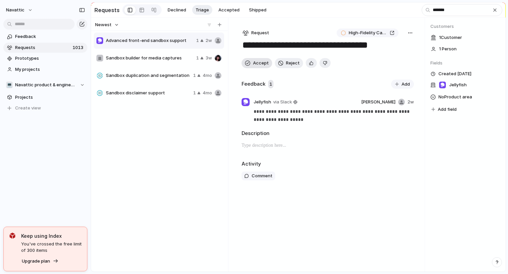
click at [255, 61] on span "Accept" at bounding box center [261, 63] width 16 height 7
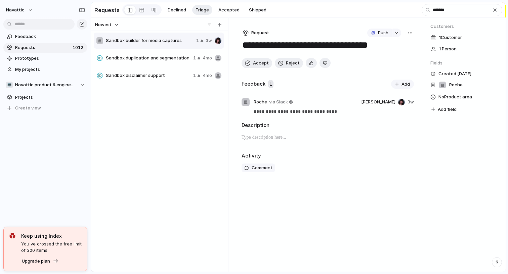
click at [157, 63] on div "Sandbox duplication and segmentation 1 4mo" at bounding box center [159, 58] width 130 height 16
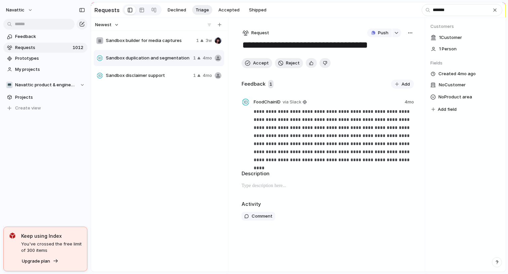
click at [147, 80] on div "Sandbox disclaimer support 1 4mo" at bounding box center [159, 75] width 130 height 16
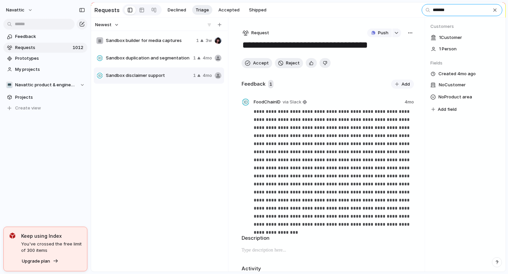
click at [438, 6] on input "*******" at bounding box center [461, 10] width 81 height 12
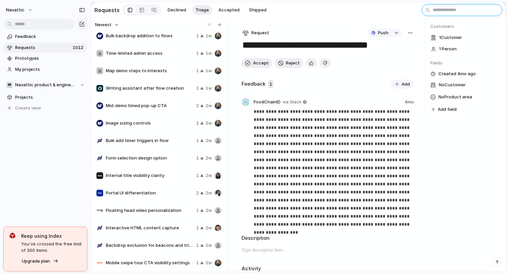
scroll to position [560, 0]
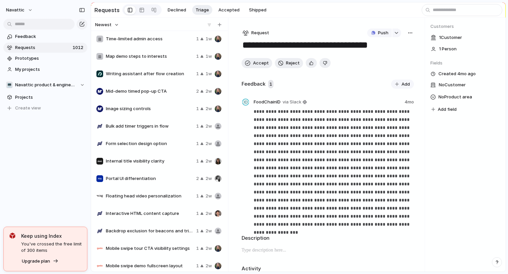
click at [122, 93] on span "Mid-demo timed pop-up CTA" at bounding box center [150, 91] width 88 height 7
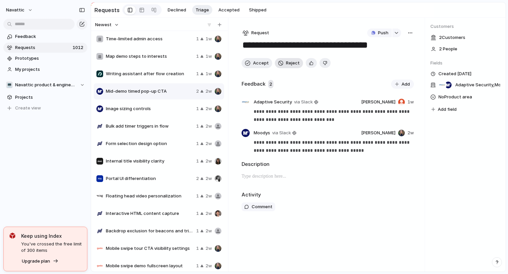
click at [281, 62] on div "button" at bounding box center [280, 62] width 5 height 5
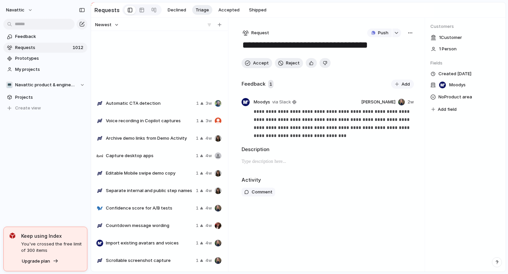
scroll to position [1358, 0]
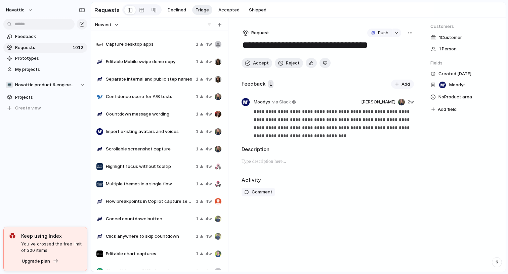
click at [133, 98] on span "Confidence score for A/B tests" at bounding box center [149, 96] width 87 height 7
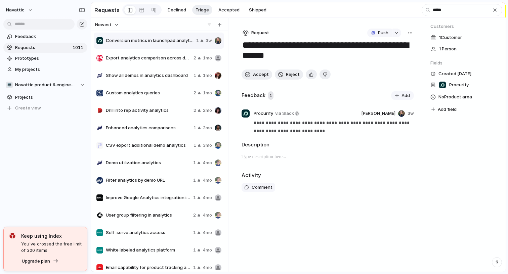
type input "*****"
click at [146, 46] on div "Conversion metrics in launchpad analytics dashboard 1 3w" at bounding box center [159, 41] width 130 height 16
click at [398, 33] on div "button" at bounding box center [396, 33] width 5 height 3
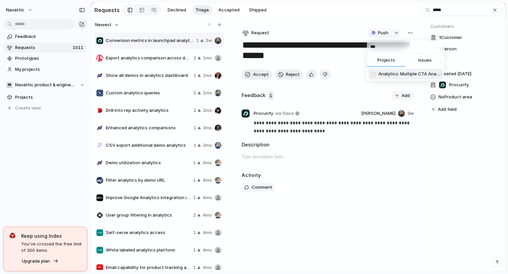
type input "***"
click at [393, 75] on span "Analytics: Multiple CTA Analysis" at bounding box center [409, 74] width 62 height 7
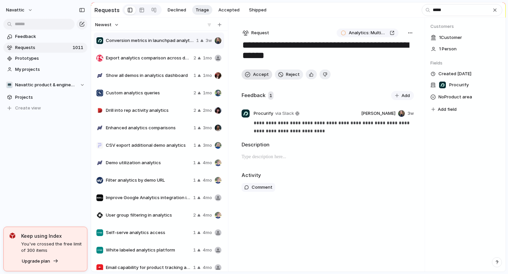
click at [253, 74] on span "Accept" at bounding box center [261, 74] width 16 height 7
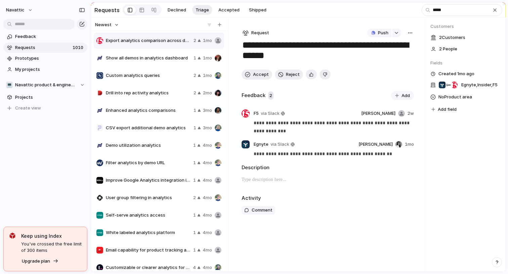
click at [136, 59] on span "Show all demos in analytics dashboard" at bounding box center [148, 58] width 85 height 7
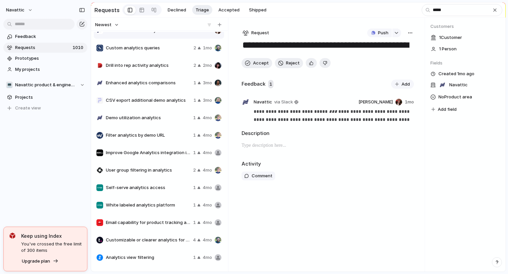
scroll to position [41, 0]
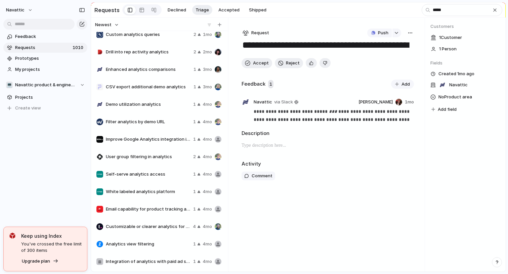
click at [150, 136] on span "Improve Google Analytics integration instructions" at bounding box center [148, 139] width 85 height 7
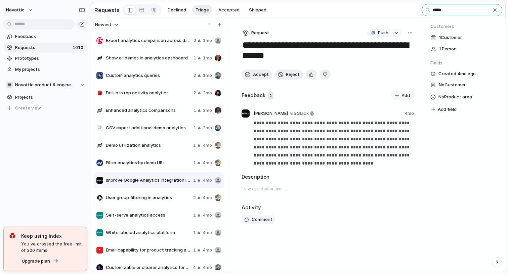
click at [461, 11] on input "*****" at bounding box center [461, 10] width 81 height 12
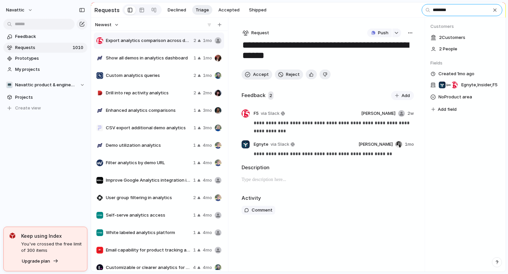
scroll to position [4, 0]
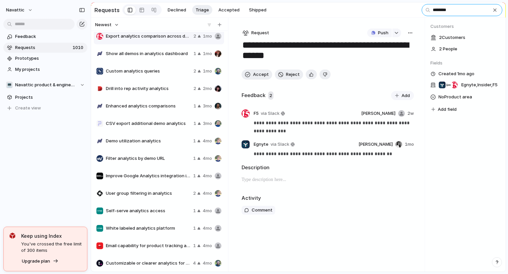
type input "********"
click at [145, 91] on span "Drill into rep activity analytics" at bounding box center [148, 88] width 85 height 7
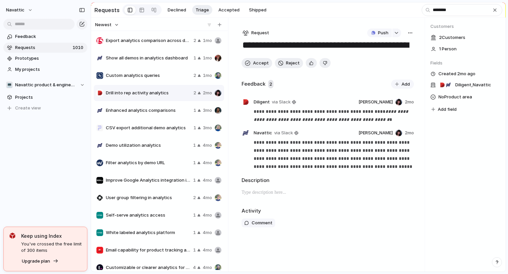
click at [114, 25] on button "Newest" at bounding box center [107, 24] width 26 height 9
click at [116, 38] on span "Last changed" at bounding box center [112, 39] width 29 height 7
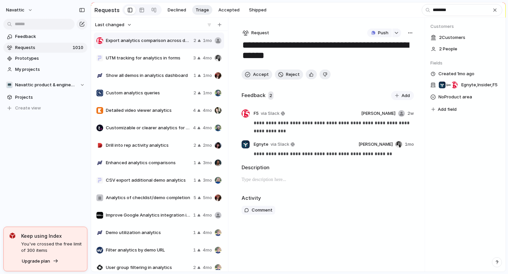
click at [153, 56] on span "UTM tracking for analytics in forms" at bounding box center [148, 58] width 85 height 7
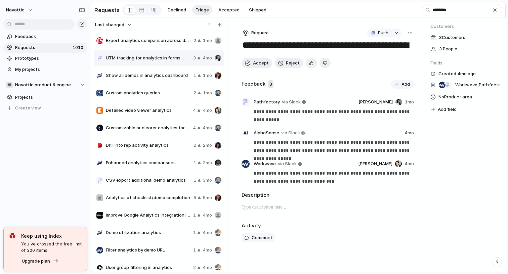
click at [312, 7] on section "Requests Declined Triage Accepted Shipped ********" at bounding box center [298, 9] width 414 height 15
click at [394, 32] on div "button" at bounding box center [396, 33] width 5 height 3
type input "***"
click at [421, 58] on span "Issues" at bounding box center [424, 60] width 13 height 7
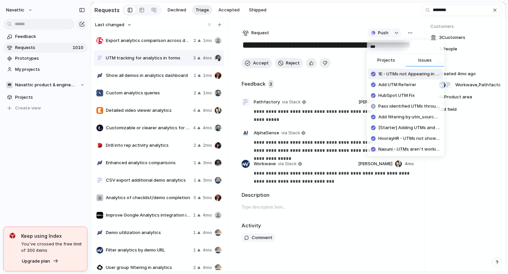
click at [373, 43] on input "***" at bounding box center [405, 46] width 77 height 13
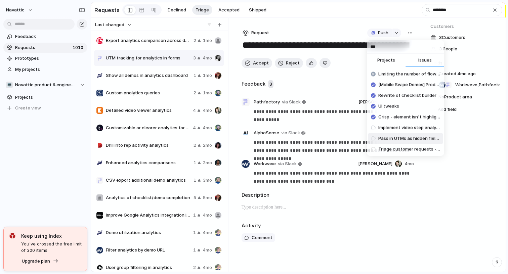
type input "***"
click at [395, 139] on span "Pass in UTMs as hidden fields to embedded forms" at bounding box center [409, 138] width 62 height 7
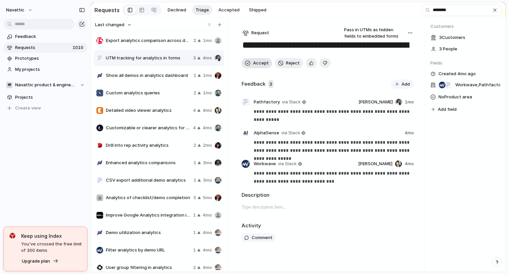
click at [251, 61] on button "Accept" at bounding box center [256, 63] width 31 height 10
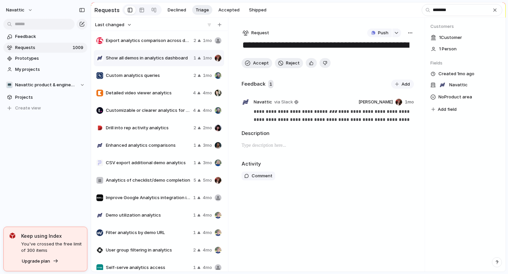
click at [127, 81] on div "Custom analytics queries 2 1mo" at bounding box center [159, 75] width 130 height 16
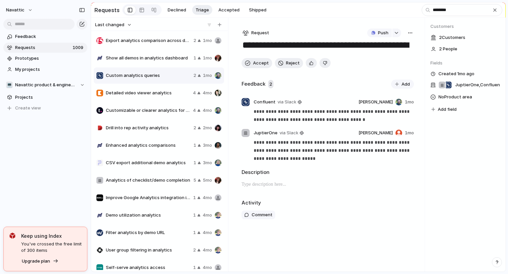
click at [145, 124] on div "Drill into rep activity analytics 2 2mo" at bounding box center [159, 128] width 130 height 16
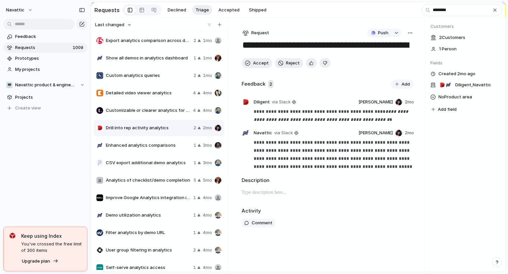
click at [150, 141] on div "Enhanced analytics comparisons 1 3mo" at bounding box center [159, 145] width 130 height 16
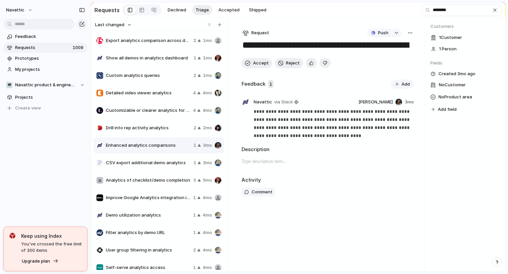
click at [157, 161] on span "CSV export additional demo analytics" at bounding box center [148, 162] width 85 height 7
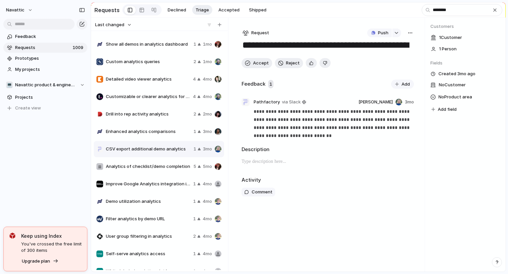
click at [153, 166] on span "Analytics of checklist/demo completion" at bounding box center [148, 166] width 85 height 7
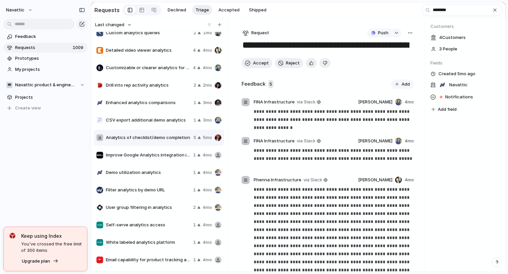
scroll to position [48, 0]
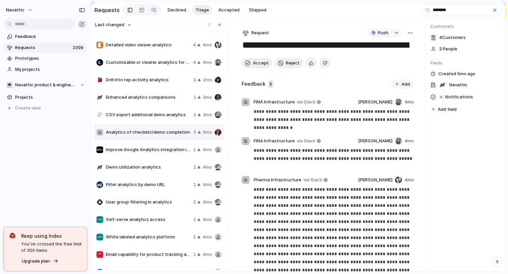
click at [151, 179] on div "Filter analytics by demo URL 1 4mo" at bounding box center [159, 185] width 130 height 16
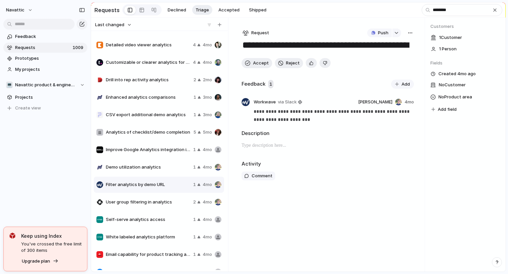
click at [161, 163] on div "Demo utilization analytics 1 4mo" at bounding box center [159, 167] width 130 height 16
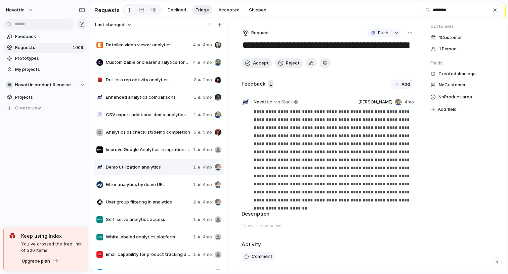
click at [163, 147] on span "Improve Google Analytics integration instructions" at bounding box center [148, 149] width 85 height 7
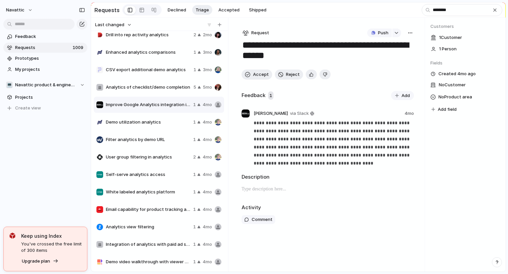
scroll to position [94, 0]
click at [152, 173] on span "Self-serve analytics access" at bounding box center [148, 174] width 85 height 7
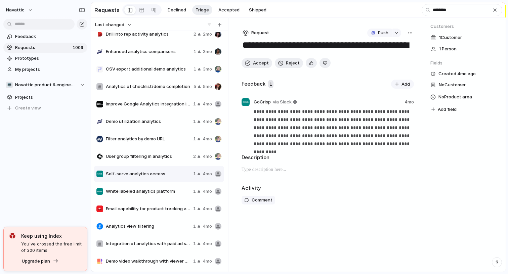
click at [152, 160] on div "User group filtering in analytics 2 4mo" at bounding box center [159, 156] width 130 height 16
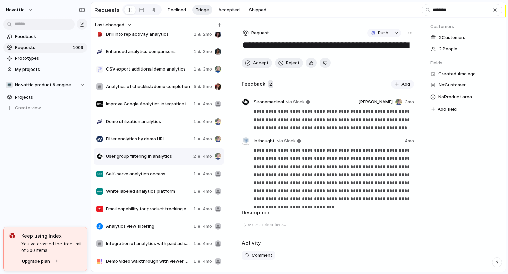
click at [144, 179] on div "Self-serve analytics access 1 4mo" at bounding box center [159, 174] width 130 height 16
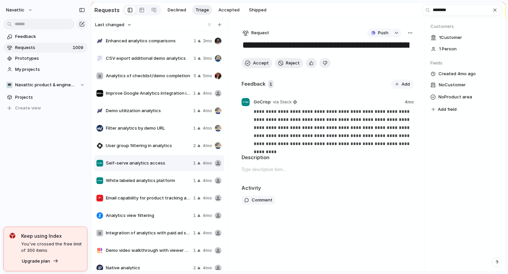
scroll to position [121, 0]
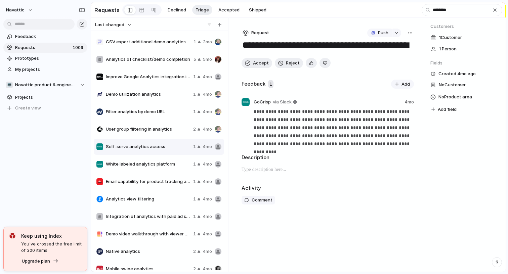
click at [149, 168] on div "White labeled analytics platform 1 4mo" at bounding box center [159, 164] width 130 height 16
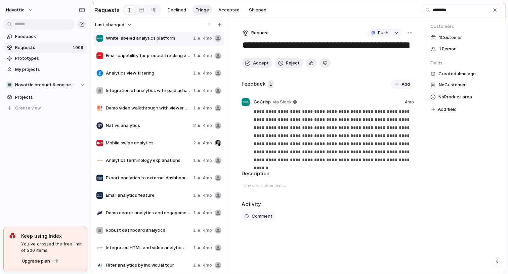
scroll to position [303, 0]
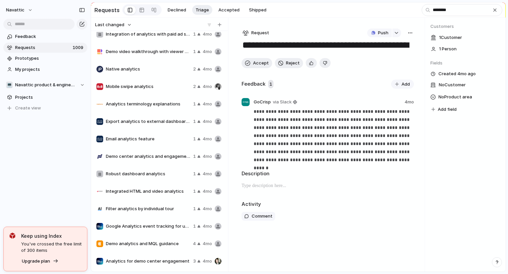
click at [144, 188] on div "Integrated HTML and video analytics 1 4mo" at bounding box center [159, 191] width 130 height 16
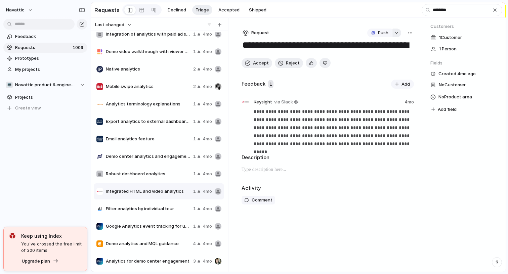
click at [395, 33] on div "button" at bounding box center [396, 33] width 5 height 3
type input "*"
type input "*****"
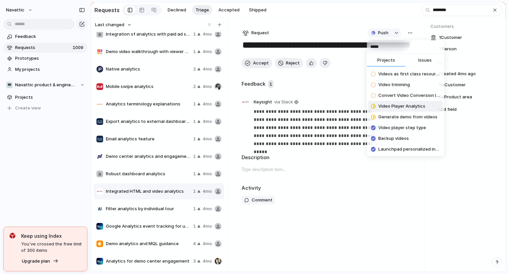
click at [394, 103] on span "Video Player Analytics" at bounding box center [401, 106] width 47 height 7
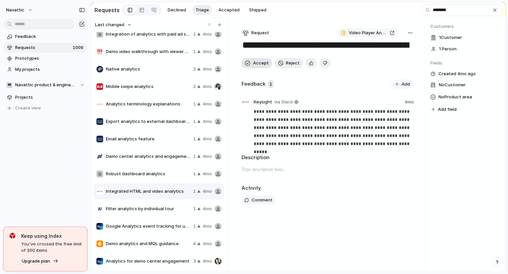
click at [261, 64] on span "Accept" at bounding box center [261, 63] width 16 height 7
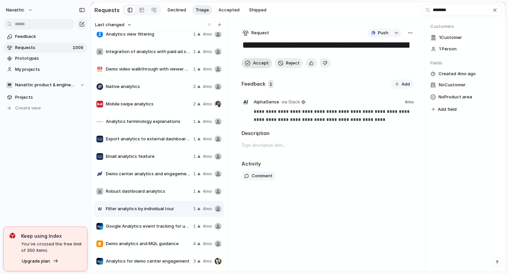
scroll to position [286, 0]
click at [147, 108] on div "Mobile swipe analytics 2 4mo" at bounding box center [159, 104] width 130 height 16
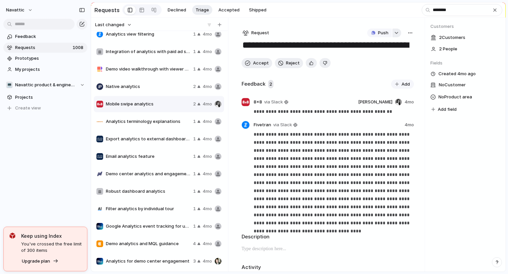
click at [395, 32] on div "button" at bounding box center [396, 33] width 5 height 3
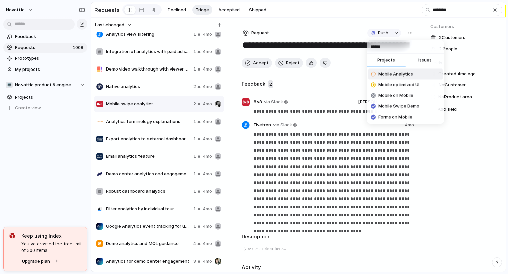
type input "******"
click at [385, 74] on span "Mobile Analytics" at bounding box center [395, 74] width 35 height 7
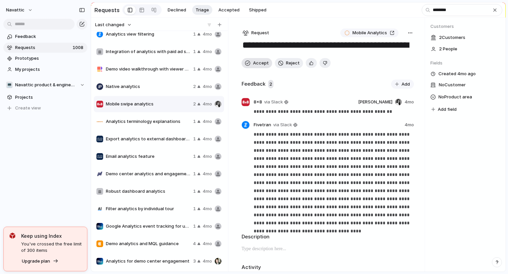
click at [257, 61] on span "Accept" at bounding box center [261, 63] width 16 height 7
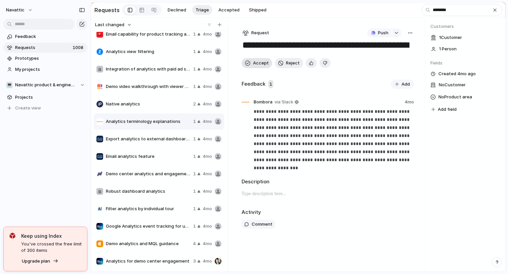
scroll to position [268, 0]
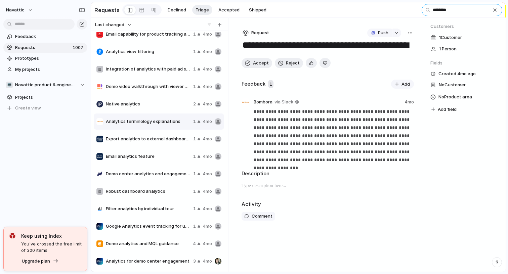
click at [431, 12] on input "********" at bounding box center [461, 10] width 81 height 12
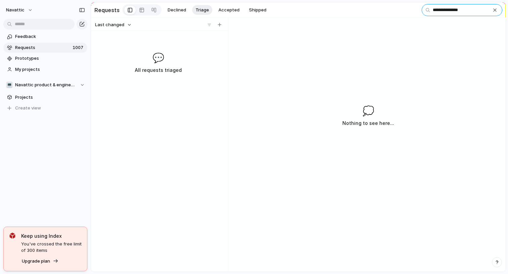
click at [476, 11] on input "**********" at bounding box center [461, 10] width 81 height 12
click at [452, 11] on input "**********" at bounding box center [461, 10] width 81 height 12
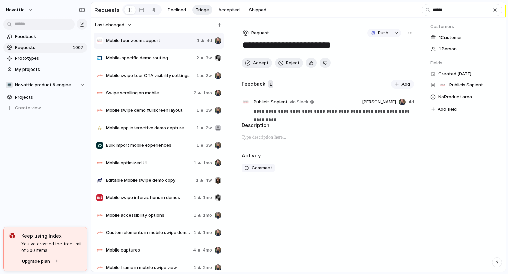
click at [161, 77] on span "Mobile swipe tour CTA visibility settings" at bounding box center [150, 75] width 88 height 7
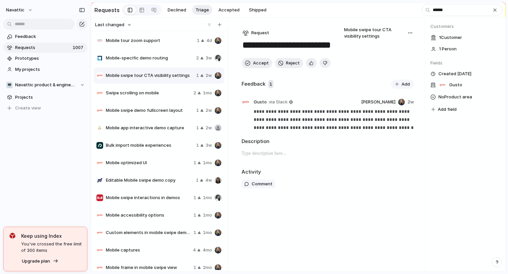
click at [165, 107] on span "Mobile swipe demo fullscreen layout" at bounding box center [150, 110] width 88 height 7
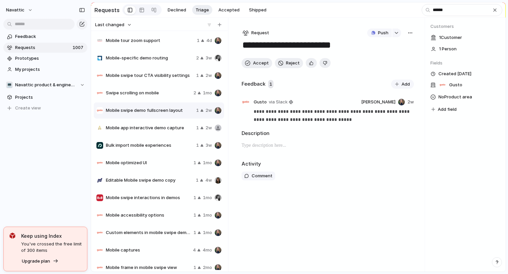
click at [173, 126] on span "Mobile app interactive demo capture" at bounding box center [150, 128] width 88 height 7
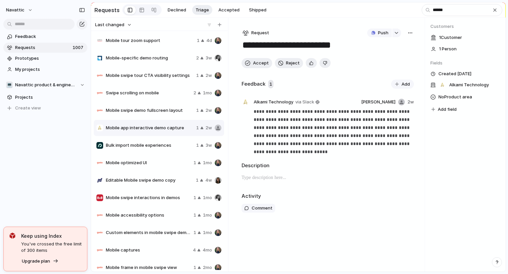
click at [156, 159] on span "Mobile optimized UI" at bounding box center [148, 162] width 85 height 7
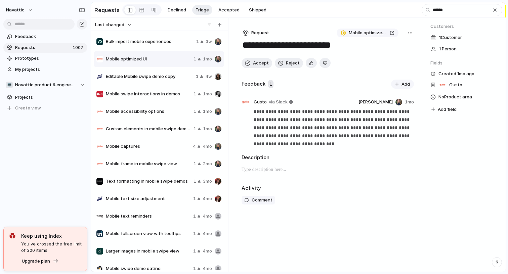
scroll to position [109, 0]
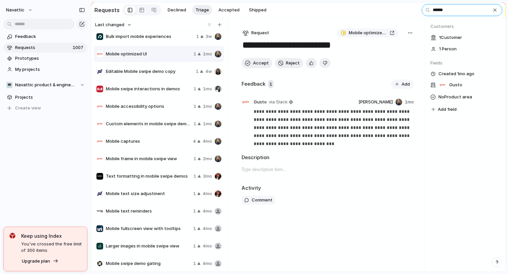
click at [443, 9] on input "******" at bounding box center [461, 10] width 81 height 12
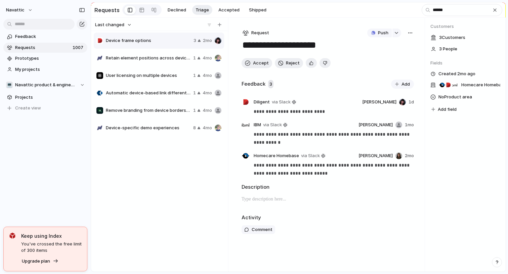
click at [429, 21] on div "Customers 3 Customer s 3 People Fields Created 2mo ago Homecare Homebase , Dili…" at bounding box center [465, 145] width 81 height 254
click at [439, 14] on input "******" at bounding box center [461, 10] width 81 height 12
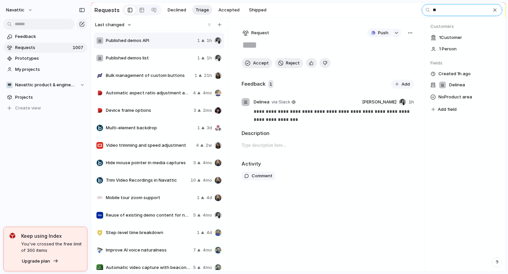
type input "*"
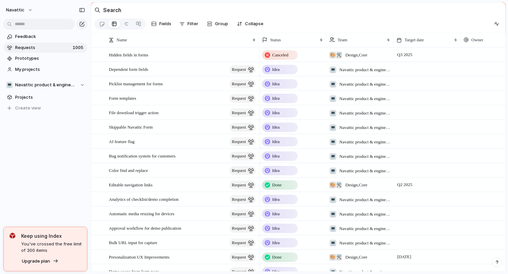
click at [22, 46] on span "Requests" at bounding box center [42, 47] width 55 height 7
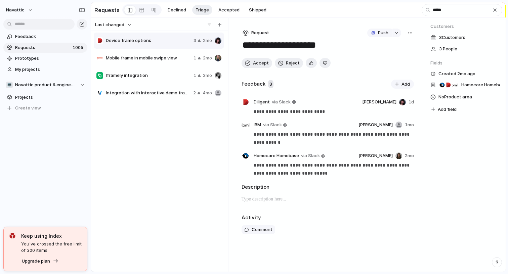
type input "*****"
click at [155, 55] on div "Mobile frame in mobile swipe view" at bounding box center [143, 58] width 94 height 7
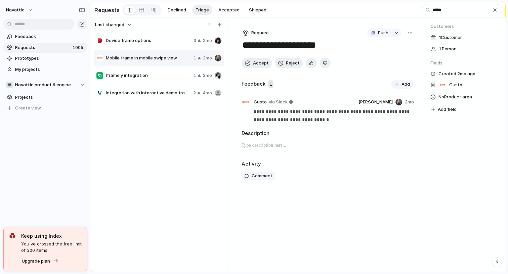
click at [156, 43] on span "Device frame options" at bounding box center [148, 40] width 85 height 7
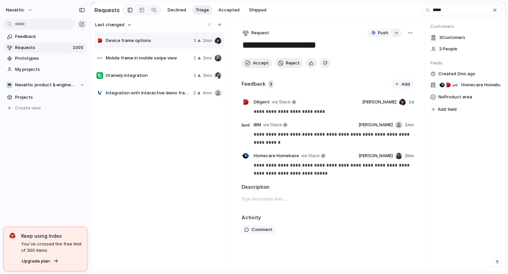
click at [396, 35] on button "button" at bounding box center [396, 33] width 9 height 9
type input "*****"
click at [427, 58] on span "Issues" at bounding box center [424, 60] width 13 height 7
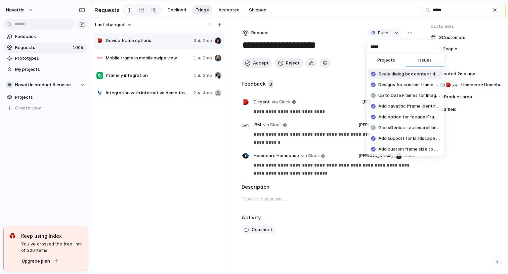
click at [379, 47] on input "*****" at bounding box center [405, 46] width 77 height 13
type input "*"
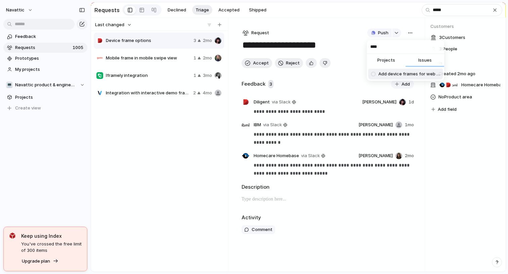
type input "****"
click at [404, 73] on span "Add device frames for web captures" at bounding box center [409, 74] width 62 height 7
click at [255, 61] on span "Accept" at bounding box center [261, 63] width 16 height 7
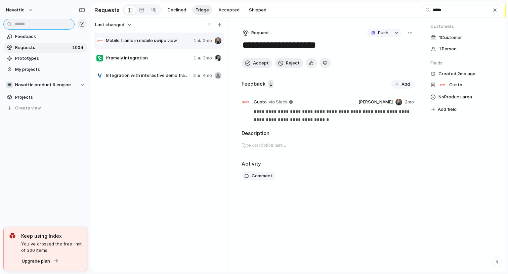
click at [35, 26] on input "text" at bounding box center [38, 24] width 71 height 11
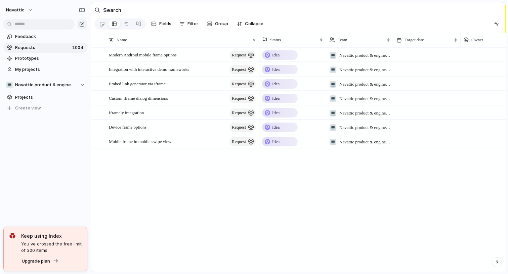
click at [39, 46] on span "Requests" at bounding box center [42, 47] width 55 height 7
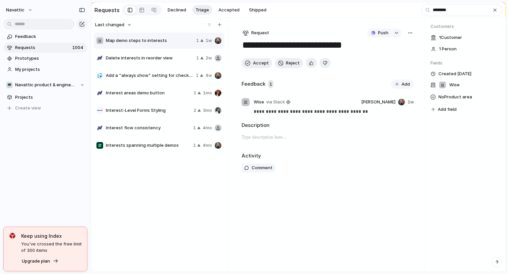
type input "********"
click at [160, 92] on span "Interest areas demo button" at bounding box center [148, 93] width 85 height 7
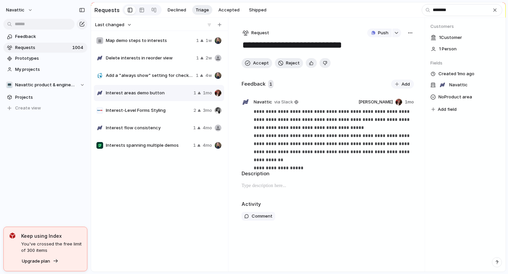
click at [163, 112] on span "Interest-Level Forms Styling" at bounding box center [148, 110] width 85 height 7
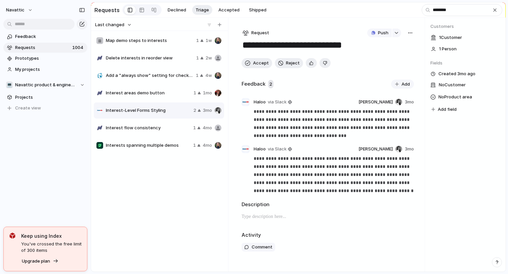
click at [163, 130] on span "Interest flow consistency" at bounding box center [148, 128] width 85 height 7
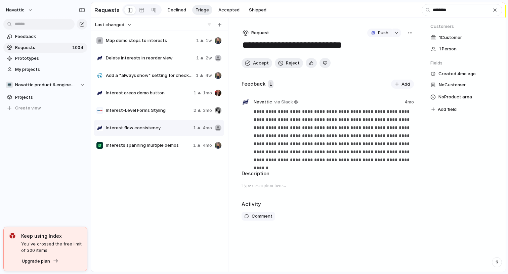
click at [163, 150] on div "Interests spanning multiple demos 1 4mo" at bounding box center [159, 145] width 130 height 16
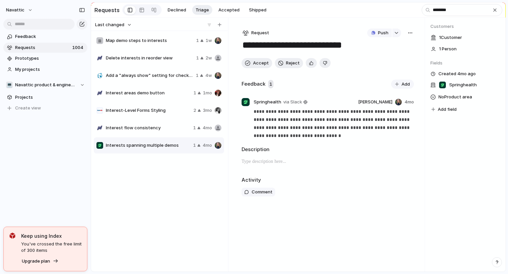
click at [163, 44] on div "Map demo steps to interests" at bounding box center [144, 40] width 97 height 7
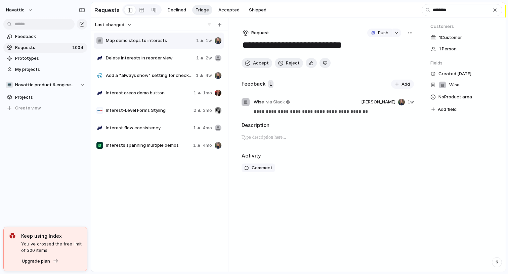
click at [169, 63] on div "Delete interests in reorder view 1 2w" at bounding box center [159, 58] width 130 height 16
click at [165, 77] on span "Add a "always show" setting for checklist tasks when using Interests" at bounding box center [149, 75] width 87 height 7
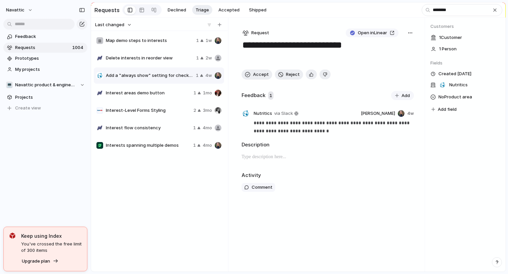
click at [414, 32] on div "**********" at bounding box center [328, 145] width 194 height 254
click at [410, 33] on div "button" at bounding box center [409, 32] width 5 height 5
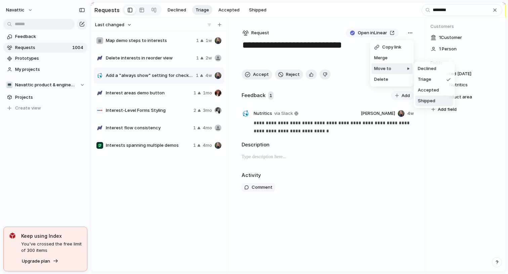
click at [428, 99] on span "Shipped" at bounding box center [426, 101] width 17 height 7
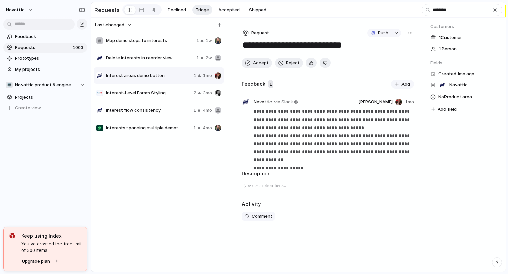
click at [179, 98] on div "Interest-Level Forms Styling 2 3mo" at bounding box center [159, 93] width 130 height 16
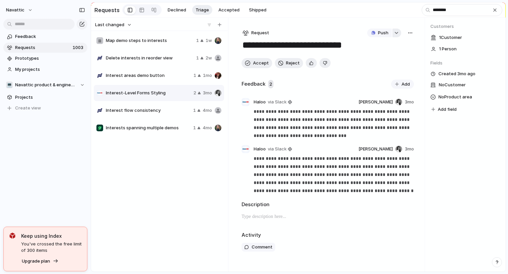
click at [395, 33] on div "button" at bounding box center [396, 33] width 5 height 3
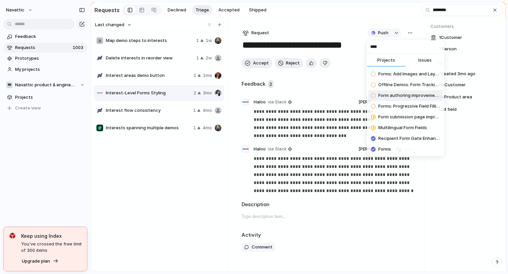
click at [378, 47] on input "****" at bounding box center [405, 46] width 77 height 13
paste input "**********"
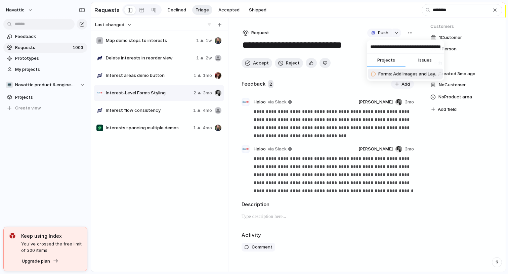
type input "**********"
click at [390, 72] on span "Forms: Add Images and Layout Customization" at bounding box center [409, 74] width 62 height 7
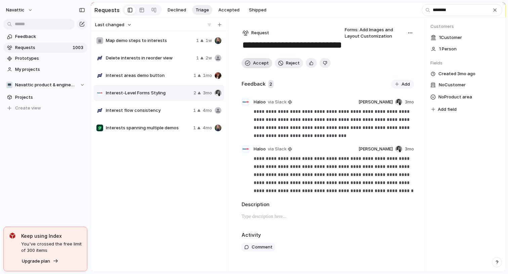
click at [254, 61] on span "Accept" at bounding box center [261, 63] width 16 height 7
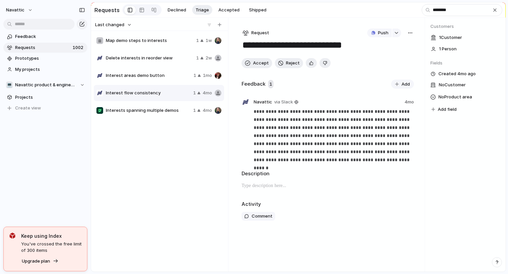
click at [155, 75] on span "Interest areas demo button" at bounding box center [148, 75] width 85 height 7
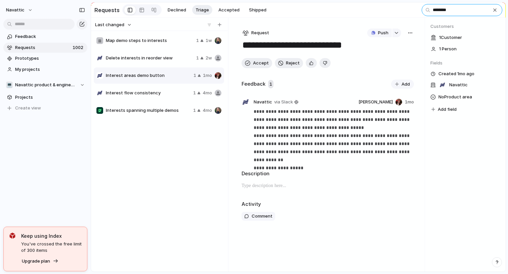
click at [457, 10] on input "********" at bounding box center [461, 10] width 81 height 12
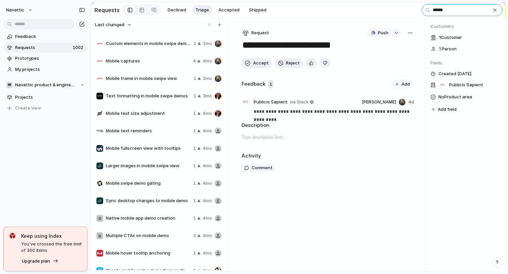
scroll to position [216, 0]
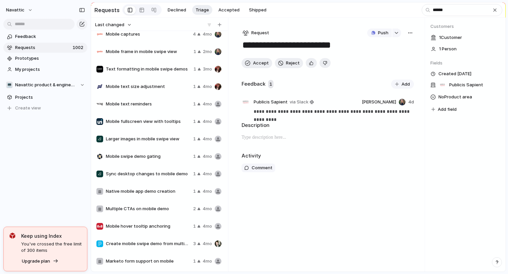
click at [154, 100] on div "Mobile text reminders 1 4mo" at bounding box center [159, 104] width 130 height 16
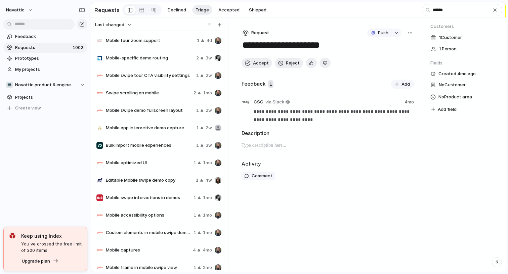
click at [159, 33] on div "Mobile tour zoom support 1 4d" at bounding box center [159, 41] width 130 height 16
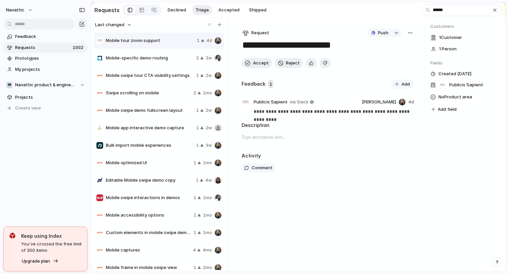
click at [166, 56] on span "Mobile-specific demo routing" at bounding box center [150, 58] width 88 height 7
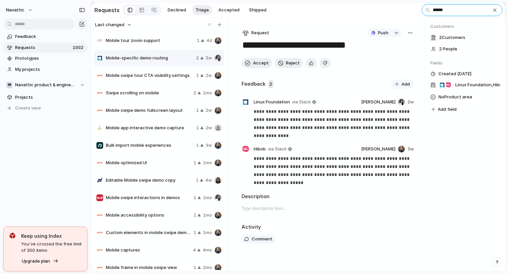
click at [443, 11] on input "******" at bounding box center [461, 10] width 81 height 12
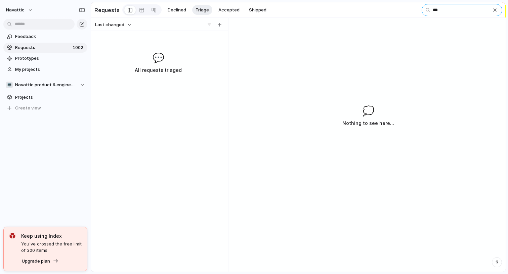
click at [434, 10] on input "***" at bounding box center [461, 10] width 81 height 12
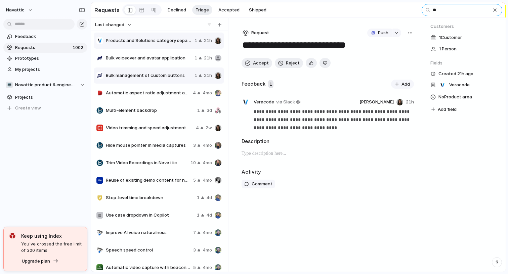
type input "*"
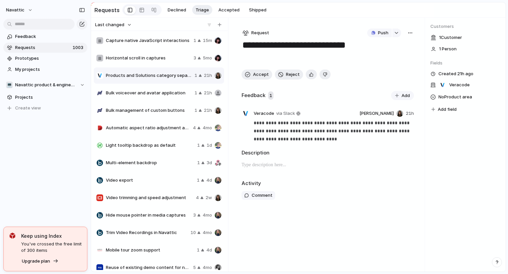
click at [58, 47] on span "Requests" at bounding box center [42, 47] width 55 height 7
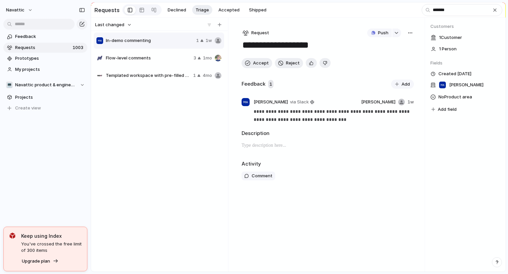
type input "*******"
click at [162, 79] on div "Templated workspace with pre-filled fields and instructional comments 1 4mo" at bounding box center [159, 75] width 130 height 16
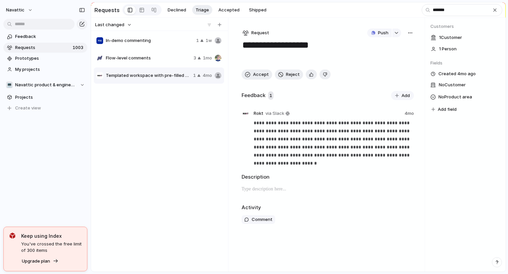
click at [143, 43] on span "In-demo commenting" at bounding box center [150, 40] width 88 height 7
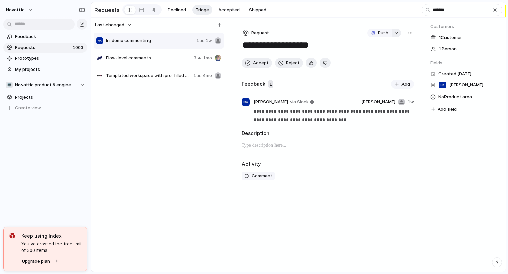
click at [399, 34] on button "button" at bounding box center [396, 33] width 9 height 9
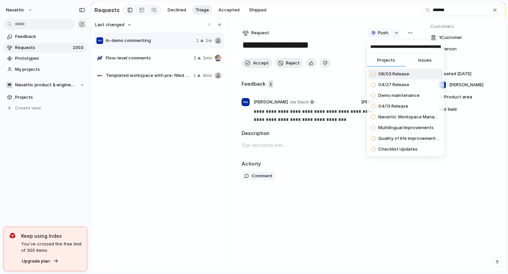
scroll to position [0, 125]
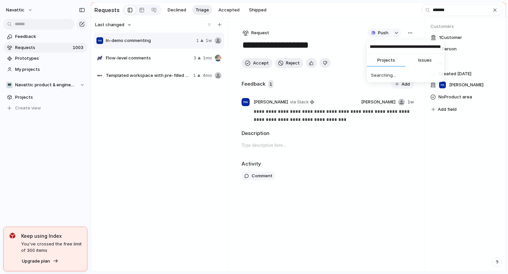
click at [392, 49] on input "**********" at bounding box center [405, 46] width 77 height 13
click at [383, 49] on input "*******" at bounding box center [405, 46] width 77 height 13
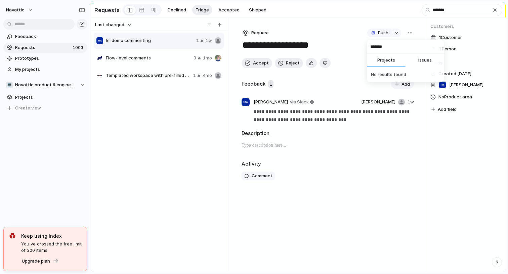
click at [383, 49] on input "*******" at bounding box center [405, 46] width 77 height 13
paste input "*********"
type input "**********"
click at [391, 76] on span "In-Demo Comments" at bounding box center [399, 74] width 42 height 7
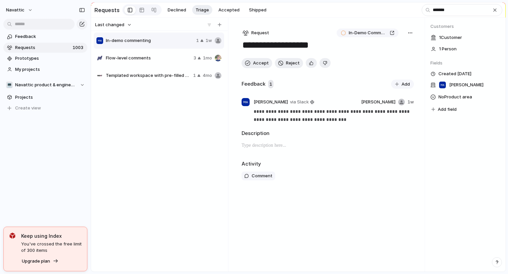
click at [162, 107] on div "In-demo commenting 1 1w Flow-level comments 3 1mo Templated workspace with pre-…" at bounding box center [160, 151] width 132 height 238
click at [52, 46] on span "Requests" at bounding box center [42, 47] width 55 height 7
click at [172, 65] on div "Flow-level comments 3 1mo" at bounding box center [159, 58] width 130 height 16
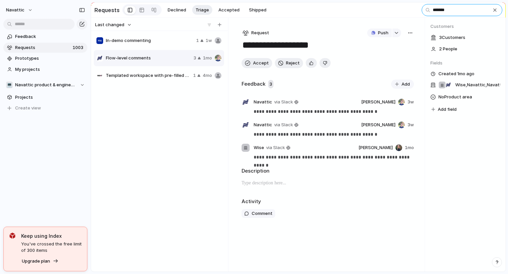
click at [433, 12] on input "*******" at bounding box center [461, 10] width 81 height 12
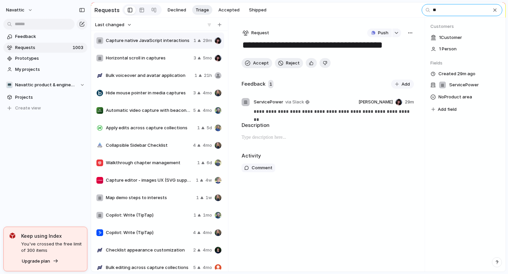
type input "*"
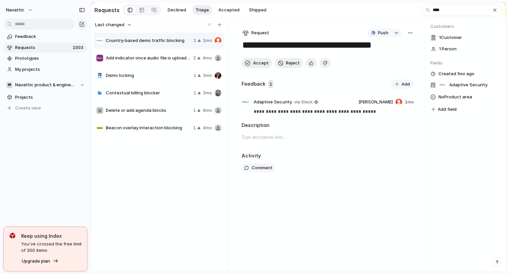
type input "****"
click at [397, 36] on button "button" at bounding box center [396, 33] width 9 height 9
type input "**********"
click at [394, 73] on span "Demo Approvals Workflow" at bounding box center [405, 74] width 55 height 7
click at [352, 30] on span "Demo Approvals Workflow" at bounding box center [367, 33] width 38 height 7
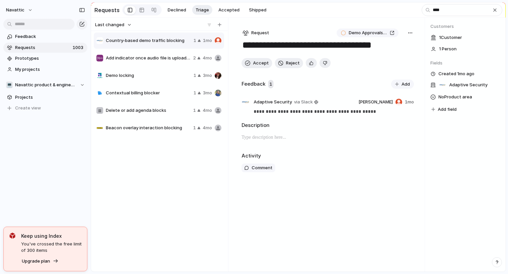
click at [413, 33] on button "button" at bounding box center [409, 33] width 7 height 9
click at [284, 34] on div "Copy link Merge Move to [GEOGRAPHIC_DATA]" at bounding box center [254, 137] width 508 height 274
click at [284, 62] on button "Reject" at bounding box center [289, 63] width 28 height 10
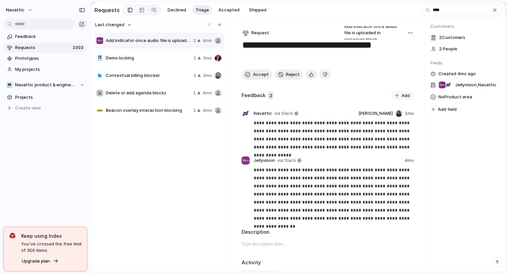
click at [150, 53] on div "Demo locking 1 3mo" at bounding box center [159, 58] width 130 height 16
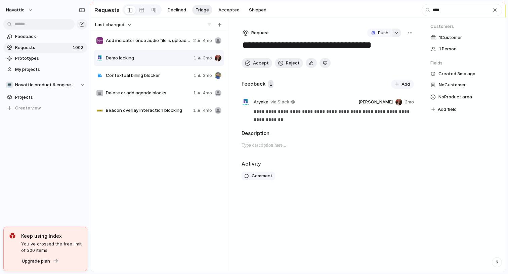
click at [395, 32] on div "button" at bounding box center [396, 33] width 5 height 3
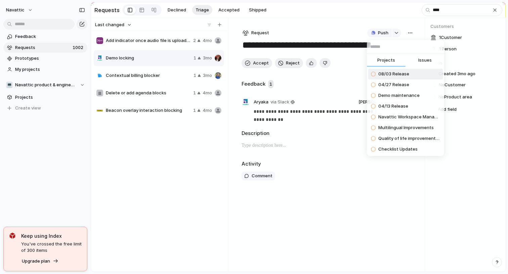
type input "**********"
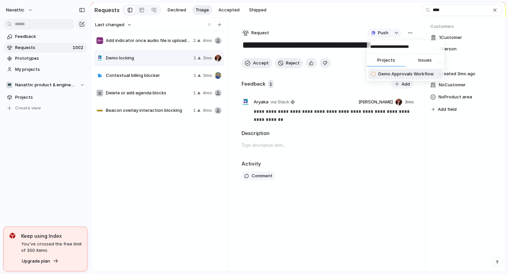
click at [389, 76] on span "Demo Approvals Workflow" at bounding box center [405, 74] width 55 height 7
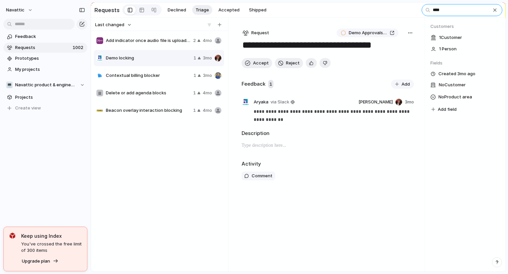
click at [454, 12] on input "****" at bounding box center [461, 10] width 81 height 12
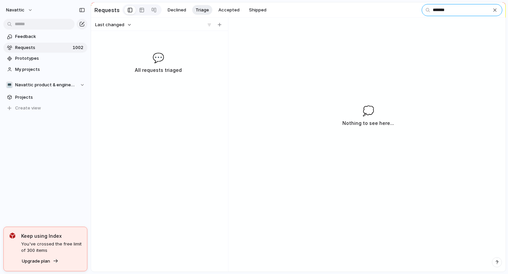
type input "*******"
click at [76, 46] on span "1002" at bounding box center [79, 47] width 12 height 7
click at [495, 10] on div "button" at bounding box center [494, 9] width 5 height 5
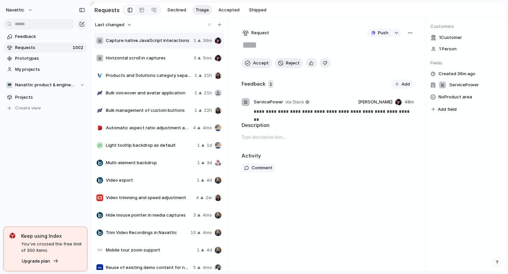
click at [161, 44] on div "Capture native JavaScript interactions 1 36m" at bounding box center [159, 41] width 130 height 16
click at [166, 54] on div "Horizontal scroll in captures 3 5mo" at bounding box center [159, 58] width 130 height 16
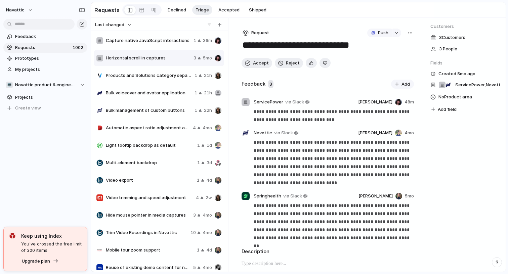
click at [167, 35] on div "Capture native JavaScript interactions 1 36m" at bounding box center [159, 41] width 130 height 16
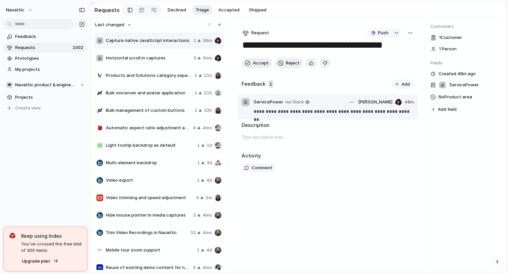
click at [310, 116] on article "**********" at bounding box center [327, 107] width 180 height 26
click at [315, 108] on p "**********" at bounding box center [333, 111] width 160 height 8
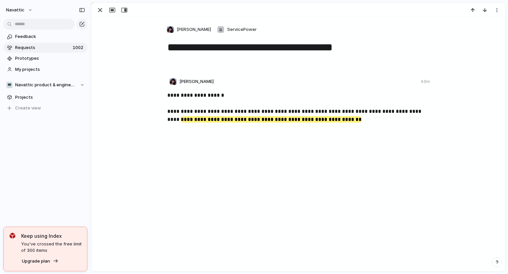
click at [250, 110] on p "**********" at bounding box center [298, 107] width 263 height 32
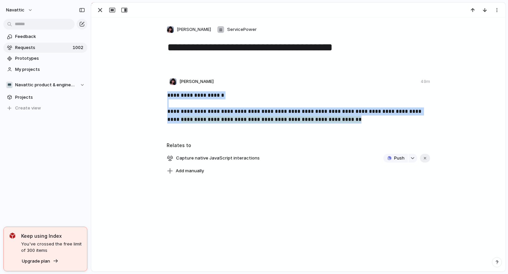
click at [250, 110] on p "**********" at bounding box center [298, 107] width 263 height 32
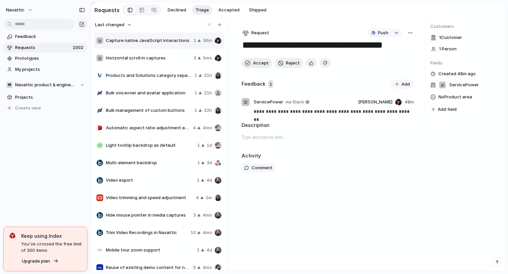
scroll to position [9, 0]
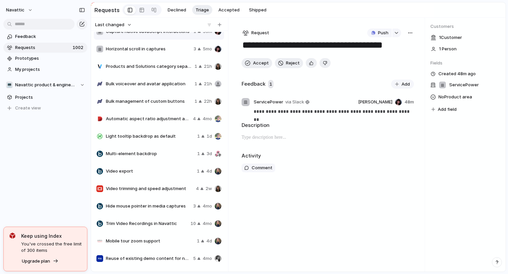
click at [163, 50] on span "Horizontal scroll in captures" at bounding box center [148, 49] width 85 height 7
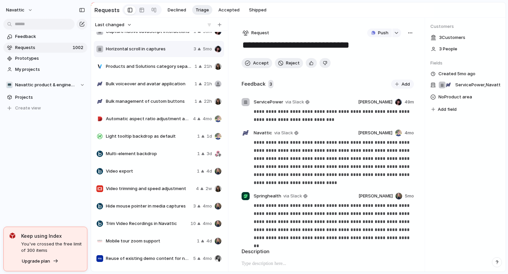
click at [147, 151] on span "Multi-element backdrop" at bounding box center [150, 153] width 89 height 7
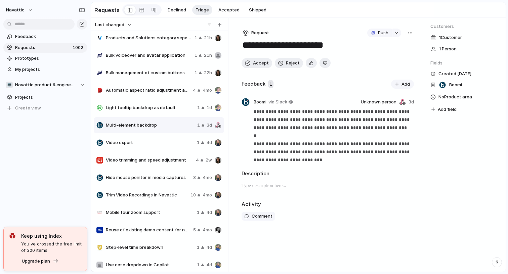
scroll to position [41, 0]
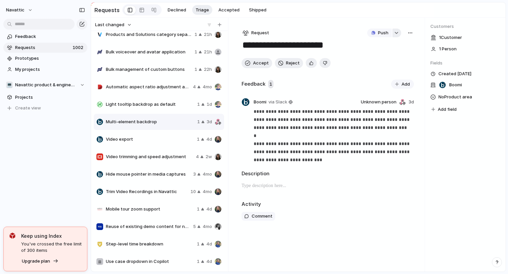
click at [394, 32] on div "button" at bounding box center [396, 33] width 5 height 3
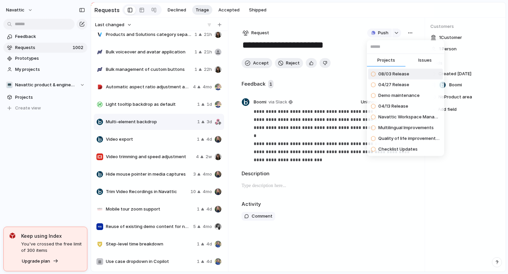
click at [434, 64] on button "Issues" at bounding box center [424, 60] width 39 height 13
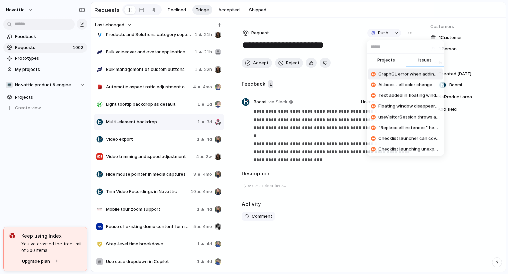
click at [380, 43] on input "text" at bounding box center [405, 46] width 77 height 13
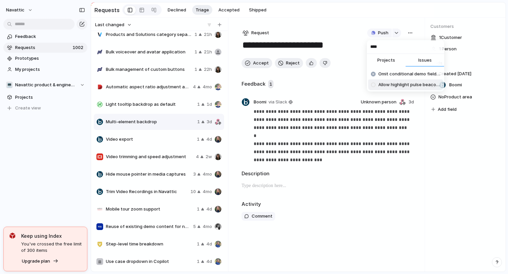
type input "****"
click at [401, 85] on span "Allow highlight pulse beacons to be omitted from the backdrop" at bounding box center [409, 85] width 62 height 7
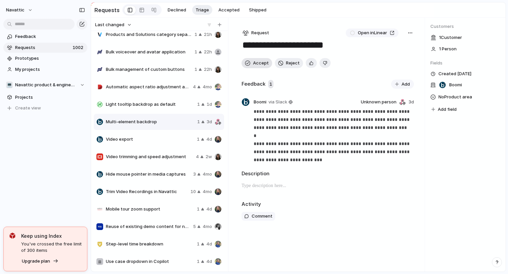
click at [259, 61] on span "Accept" at bounding box center [261, 63] width 16 height 7
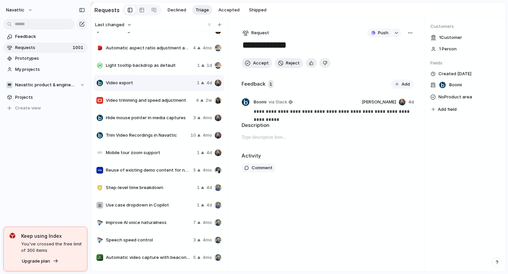
scroll to position [86, 0]
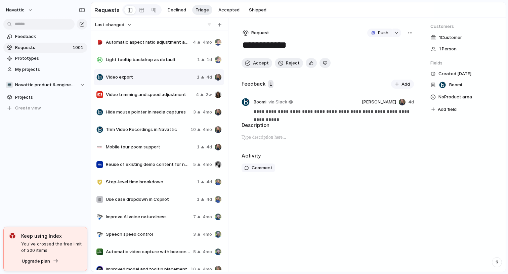
click at [152, 87] on div "Video trimming and speed adjustment 4 2w" at bounding box center [159, 95] width 130 height 16
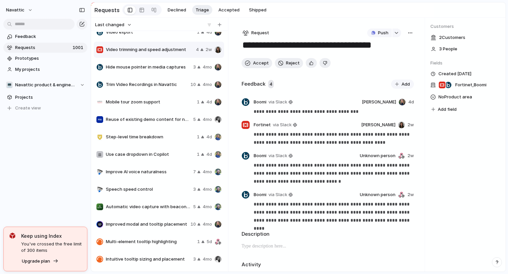
scroll to position [132, 0]
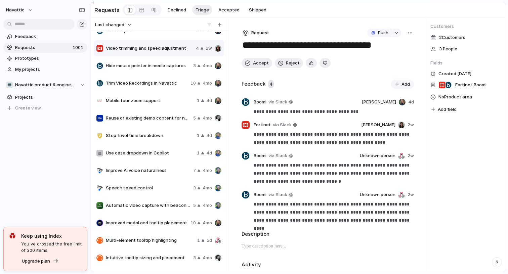
click at [159, 154] on span "Use case dropdown in Copilot" at bounding box center [150, 153] width 88 height 7
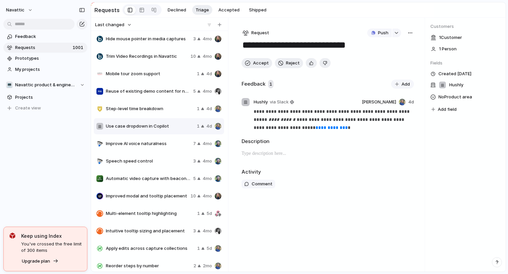
scroll to position [160, 0]
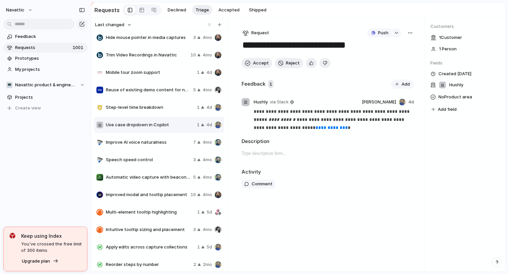
click at [146, 149] on div "Improve AI voice naturalness 7 4mo" at bounding box center [159, 142] width 130 height 16
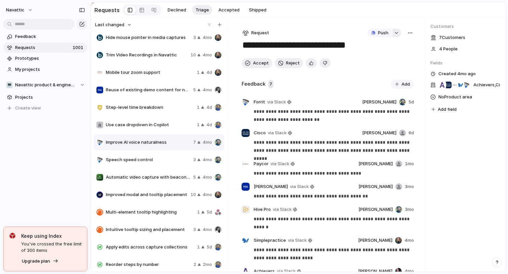
click at [396, 33] on div "button" at bounding box center [396, 33] width 5 height 3
type input "*****"
click at [397, 74] on span "Explore new providers for Voice Steps" at bounding box center [409, 74] width 62 height 7
click at [257, 63] on span "Accept" at bounding box center [261, 63] width 16 height 7
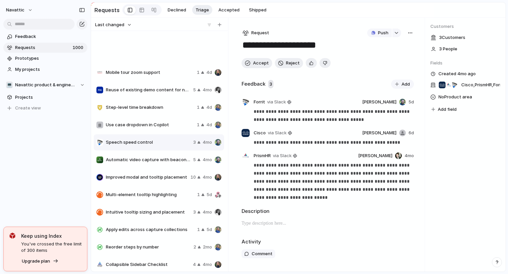
scroll to position [233, 0]
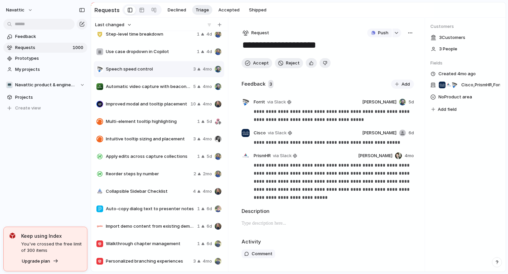
click at [159, 88] on span "Automatic video capture with beacon selection" at bounding box center [148, 86] width 85 height 7
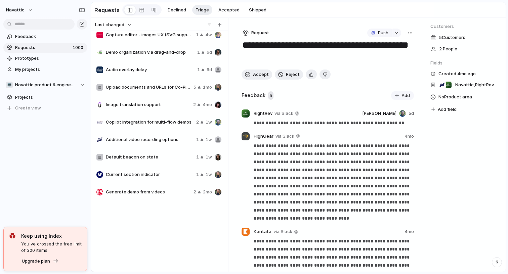
scroll to position [603, 0]
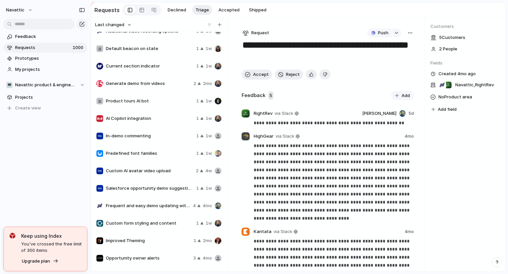
click at [135, 138] on span "In-demo commenting" at bounding box center [150, 136] width 88 height 7
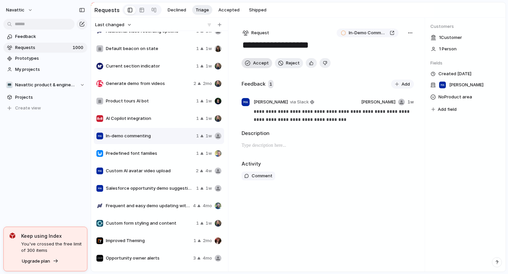
click at [264, 68] on button "Accept" at bounding box center [256, 63] width 31 height 10
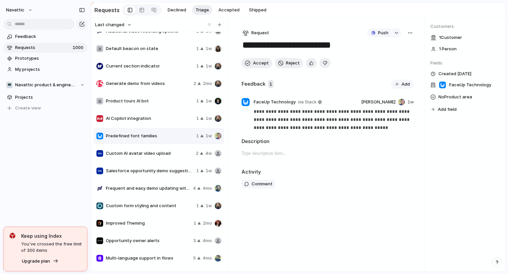
scroll to position [618, 0]
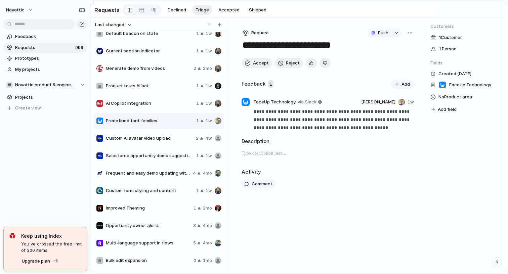
click at [143, 135] on span "Custom AI avatar video upload" at bounding box center [149, 138] width 87 height 7
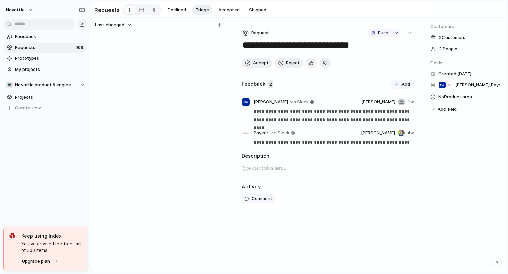
scroll to position [17199, 0]
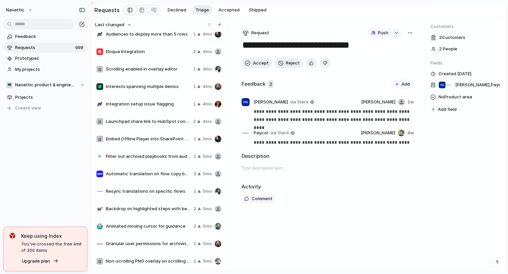
click at [142, 256] on div "Non-scrolling PNG overlay on scrolling image capture 1 5mo" at bounding box center [159, 261] width 130 height 16
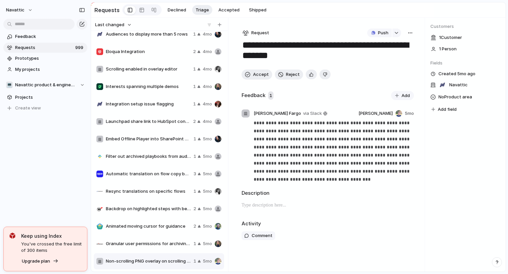
click at [139, 224] on span "Animated moving cursor for guidance" at bounding box center [148, 226] width 85 height 7
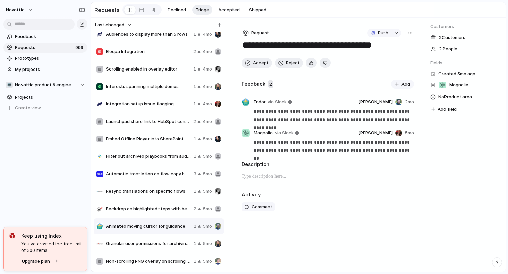
click at [138, 181] on div "Automatic translation on flow copy between demos 3 5mo" at bounding box center [159, 174] width 130 height 16
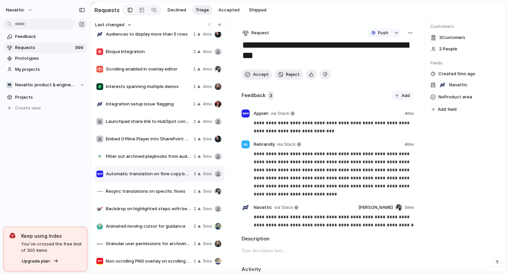
click at [143, 157] on span "Filter out archived playbooks from audiences playbook count" at bounding box center [148, 156] width 85 height 7
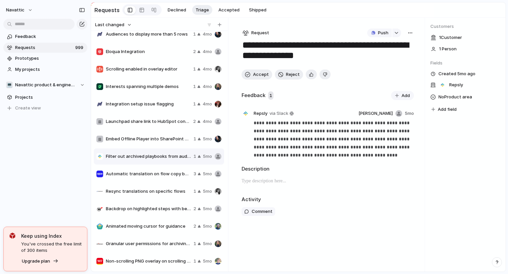
scroll to position [17191, 0]
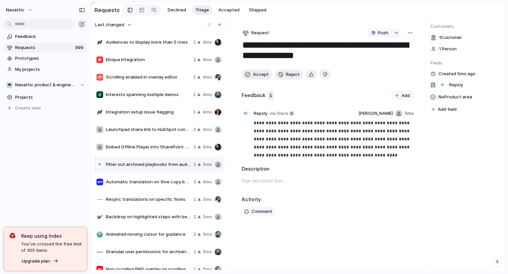
click at [145, 97] on span "Interests spanning multiple demos" at bounding box center [148, 94] width 85 height 7
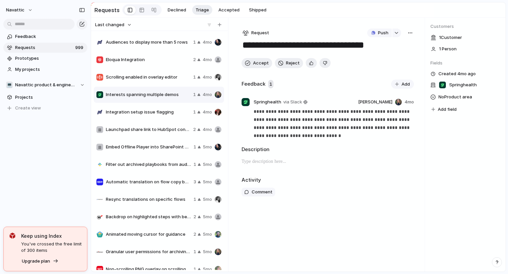
click at [149, 84] on div "Scrolling enabled in overlay editor 1 4mo" at bounding box center [159, 77] width 130 height 16
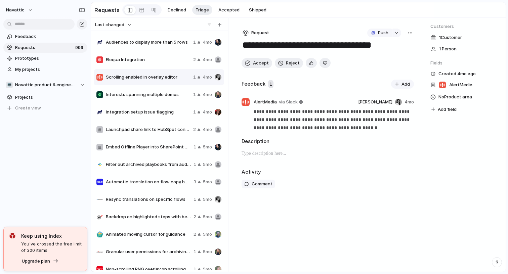
click at [149, 61] on span "Eloqua Integration" at bounding box center [148, 59] width 85 height 7
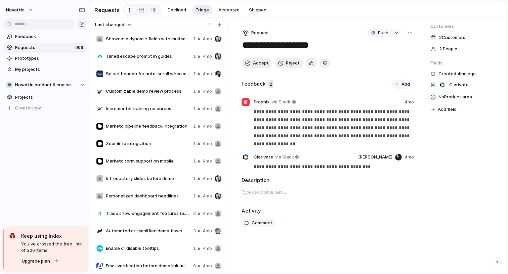
scroll to position [16879, 0]
click at [140, 121] on div "Marketo pipeline feedback integration 1 4mo" at bounding box center [159, 127] width 130 height 16
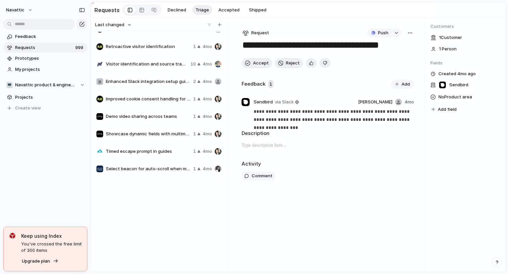
scroll to position [16533, 0]
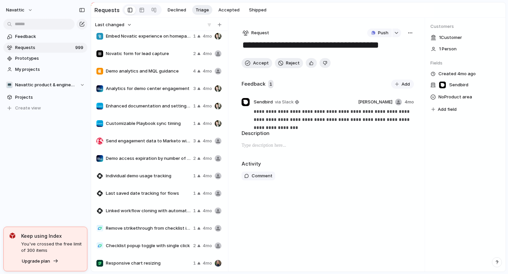
click at [148, 106] on span "Enhanced documentation and settings for Novatic JS security and compliance" at bounding box center [148, 106] width 85 height 7
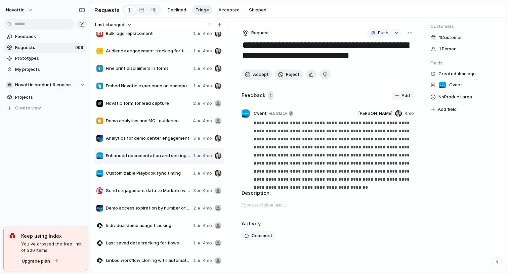
scroll to position [16440, 0]
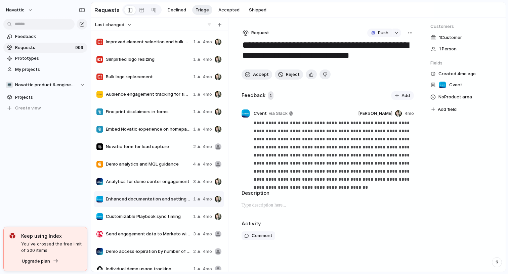
click at [157, 101] on div "Audience engagement tracking for field marketing 1 4mo" at bounding box center [159, 94] width 130 height 16
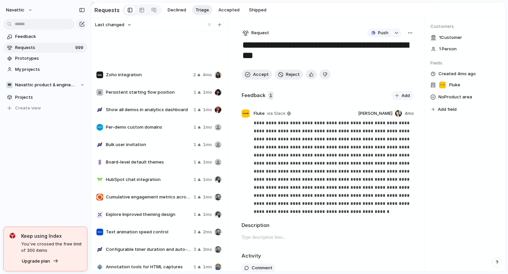
scroll to position [3462, 0]
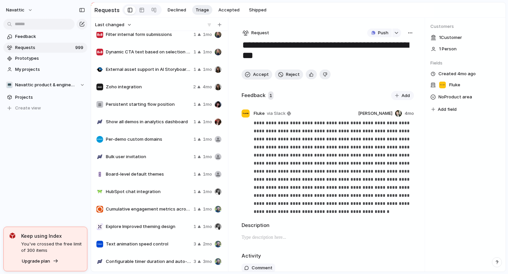
click at [158, 105] on span "Persistent starting flow position" at bounding box center [148, 104] width 85 height 7
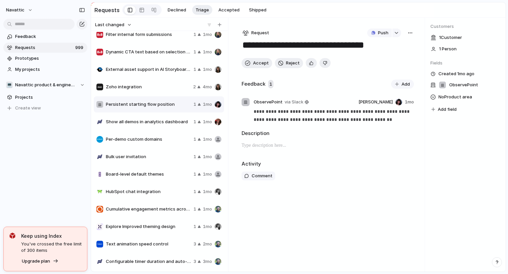
click at [151, 82] on div "Zoho integration 2 4mo" at bounding box center [159, 87] width 130 height 16
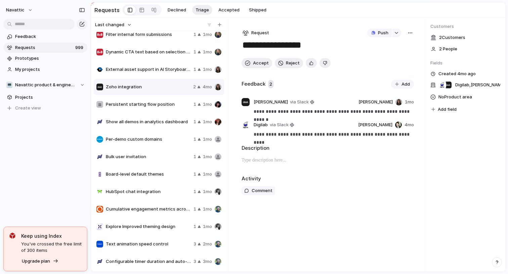
click at [155, 71] on span "External asset support in AI Storyboarder" at bounding box center [148, 69] width 85 height 7
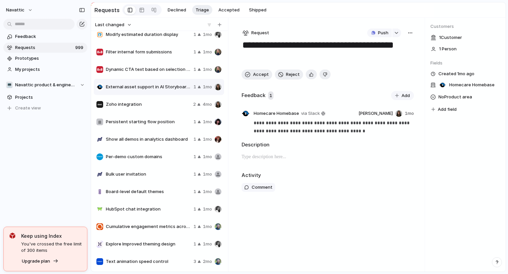
click at [158, 158] on span "Per-demo custom domains" at bounding box center [148, 156] width 85 height 7
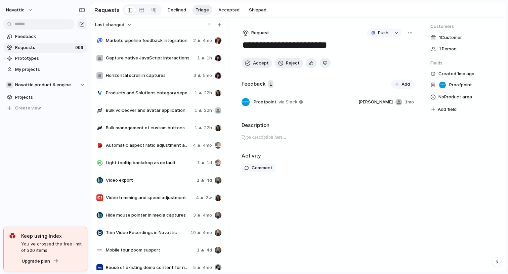
click at [145, 36] on div "Marketo pipeline feedback integration 2 4mo" at bounding box center [159, 41] width 130 height 16
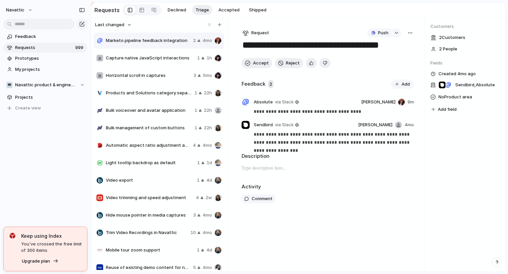
click at [117, 26] on span "Last changed" at bounding box center [109, 24] width 29 height 7
click at [111, 52] on span "Newest" at bounding box center [106, 49] width 16 height 7
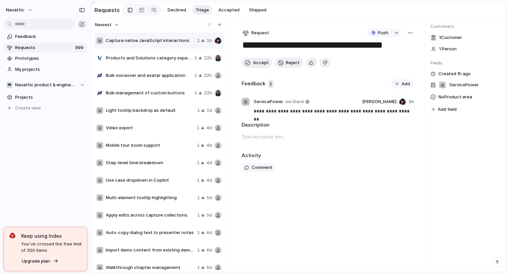
click at [141, 83] on div "Bulk voiceover and avatar application 1 22h" at bounding box center [159, 75] width 130 height 16
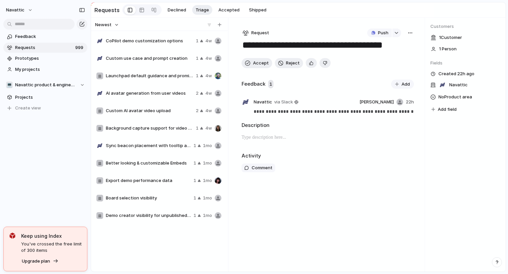
scroll to position [1842, 0]
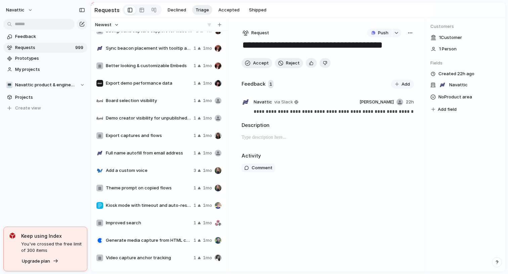
click at [162, 86] on span "Export demo performance data" at bounding box center [148, 83] width 85 height 7
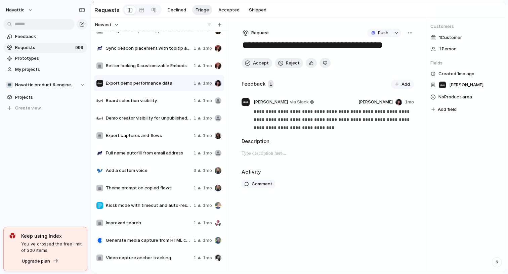
click at [163, 99] on span "Board selection visibility" at bounding box center [148, 100] width 85 height 7
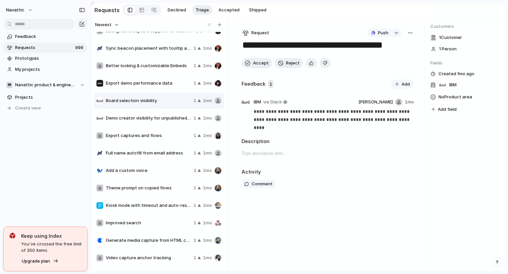
click at [161, 118] on span "Demo creator visibility for unpublished demos" at bounding box center [148, 118] width 85 height 7
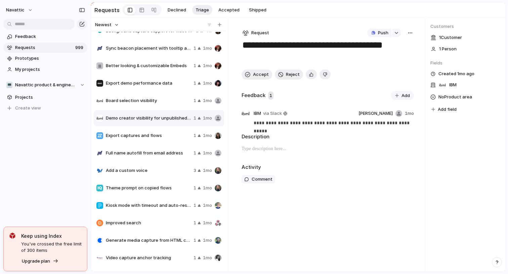
click at [160, 130] on div "Export captures and flows 1 1mo" at bounding box center [159, 136] width 130 height 16
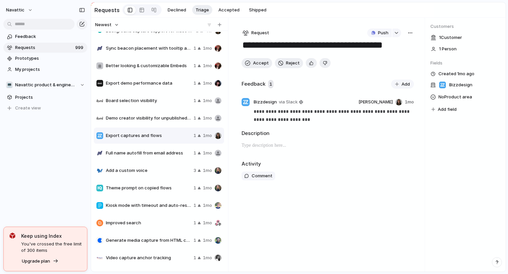
click at [159, 154] on span "Full name autofill from email address" at bounding box center [148, 153] width 85 height 7
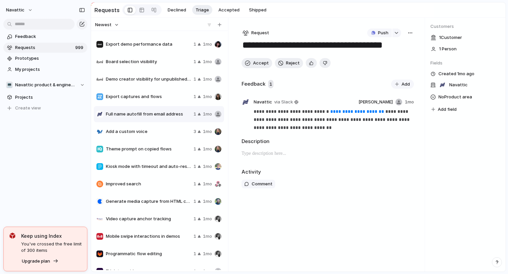
scroll to position [1898, 0]
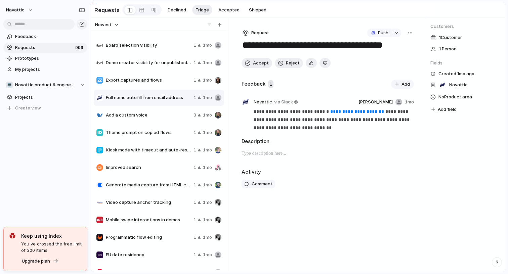
click at [160, 123] on div "Add a custom voice 3 1mo" at bounding box center [159, 115] width 130 height 16
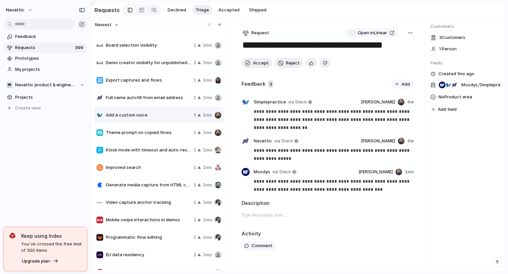
scroll to position [1911, 0]
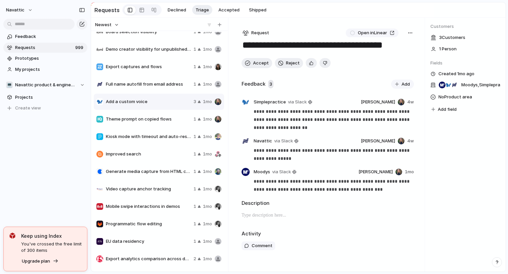
click at [160, 123] on div "Theme prompt on copied flows 1 1mo" at bounding box center [159, 119] width 130 height 16
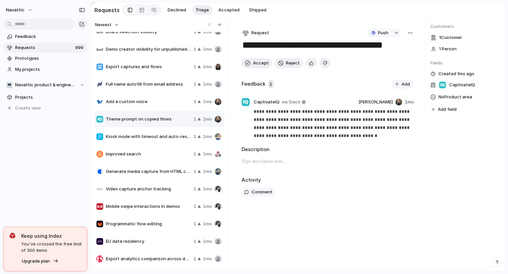
click at [154, 144] on div "Kiosk mode with timeout and auto-restart 1 1mo" at bounding box center [159, 137] width 130 height 16
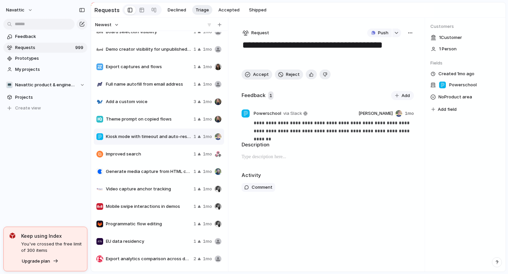
click at [155, 153] on span "Improved search" at bounding box center [148, 154] width 85 height 7
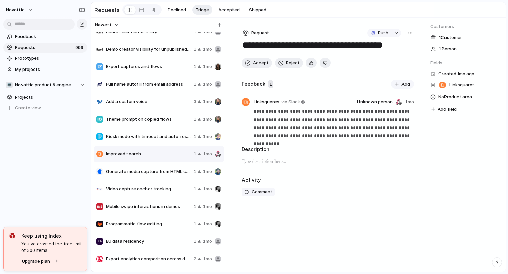
click at [158, 170] on span "Generate media capture from HTML capture" at bounding box center [148, 171] width 85 height 7
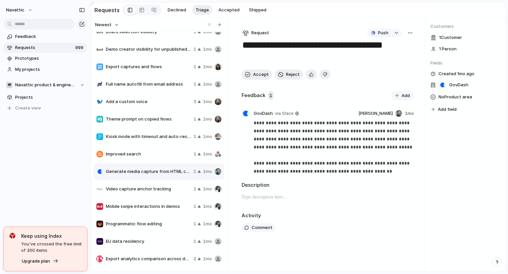
click at [161, 187] on span "Video capture anchor tracking" at bounding box center [148, 189] width 85 height 7
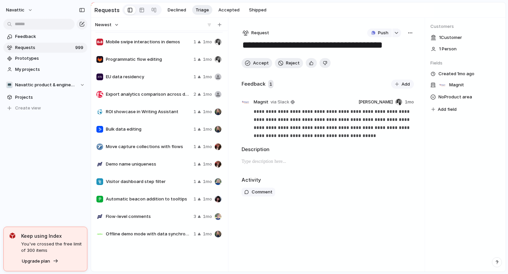
scroll to position [2107, 0]
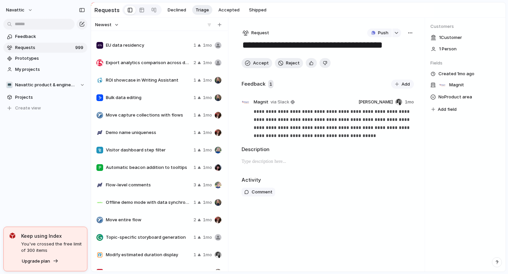
click at [144, 150] on span "Visitor dashboard step filter" at bounding box center [148, 150] width 85 height 7
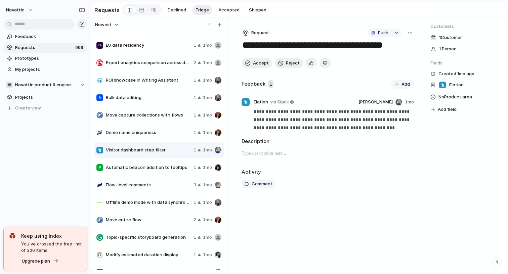
click at [145, 136] on span "Demo name uniqueness" at bounding box center [148, 132] width 85 height 7
click at [150, 107] on div "Move capture collections with flows 1 1mo" at bounding box center [159, 115] width 130 height 16
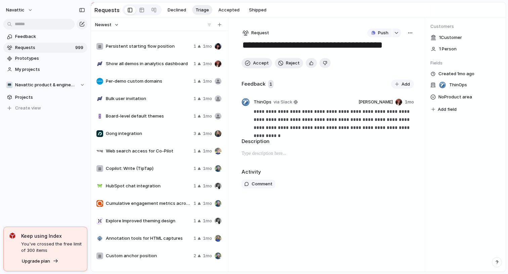
scroll to position [2476, 0]
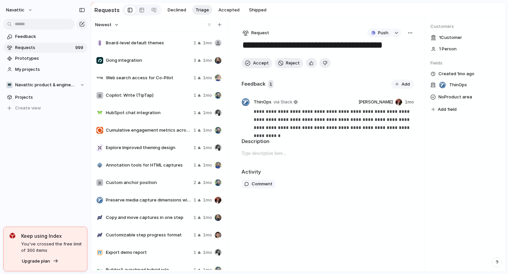
click at [147, 110] on span "HubSpot chat integration" at bounding box center [148, 112] width 85 height 7
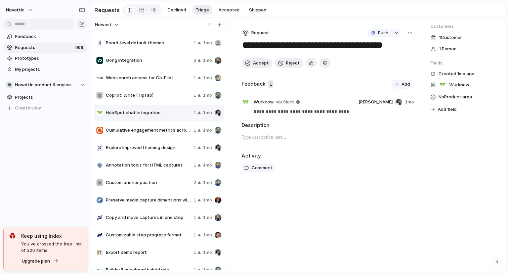
click at [154, 137] on div "Cumulative engagement metrics across demo versions 1 1mo" at bounding box center [159, 130] width 130 height 16
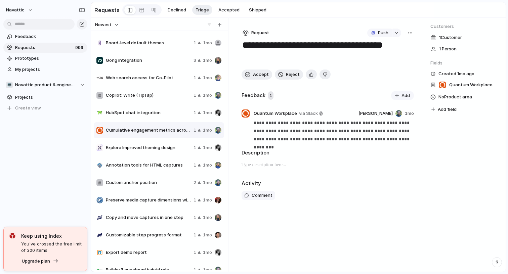
click at [154, 145] on span "Explore Improved theming design" at bounding box center [148, 147] width 85 height 7
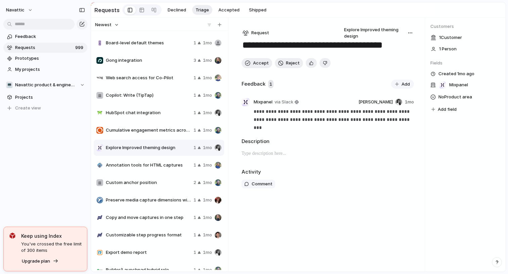
click at [157, 166] on span "Annotation tools for HTML captures" at bounding box center [148, 165] width 85 height 7
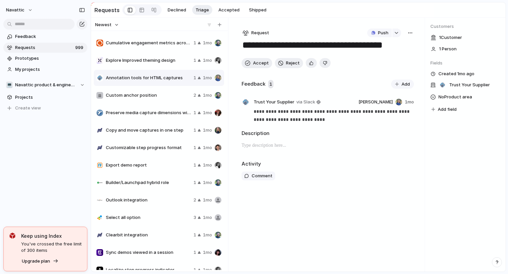
scroll to position [2568, 0]
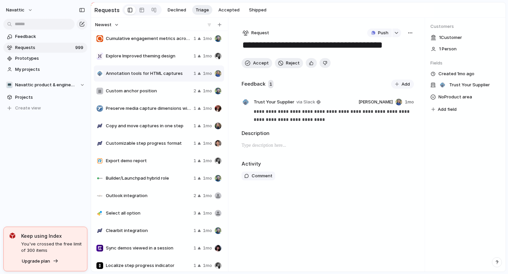
click at [147, 158] on span "Export demo report" at bounding box center [148, 160] width 85 height 7
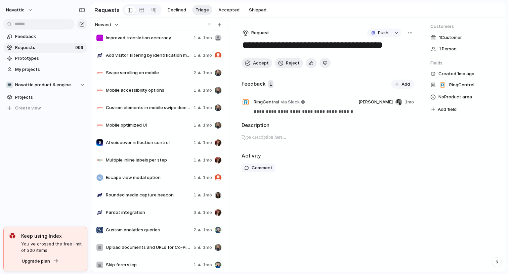
scroll to position [3013, 0]
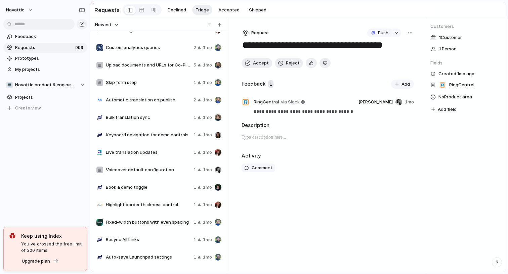
click at [132, 120] on span "Bulk translation sync" at bounding box center [148, 117] width 85 height 7
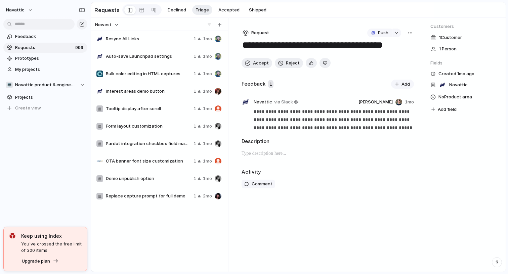
scroll to position [3280, 0]
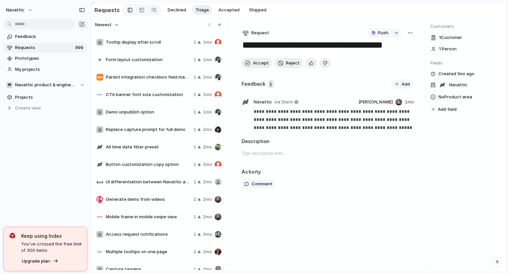
click at [142, 110] on span "Demo unpublish option" at bounding box center [148, 112] width 85 height 7
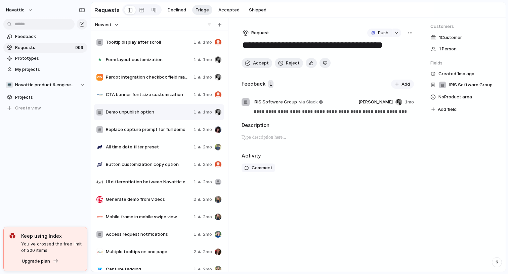
click at [159, 71] on div "Pardot integration checkbox field mapping 1 1mo" at bounding box center [159, 77] width 130 height 16
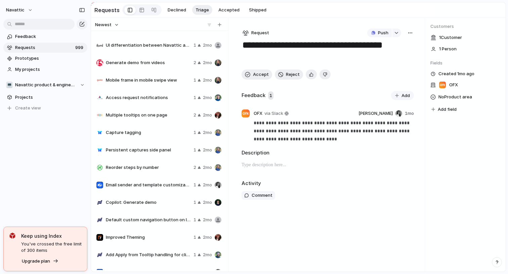
scroll to position [3423, 0]
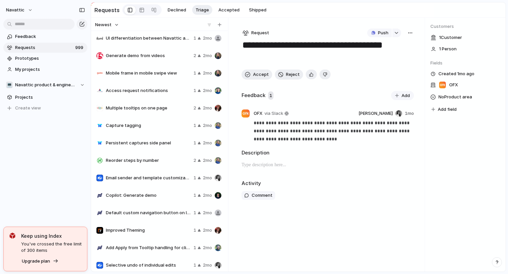
click at [155, 48] on div "Generate demo from videos 2 2mo" at bounding box center [159, 56] width 130 height 16
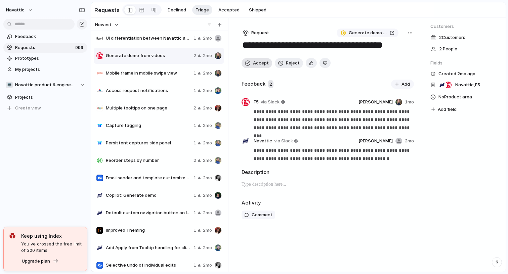
click at [260, 60] on span "Accept" at bounding box center [261, 63] width 16 height 7
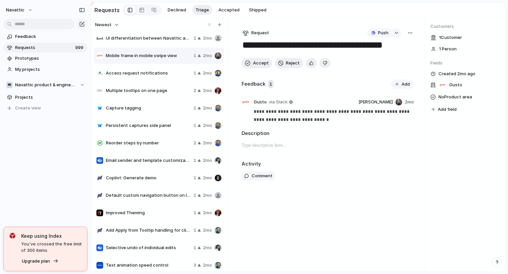
click at [132, 65] on div "Access request notifications 1 2mo" at bounding box center [159, 73] width 130 height 16
